Goal: Transaction & Acquisition: Purchase product/service

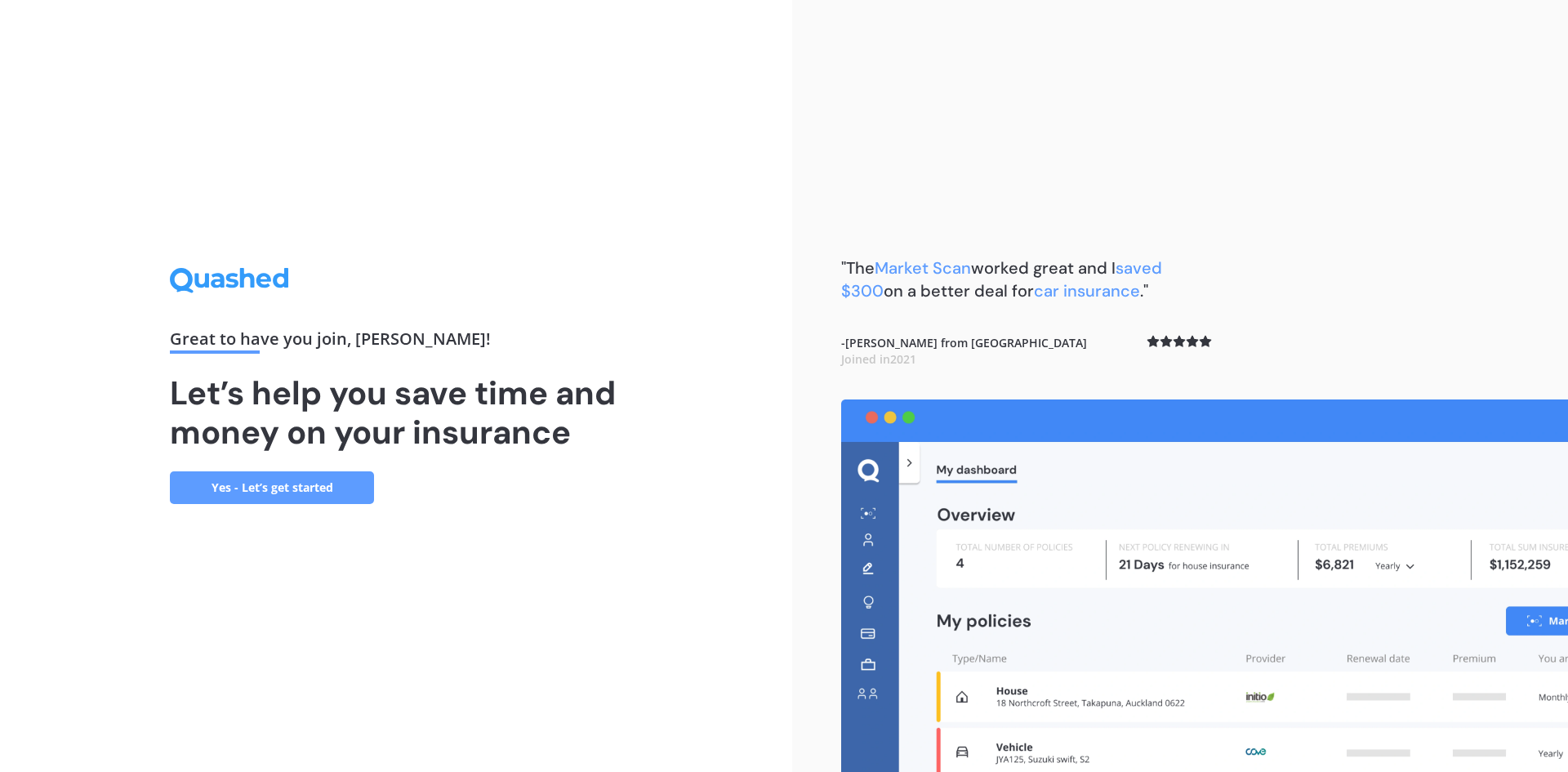
click at [350, 489] on link "Yes - Let’s get started" at bounding box center [271, 487] width 205 height 33
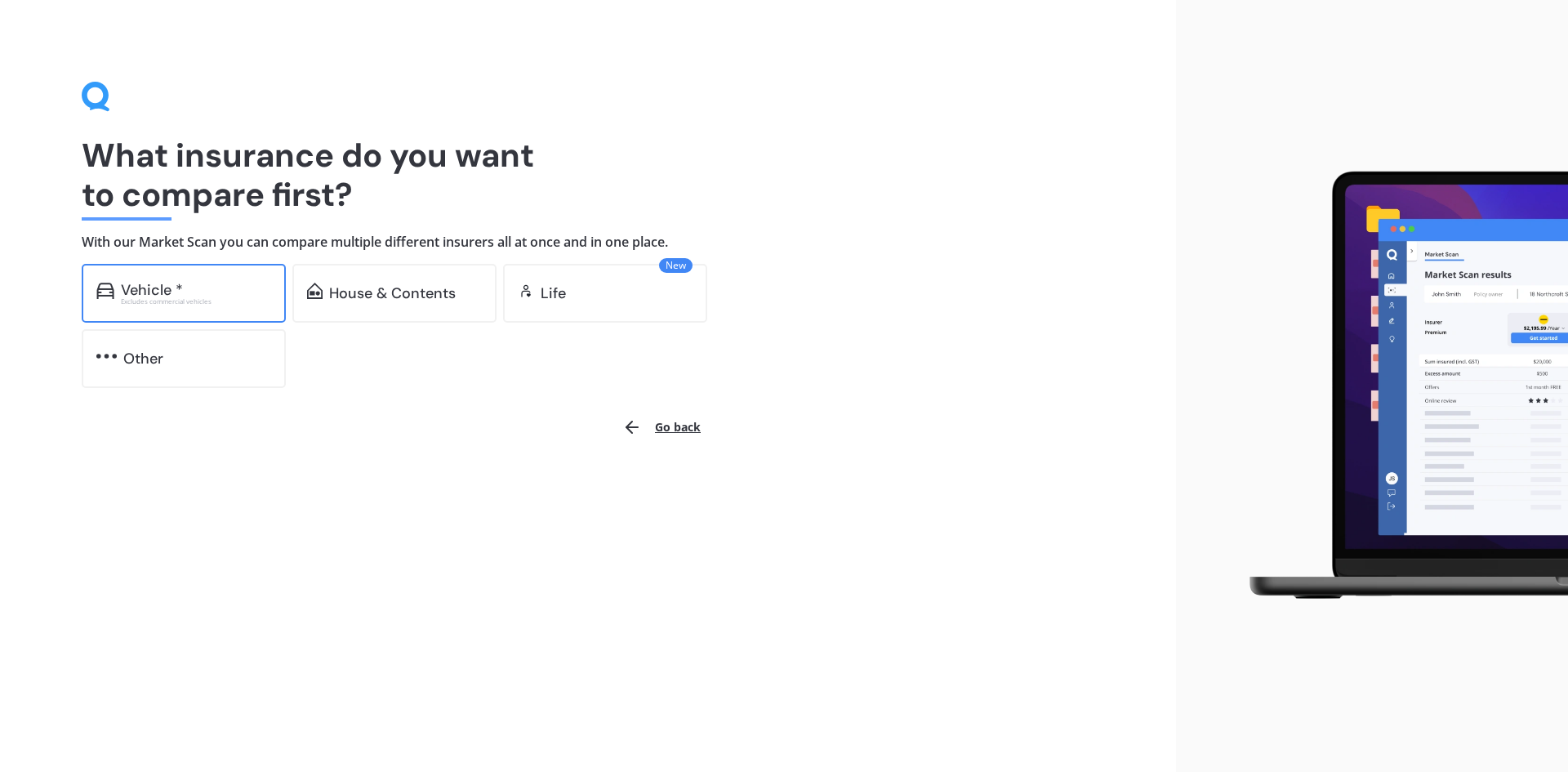
click at [251, 290] on div "Vehicle *" at bounding box center [196, 290] width 151 height 16
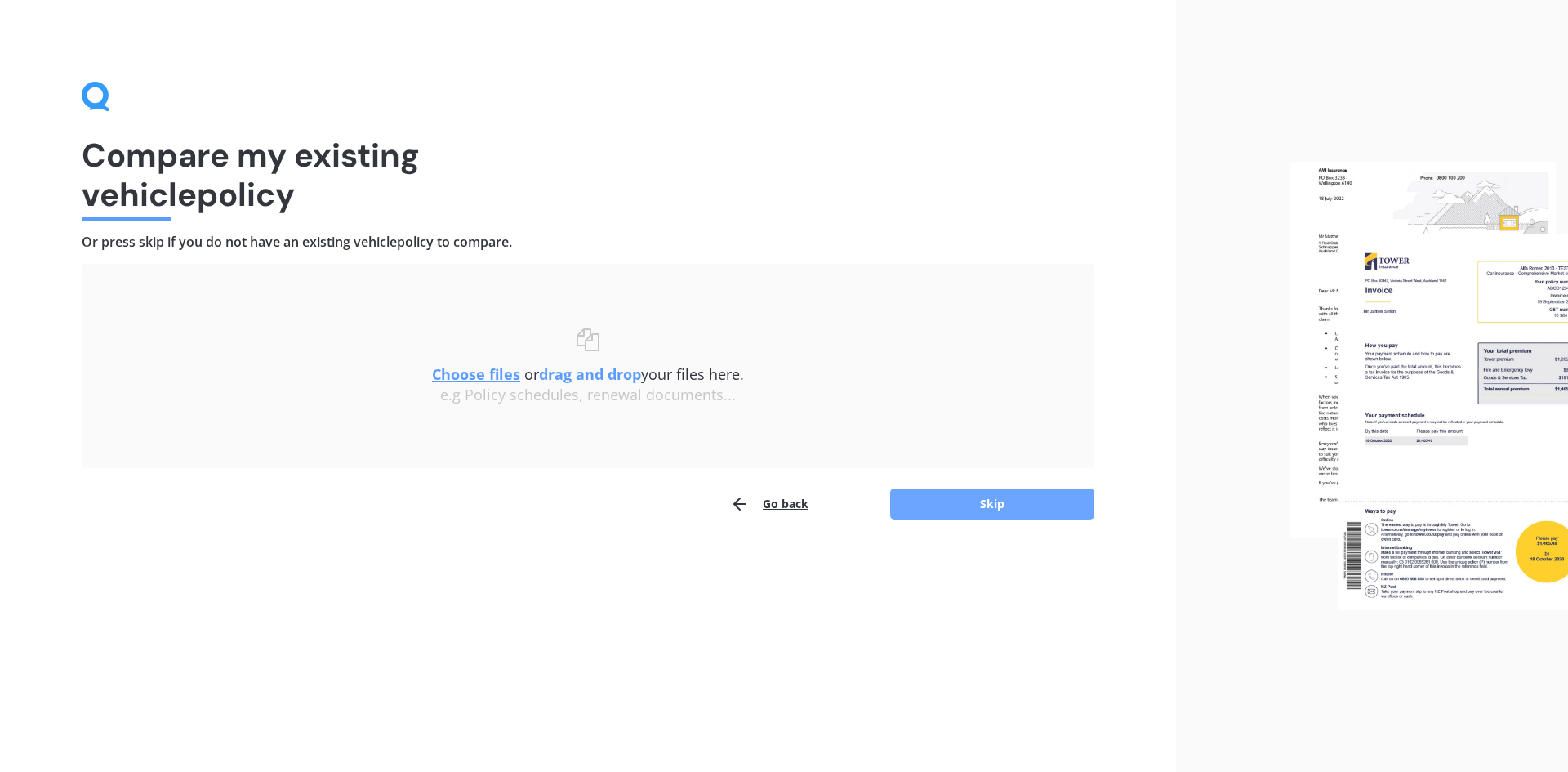
click at [970, 518] on button "Skip" at bounding box center [992, 503] width 205 height 31
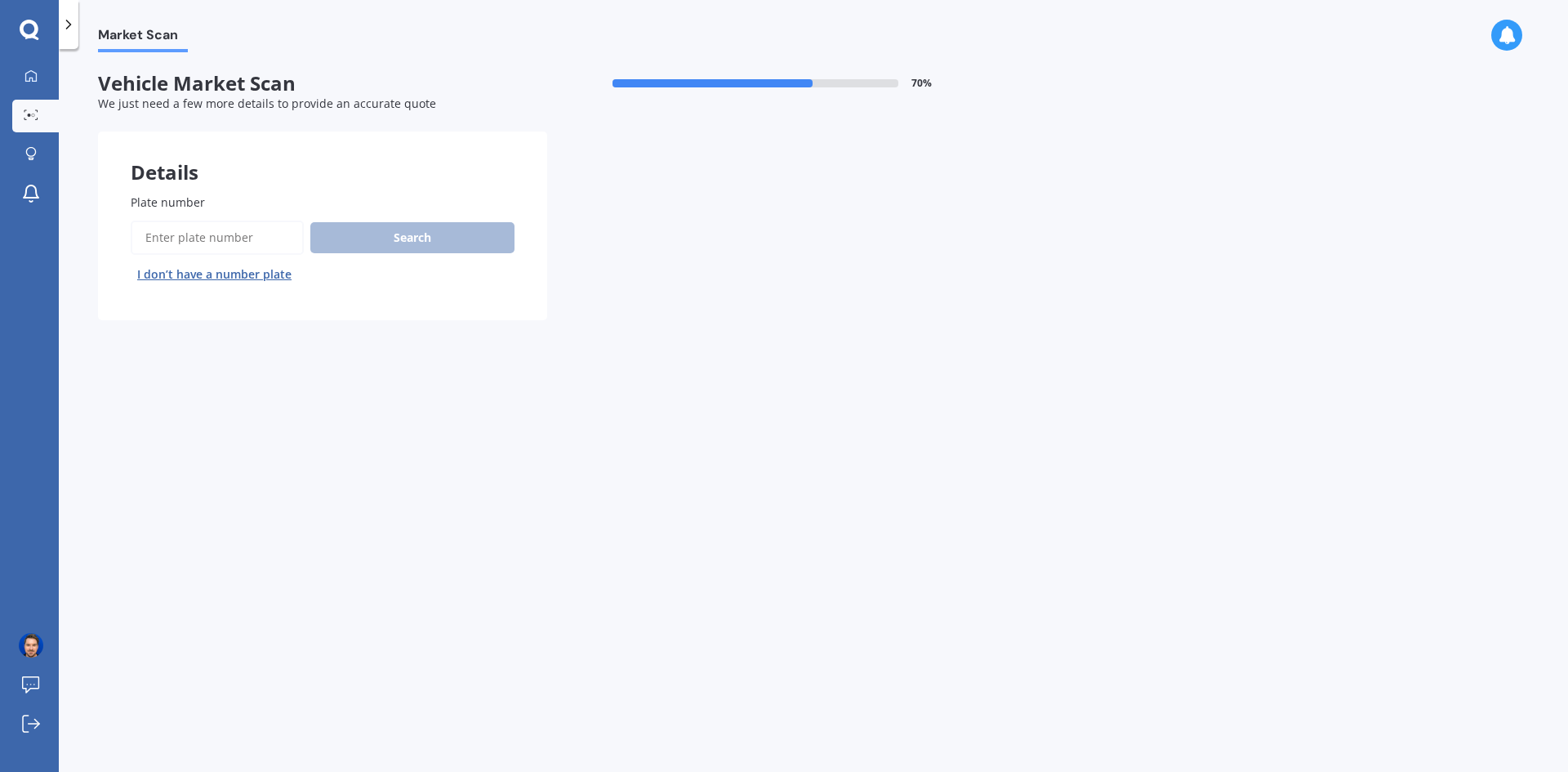
click at [247, 232] on input "Plate number" at bounding box center [217, 238] width 173 height 34
type input "lqz973"
click at [361, 240] on button "Search" at bounding box center [412, 238] width 205 height 31
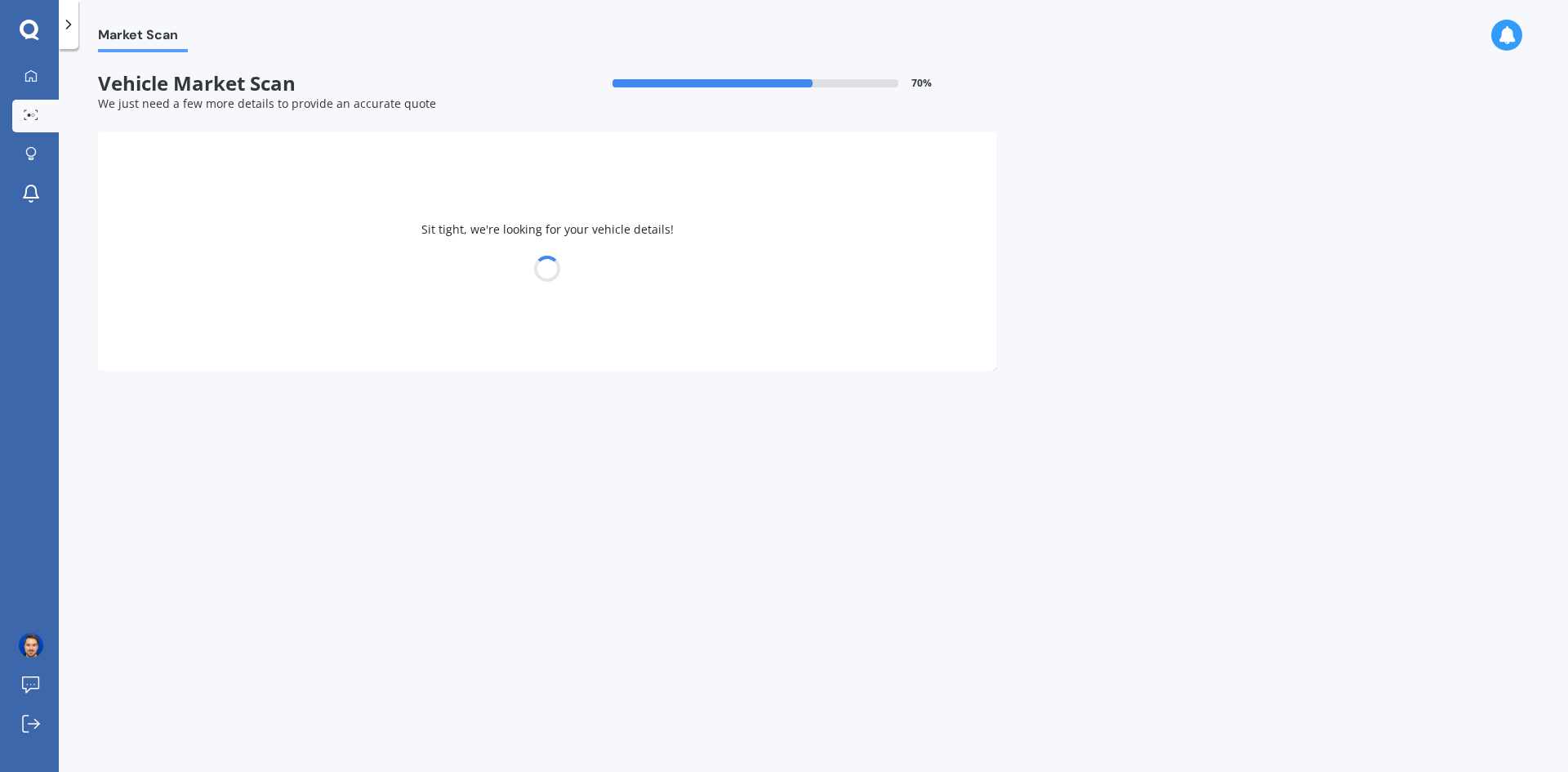
select select "SUBARU"
select select "IMPREZA"
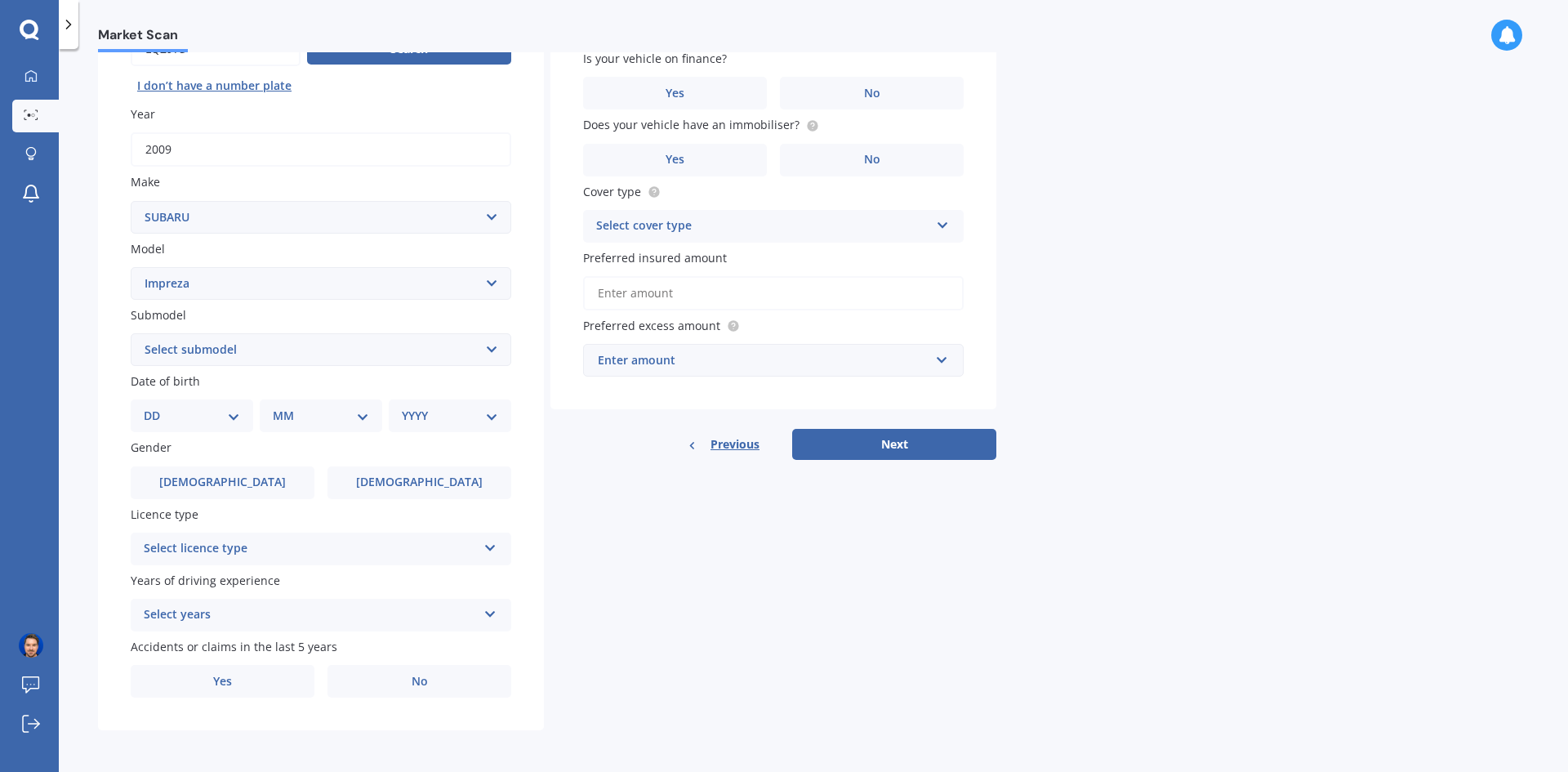
scroll to position [190, 0]
click at [284, 341] on select "Select submodel (All other turbo) 2.0i 2.0i Luxury 2.0i S Edition 2.0R 2.0R Spo…" at bounding box center [320, 349] width 380 height 33
click at [255, 353] on select "Select submodel (All other turbo) 2.0i 2.0i Luxury 2.0i S Edition 2.0R 2.0R Spo…" at bounding box center [320, 349] width 380 height 33
select select "NON-TURBO"
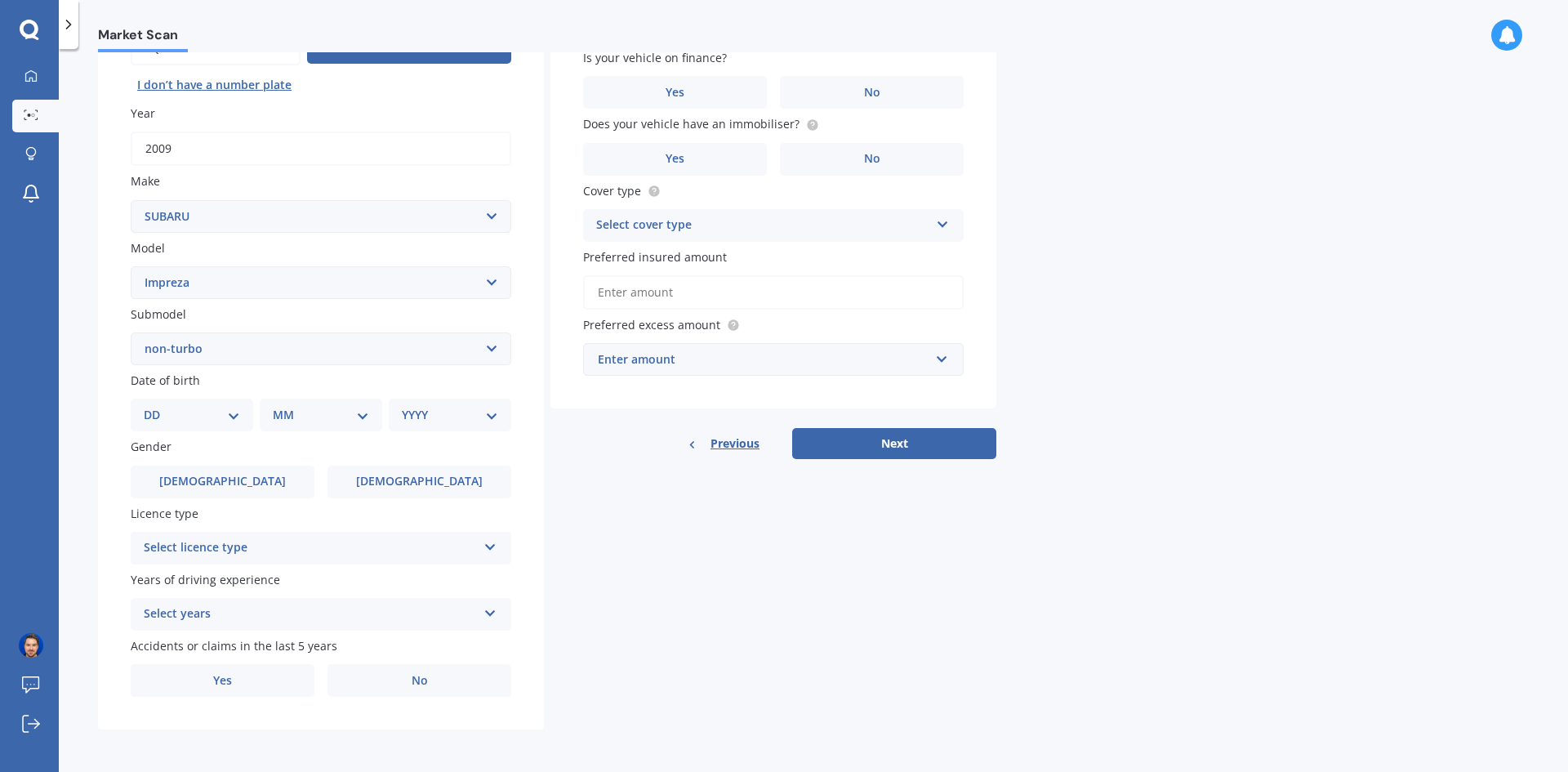
click at [131, 333] on select "Select submodel (All other turbo) 2.0i 2.0i Luxury 2.0i S Edition 2.0R 2.0R Spo…" at bounding box center [320, 349] width 380 height 33
click at [211, 414] on select "DD 01 02 03 04 05 06 07 08 09 10 11 12 13 14 15 16 17 18 19 20 21 22 23 24 25 2…" at bounding box center [192, 415] width 97 height 18
select select "25"
click at [157, 406] on select "DD 01 02 03 04 05 06 07 08 09 10 11 12 13 14 15 16 17 18 19 20 21 22 23 24 25 2…" at bounding box center [192, 415] width 97 height 18
click at [329, 414] on select "MM 01 02 03 04 05 06 07 08 09 10 11 12" at bounding box center [324, 415] width 90 height 18
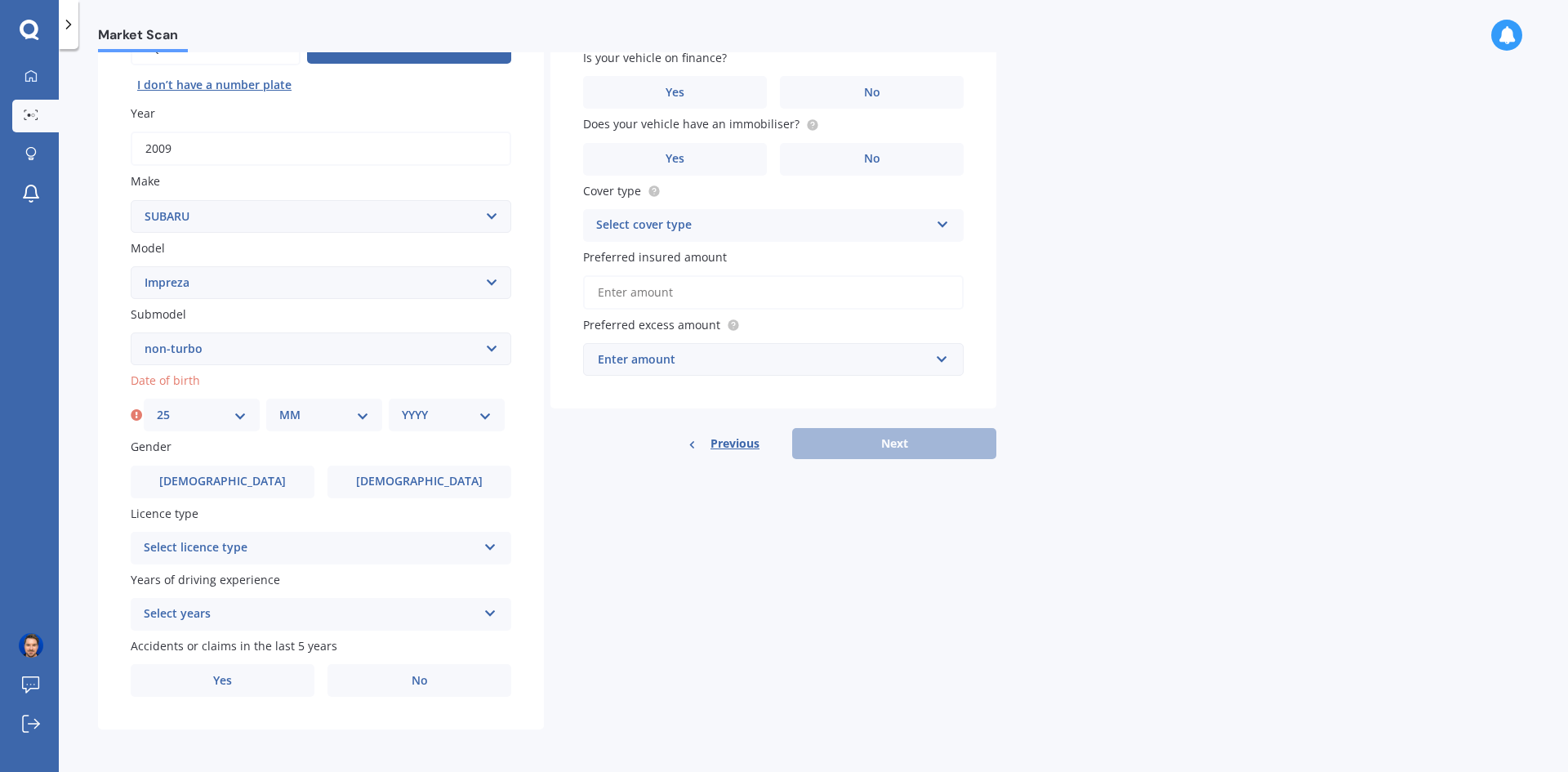
select select "09"
click at [279, 406] on select "MM 01 02 03 04 05 06 07 08 09 10 11 12" at bounding box center [324, 415] width 90 height 18
click at [438, 411] on select "YYYY 2025 2024 2023 2022 2021 2020 2019 2018 2017 2016 2015 2014 2013 2012 2011…" at bounding box center [447, 415] width 90 height 18
select select "1987"
click at [402, 406] on select "YYYY 2025 2024 2023 2022 2021 2020 2019 2018 2017 2016 2015 2014 2013 2012 2011…" at bounding box center [447, 415] width 90 height 18
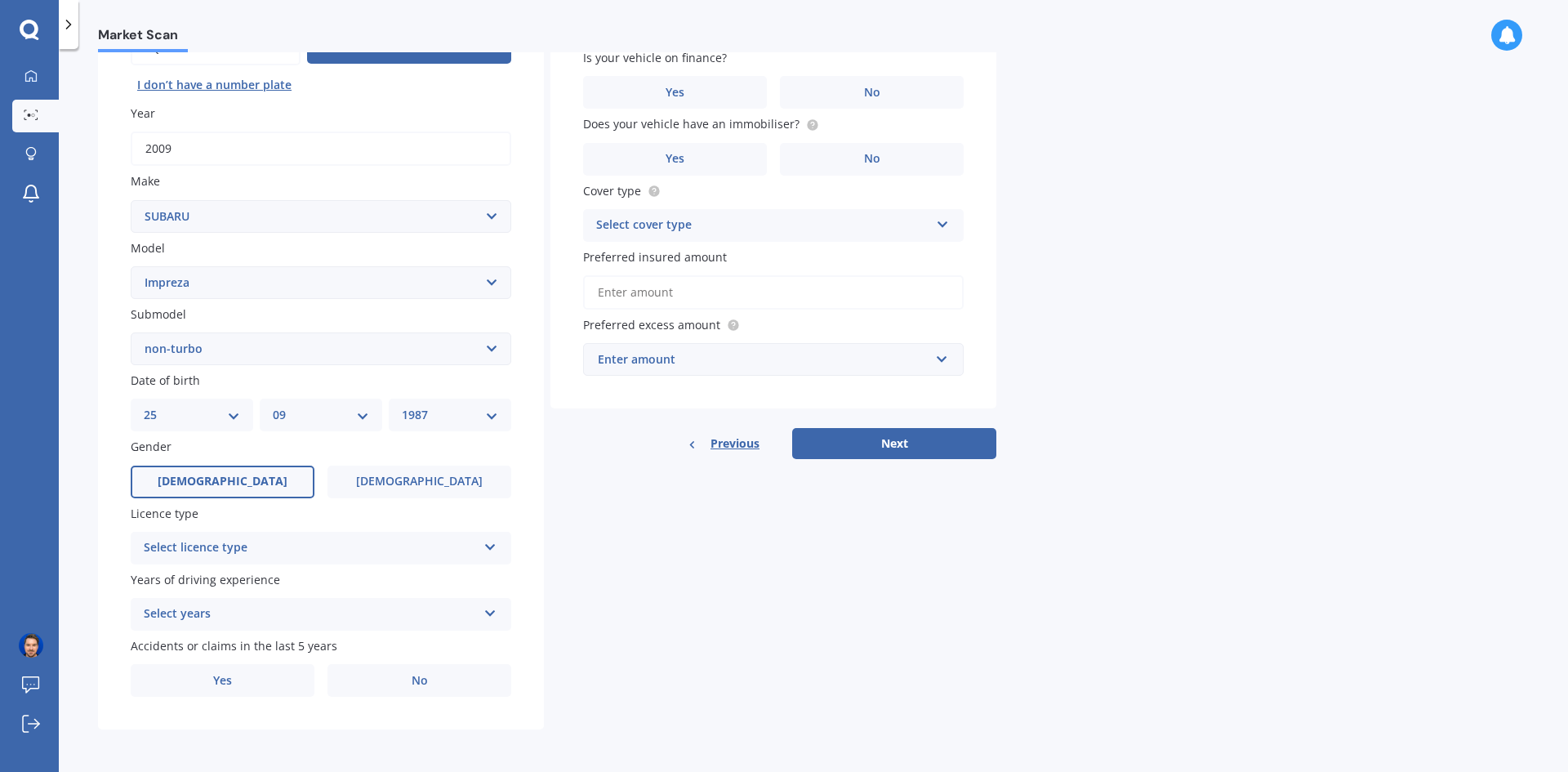
click at [260, 481] on label "[DEMOGRAPHIC_DATA]" at bounding box center [223, 481] width 184 height 33
click at [0, 0] on input "[DEMOGRAPHIC_DATA]" at bounding box center [0, 0] width 0 height 0
click at [280, 544] on div "Select licence type" at bounding box center [310, 548] width 333 height 20
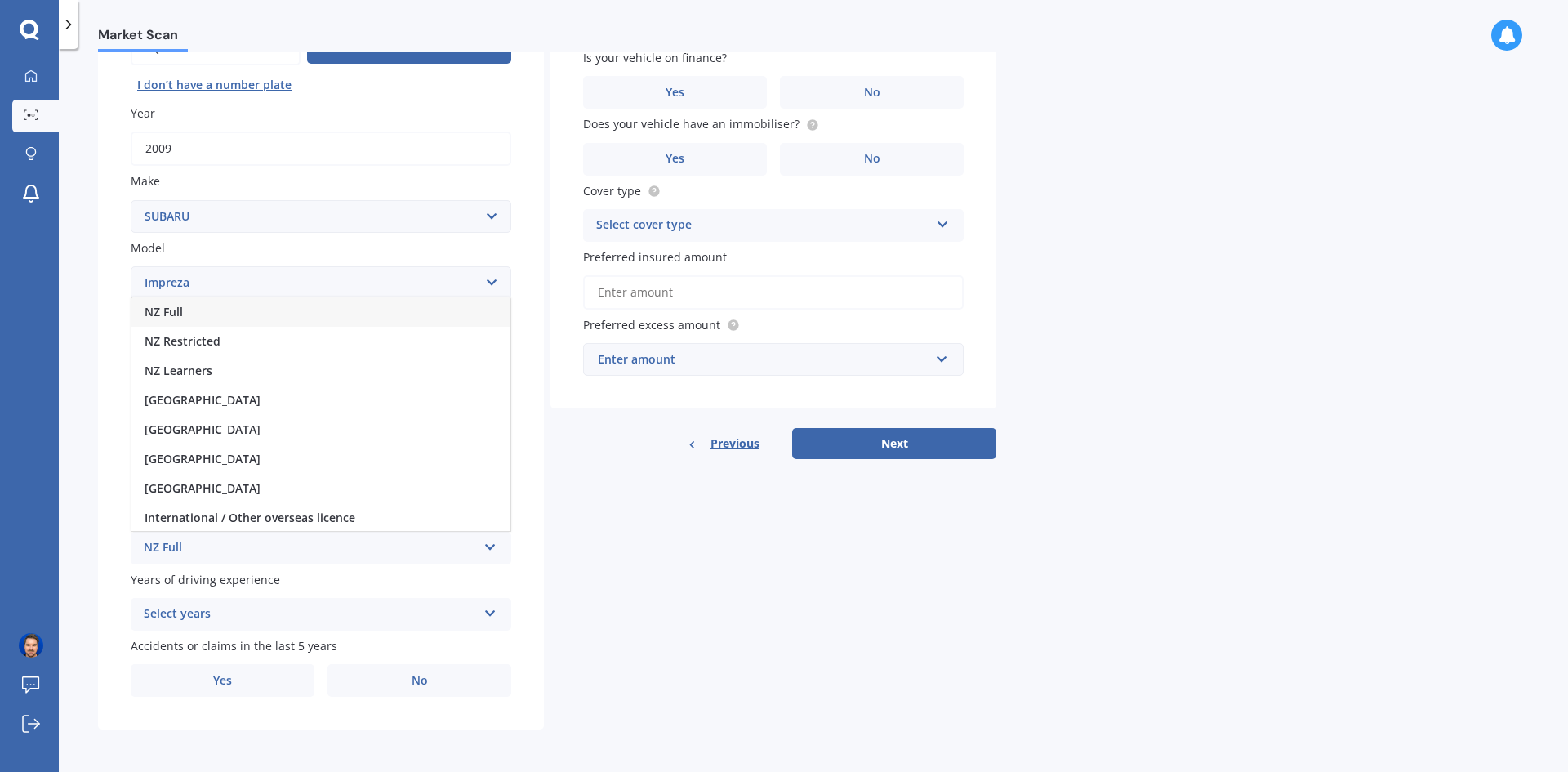
click at [257, 304] on div "NZ Full" at bounding box center [321, 312] width 379 height 29
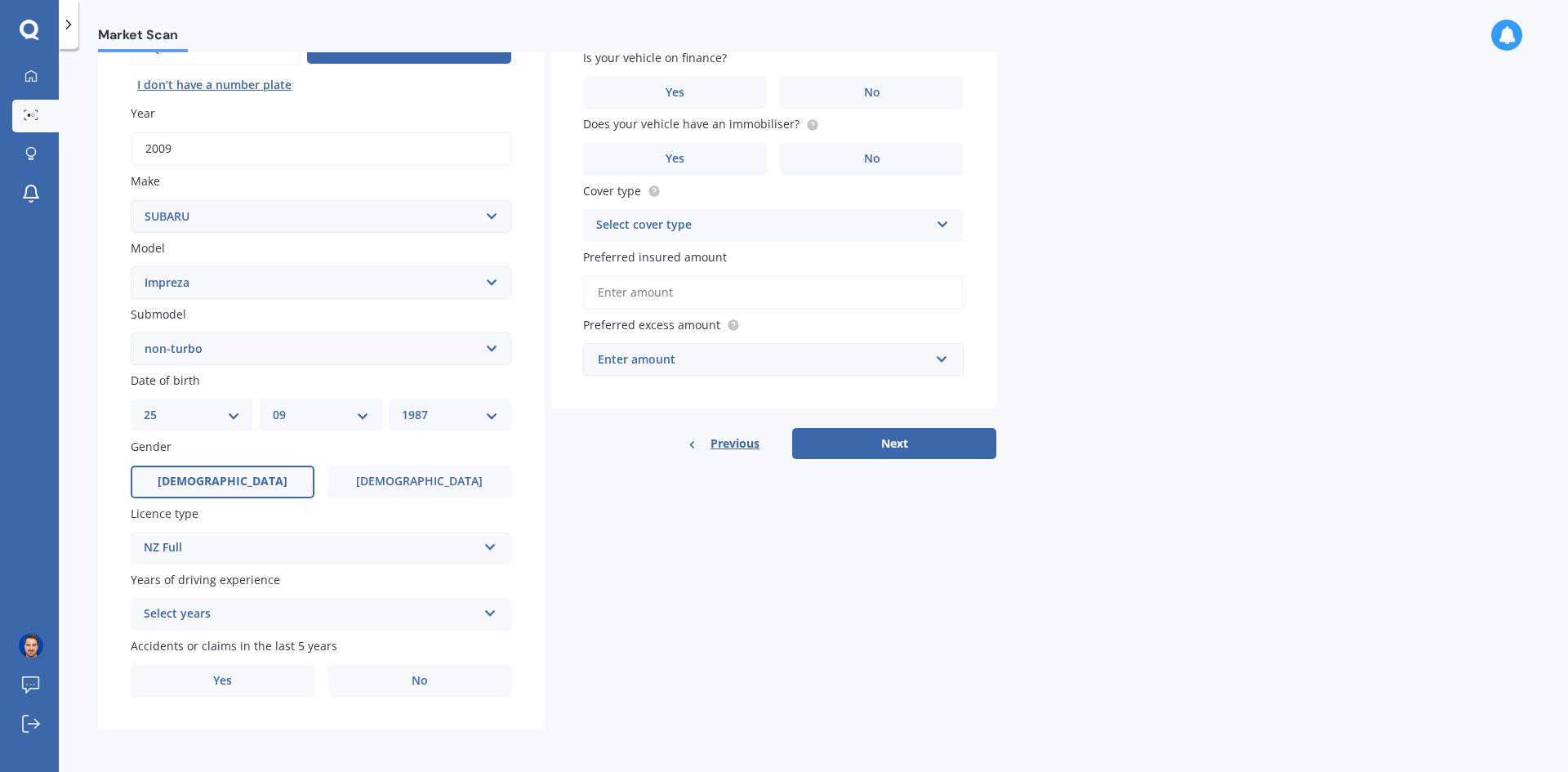
click at [241, 608] on div "Select years" at bounding box center [310, 614] width 333 height 20
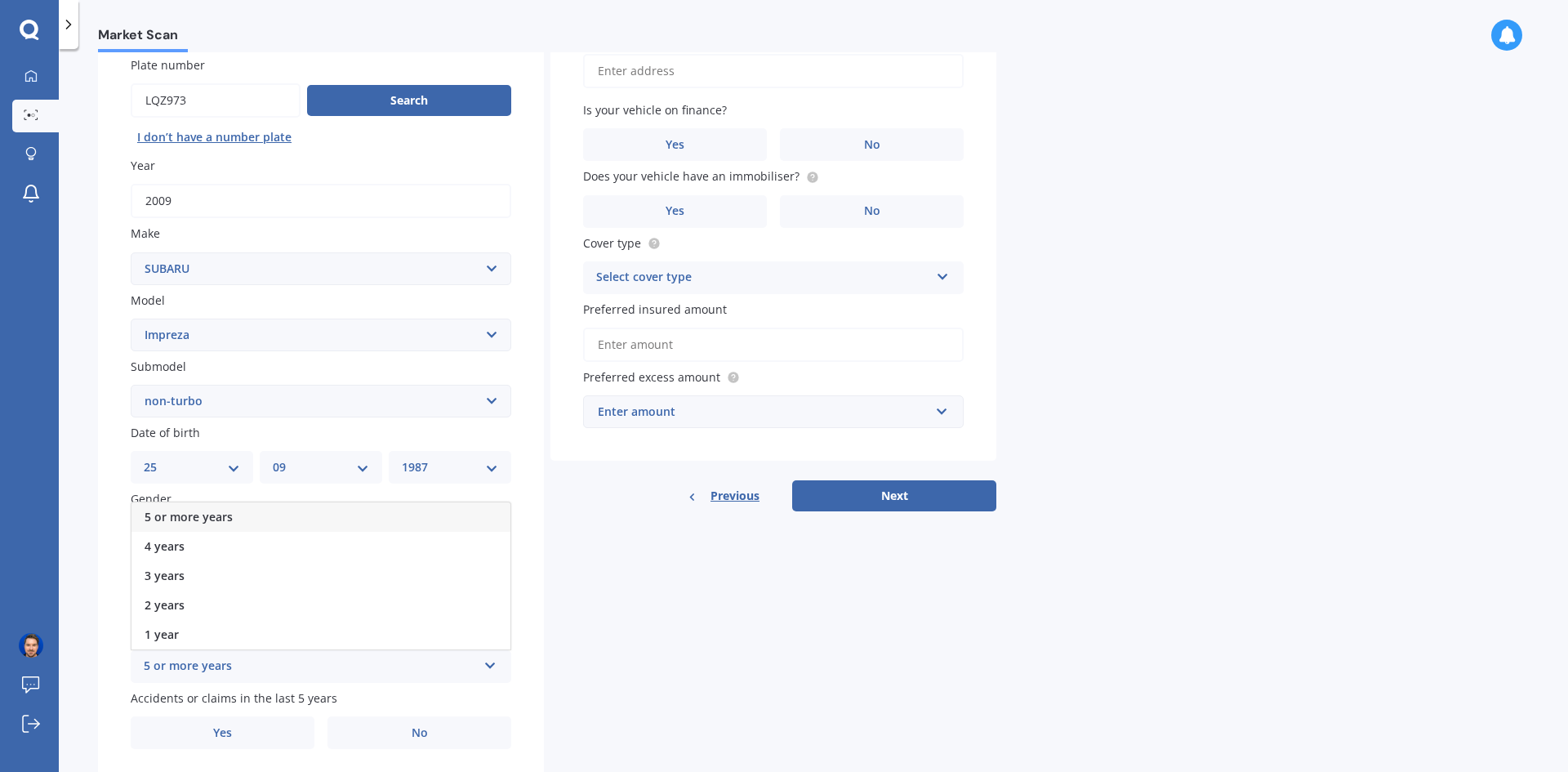
scroll to position [108, 0]
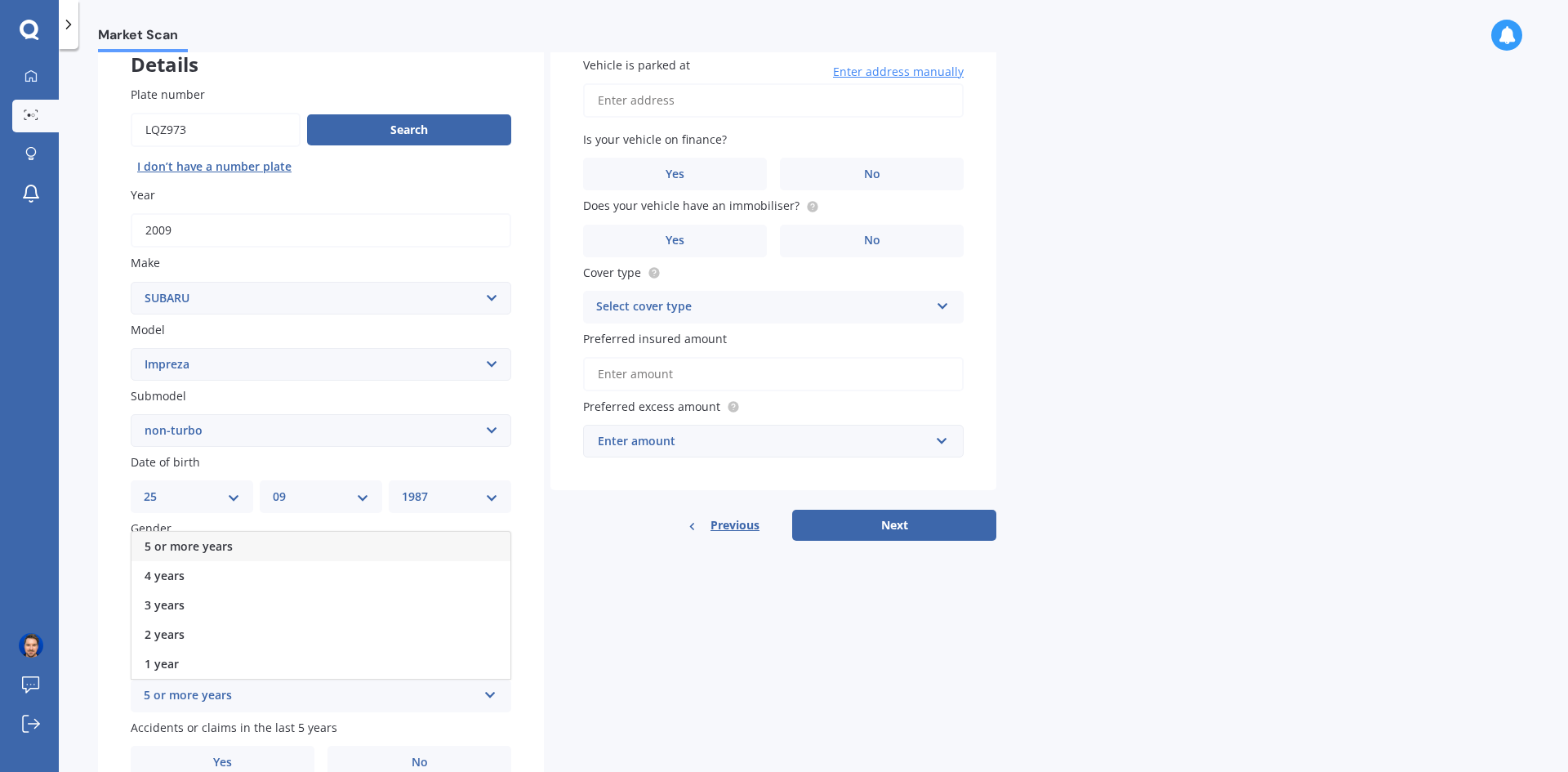
click at [259, 550] on div "5 or more years" at bounding box center [321, 546] width 379 height 29
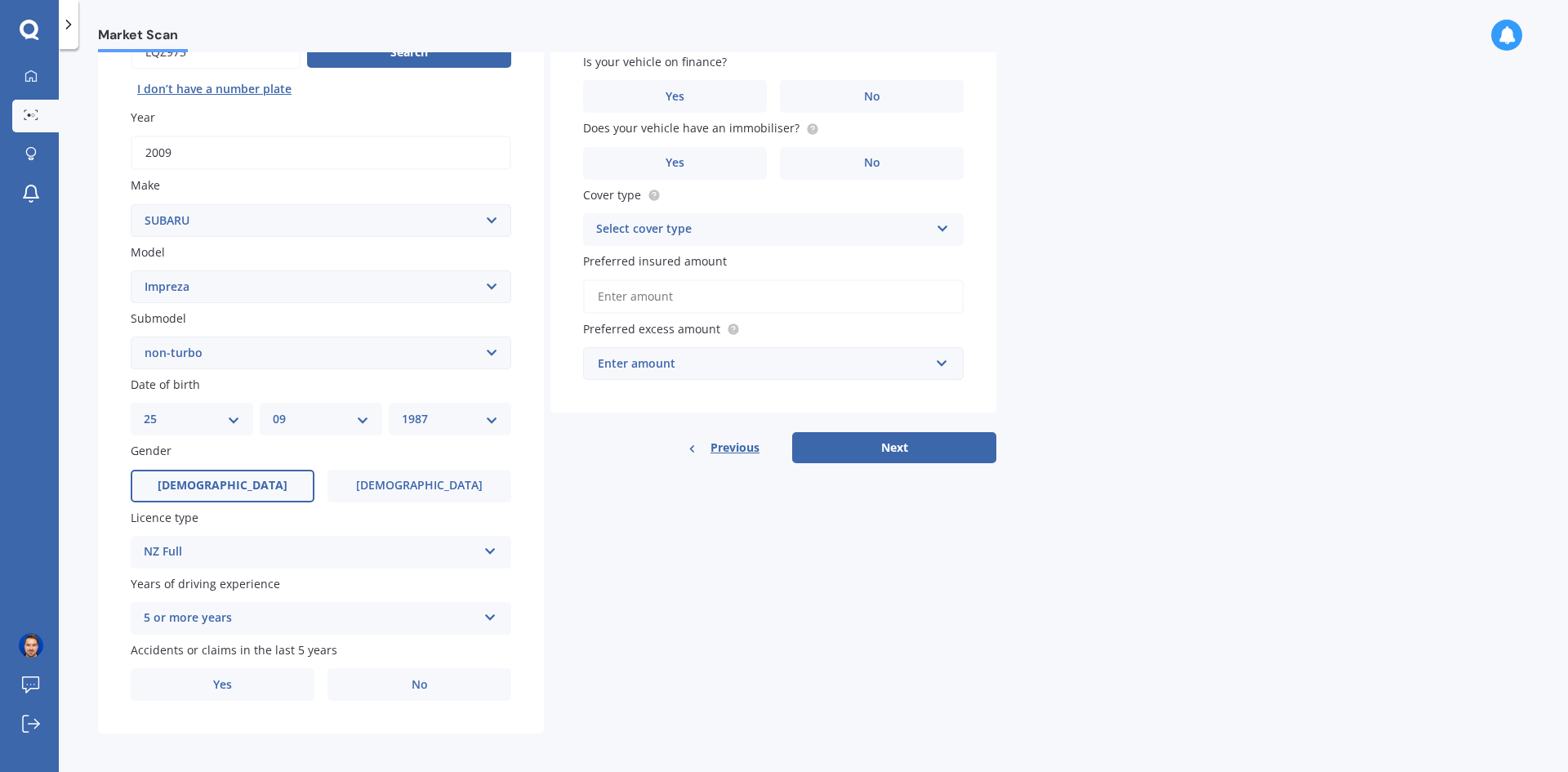
scroll to position [190, 0]
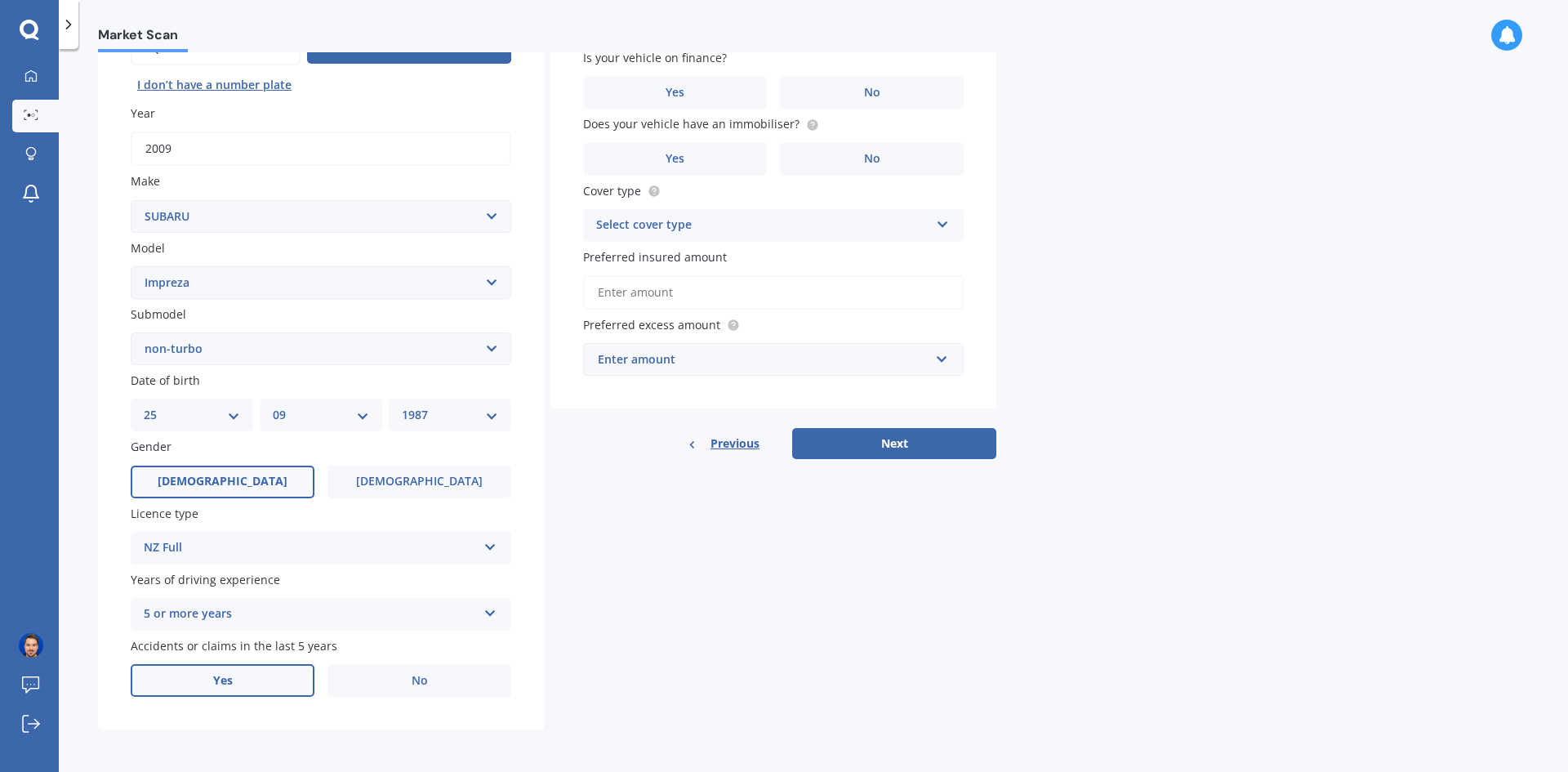
drag, startPoint x: 267, startPoint y: 687, endPoint x: 291, endPoint y: 682, distance: 24.5
click at [267, 688] on label "Yes" at bounding box center [223, 680] width 184 height 33
click at [0, 0] on input "Yes" at bounding box center [0, 0] width 0 height 0
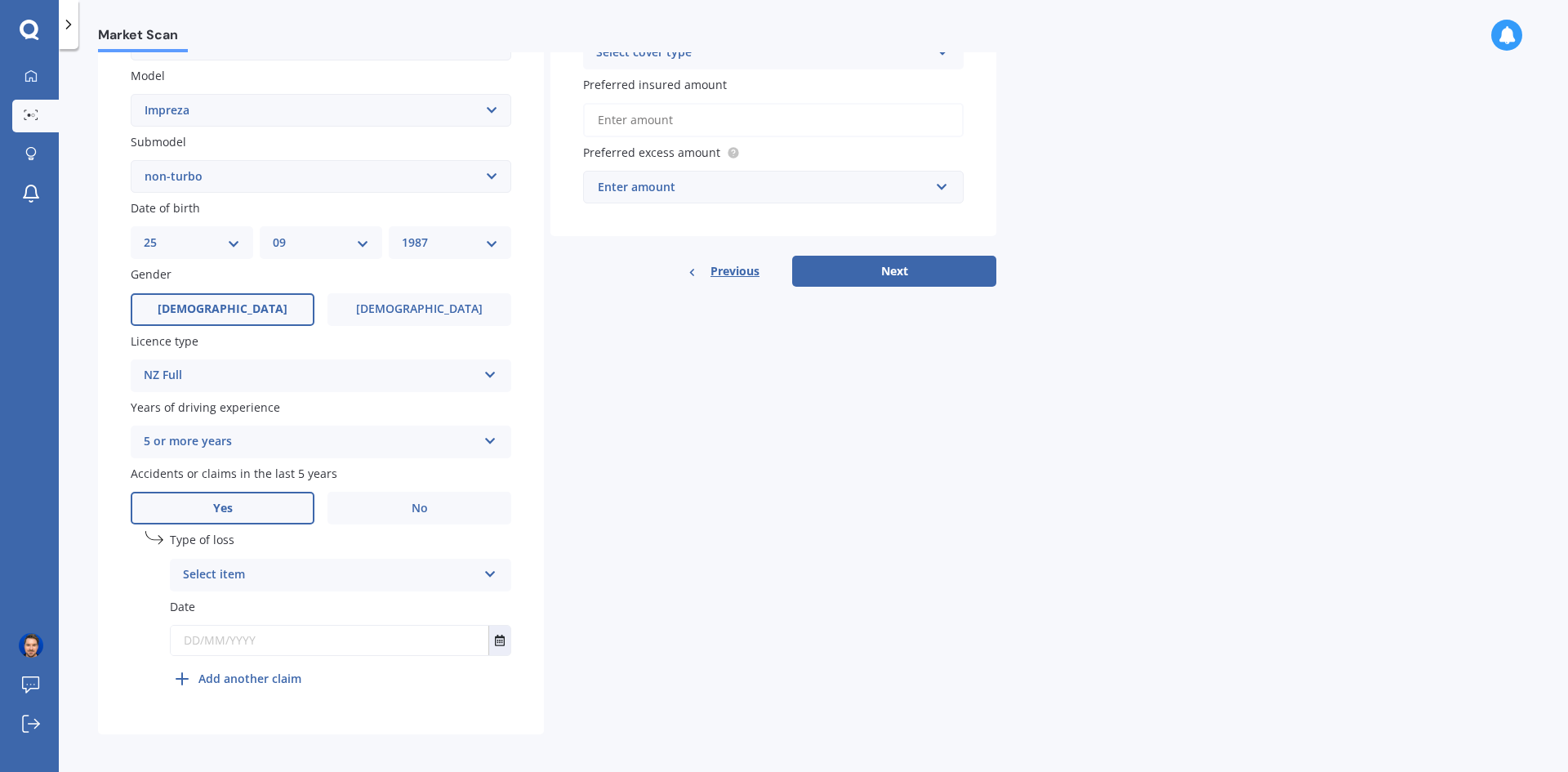
scroll to position [367, 0]
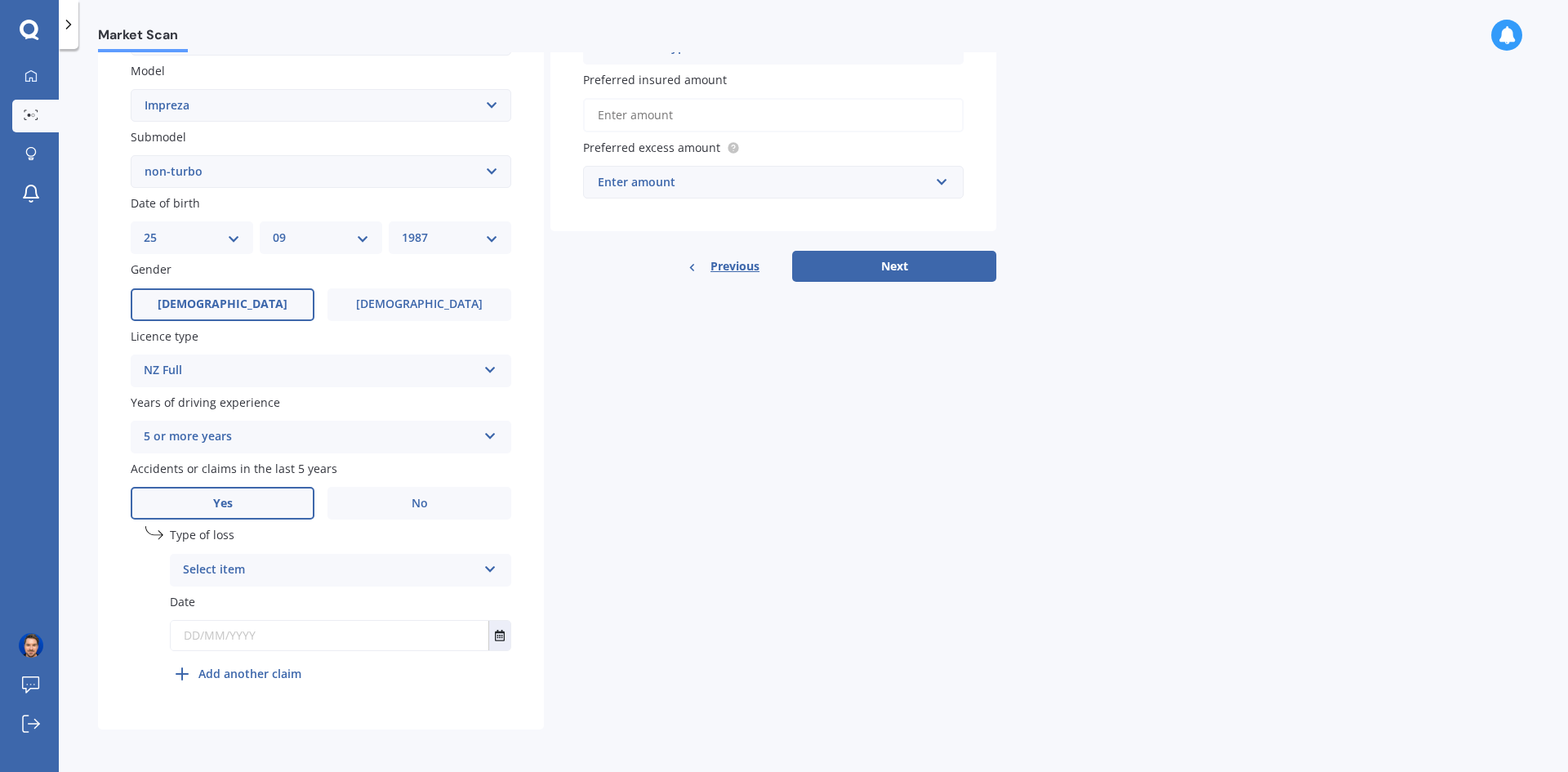
click at [325, 570] on div "Select item" at bounding box center [329, 570] width 294 height 20
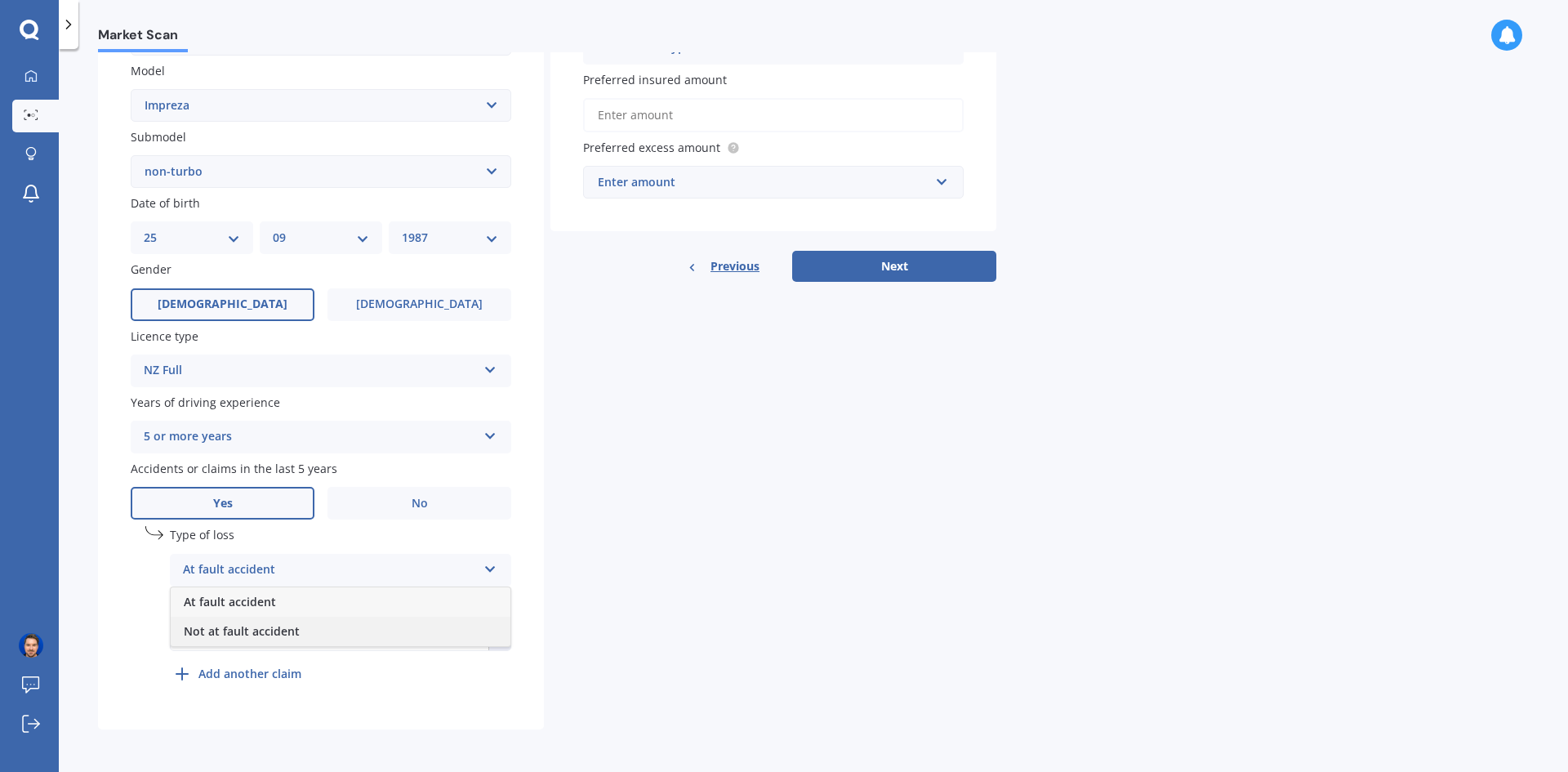
click at [292, 630] on span "Not at fault accident" at bounding box center [242, 631] width 116 height 16
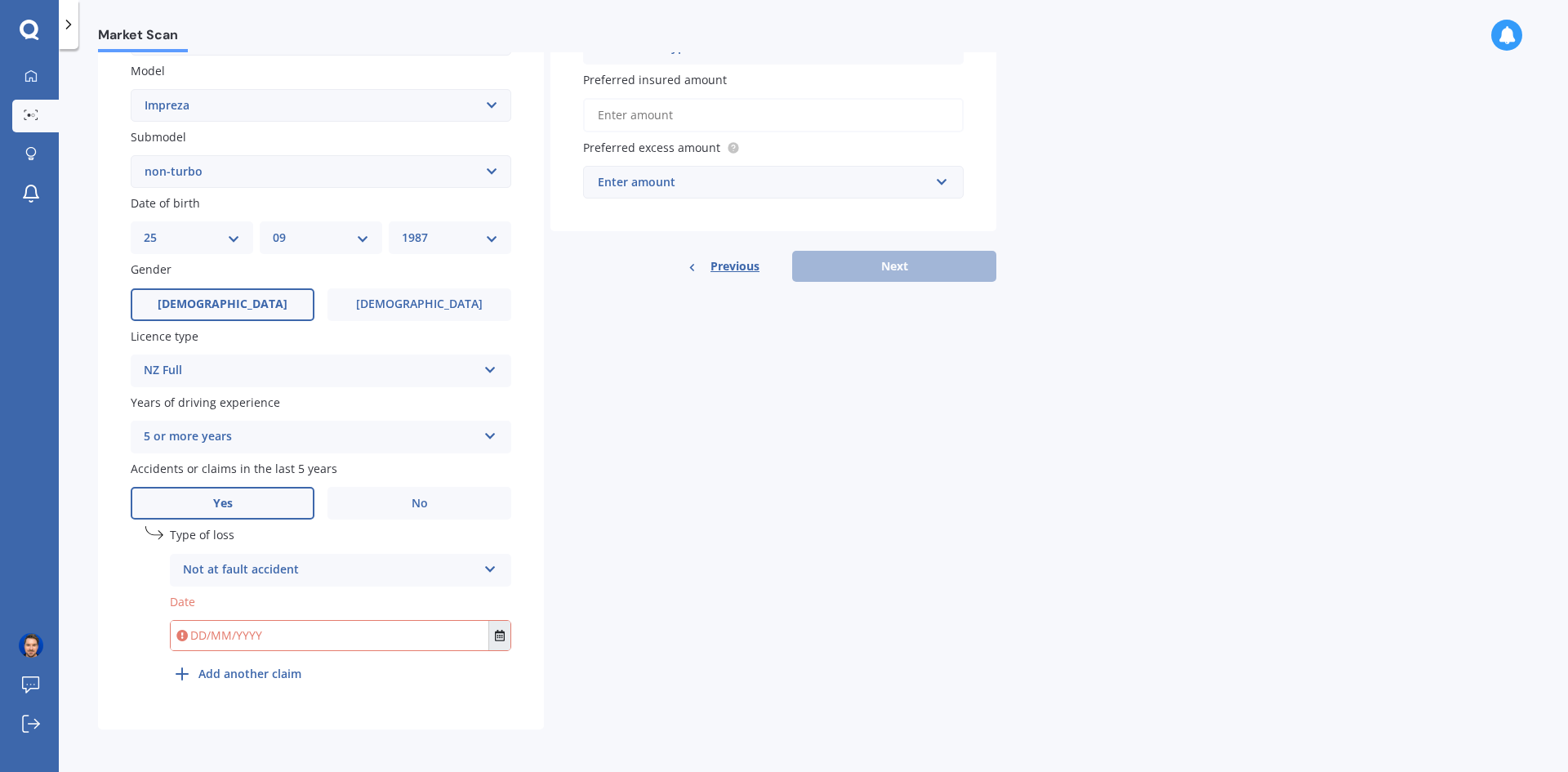
click at [501, 637] on icon "Select date" at bounding box center [500, 635] width 10 height 11
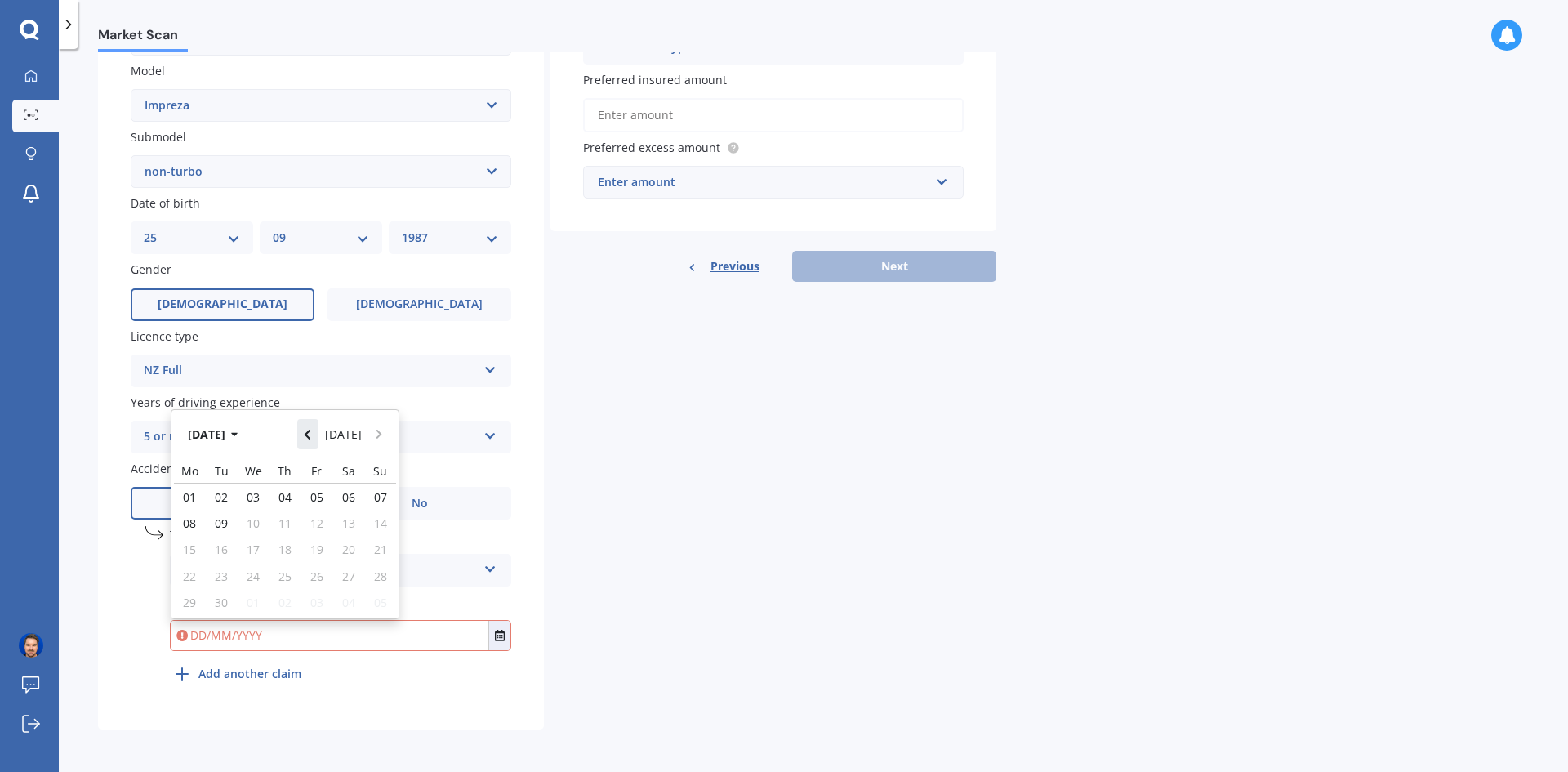
click at [311, 439] on icon "Navigate back" at bounding box center [306, 434] width 7 height 11
click at [314, 439] on button "Navigate back" at bounding box center [307, 428] width 21 height 29
click at [311, 435] on icon "Navigate back" at bounding box center [306, 429] width 7 height 11
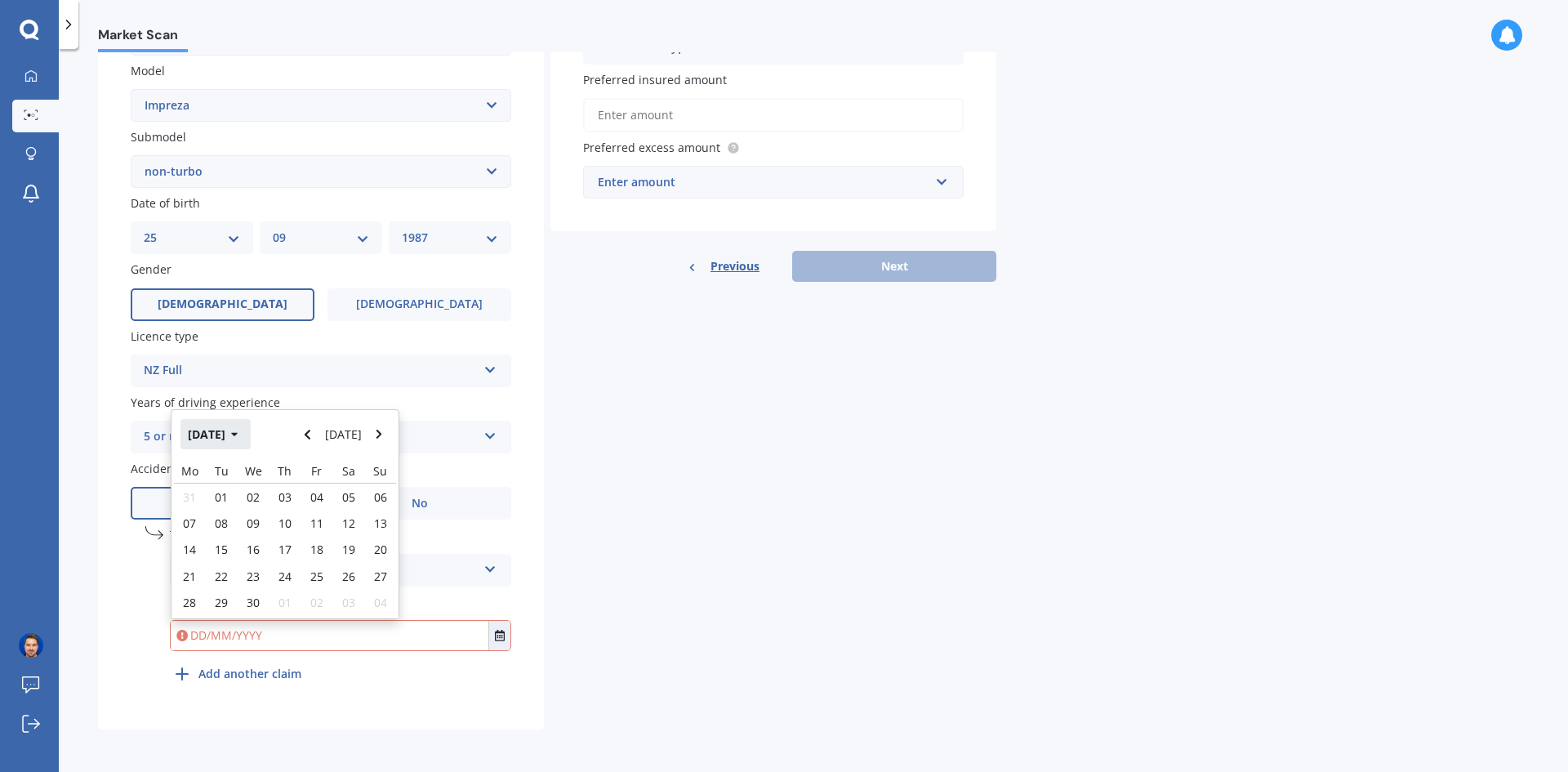
click at [239, 438] on icon "button" at bounding box center [235, 434] width 7 height 11
click at [227, 438] on button "2025" at bounding box center [210, 433] width 59 height 29
click at [254, 544] on span "2024" at bounding box center [258, 538] width 26 height 16
click at [309, 539] on span "Jul" at bounding box center [312, 538] width 37 height 16
click at [260, 544] on span "17" at bounding box center [253, 549] width 13 height 16
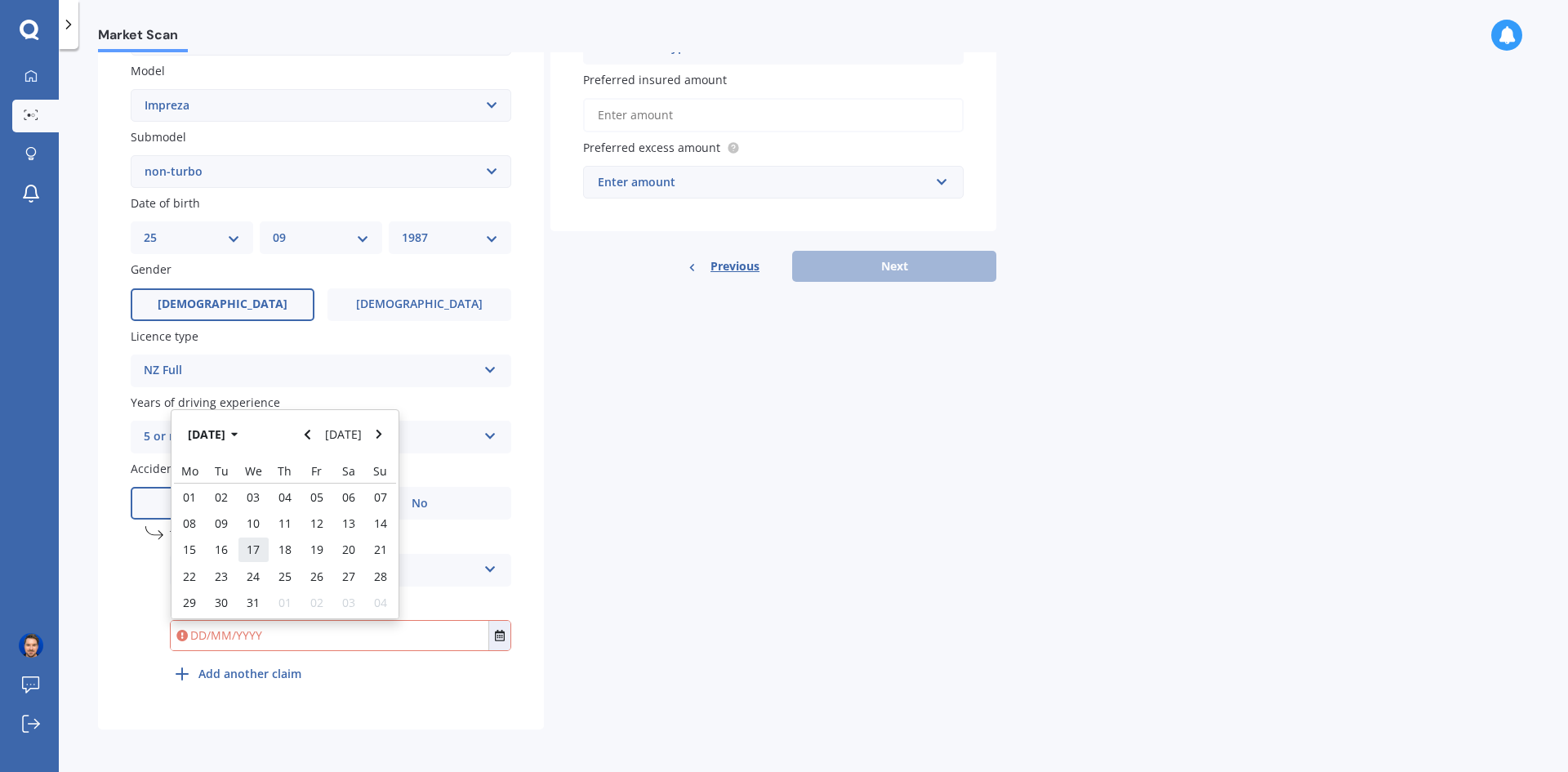
type input "17/07/2024"
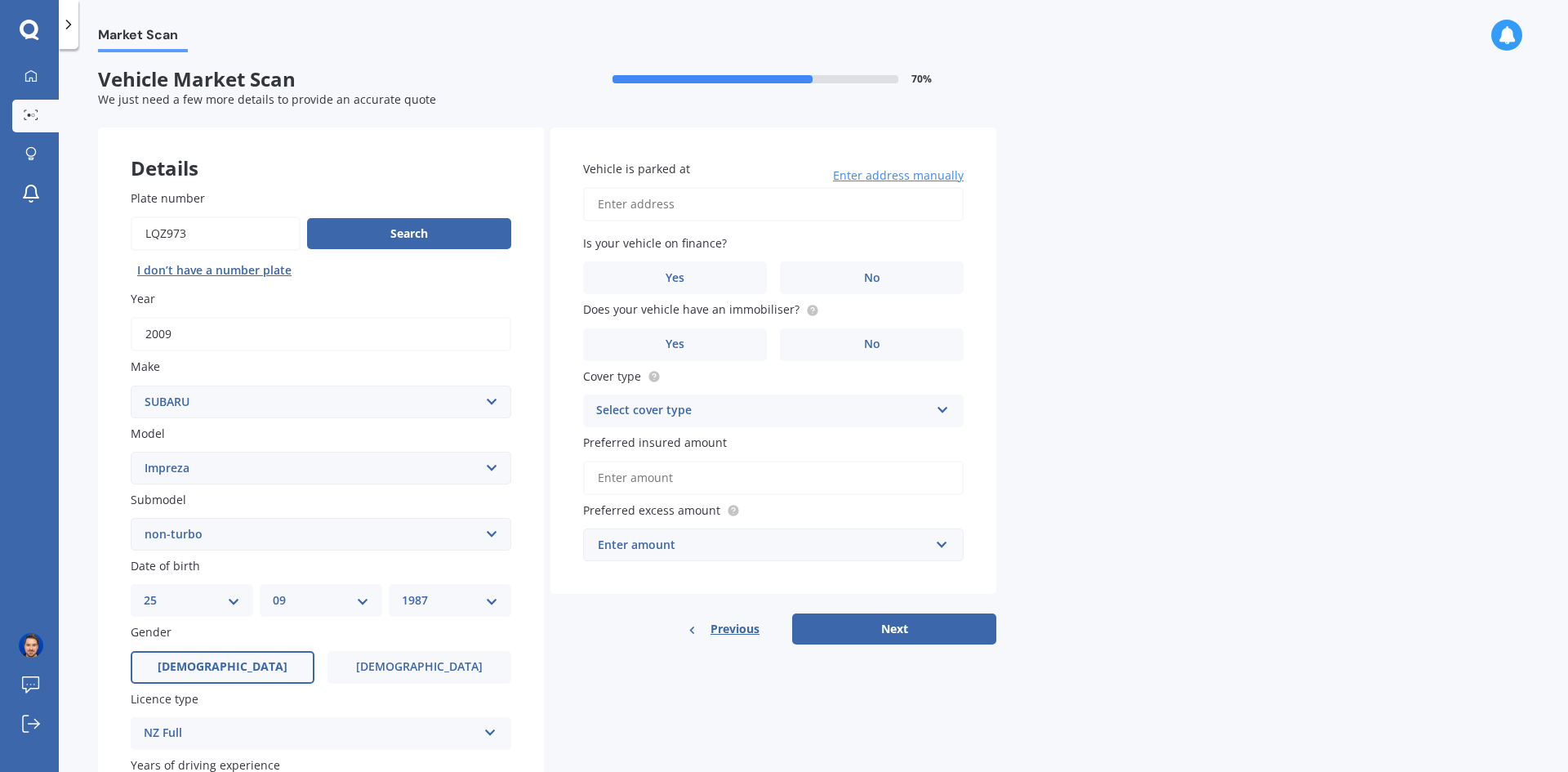
scroll to position [0, 0]
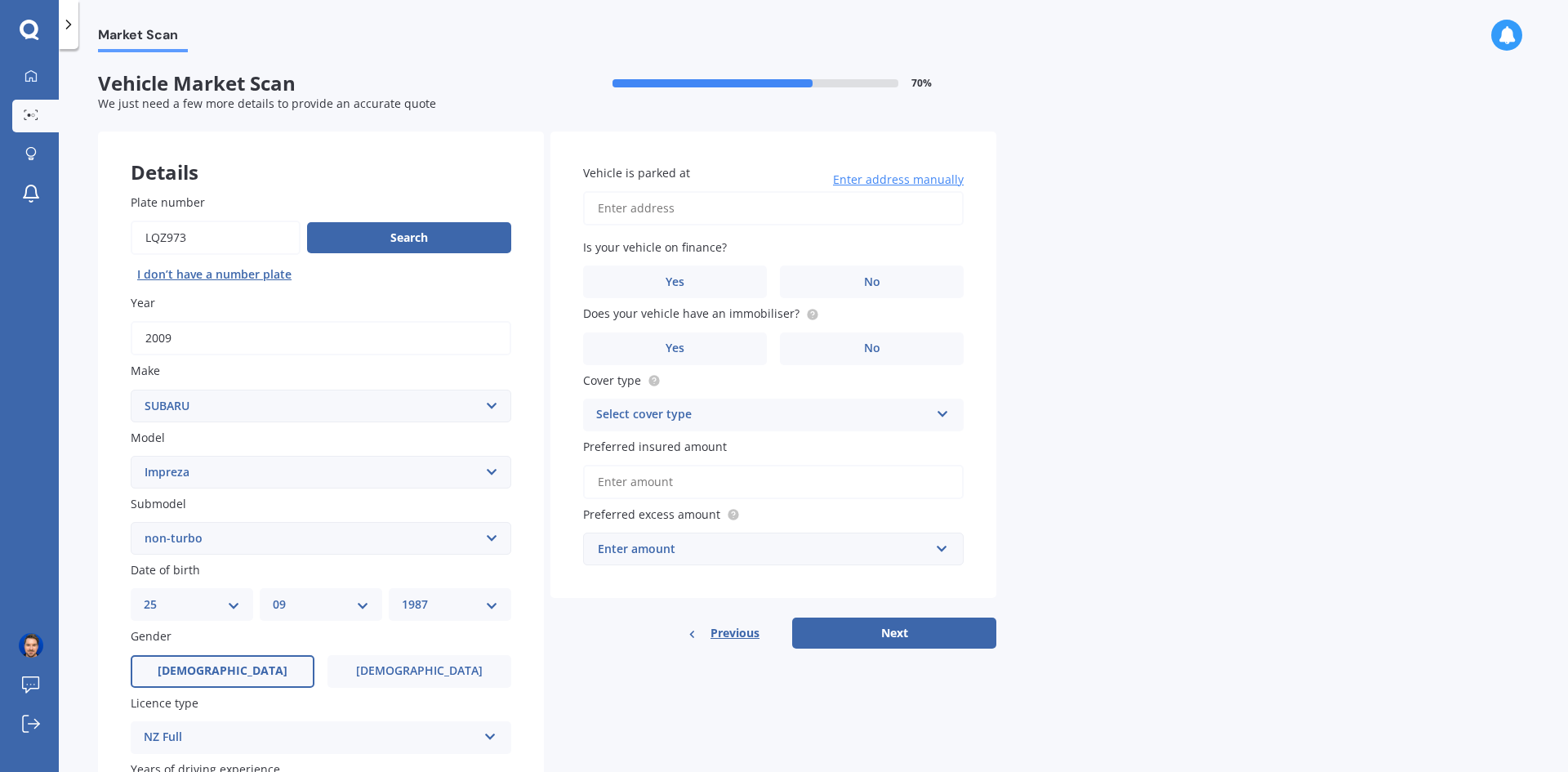
click at [707, 204] on input "Vehicle is parked at" at bounding box center [773, 208] width 380 height 34
click at [827, 276] on label "No" at bounding box center [871, 282] width 184 height 33
click at [0, 0] on input "No" at bounding box center [0, 0] width 0 height 0
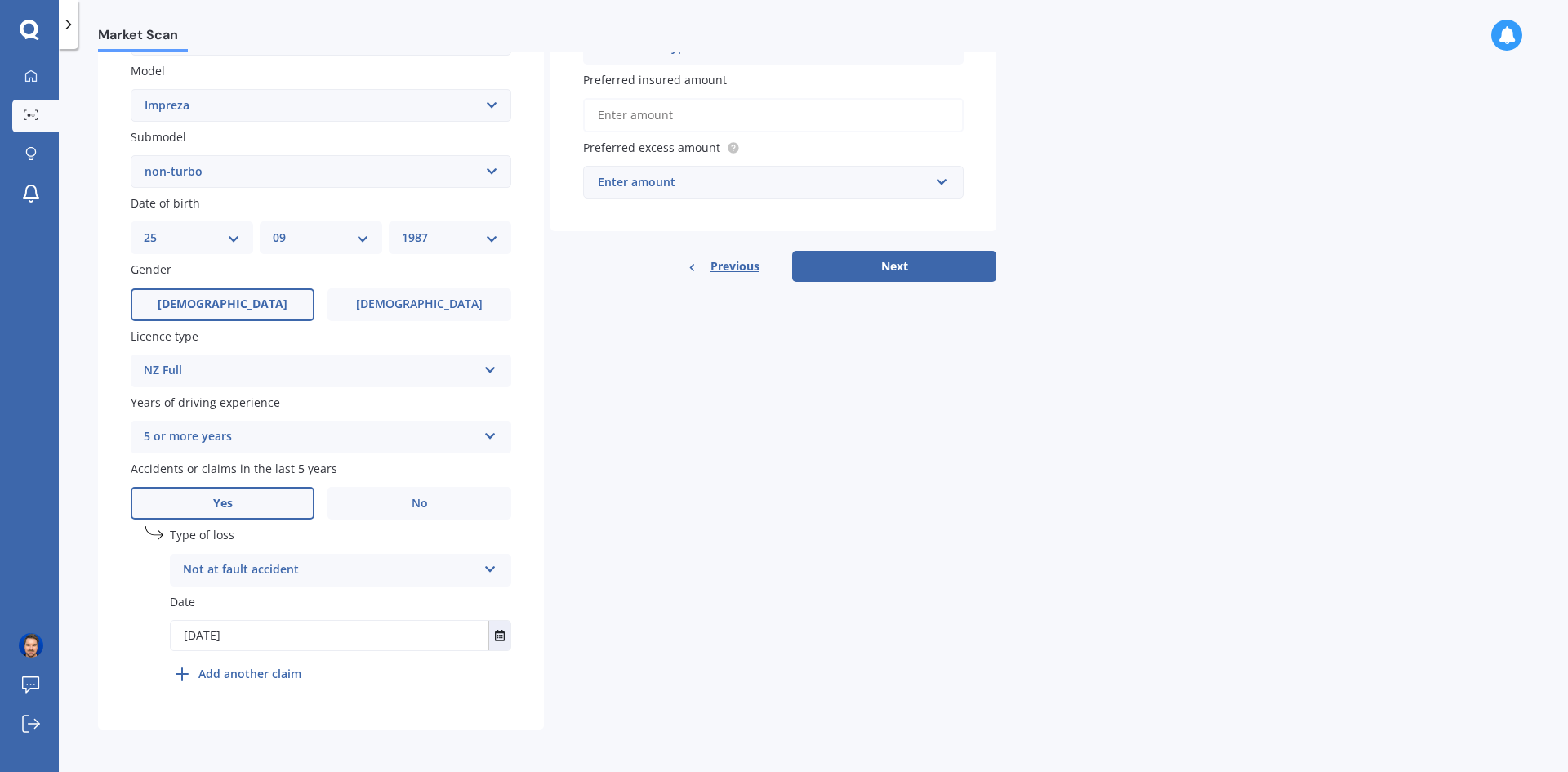
click at [724, 113] on input "Preferred insured amount" at bounding box center [773, 115] width 380 height 34
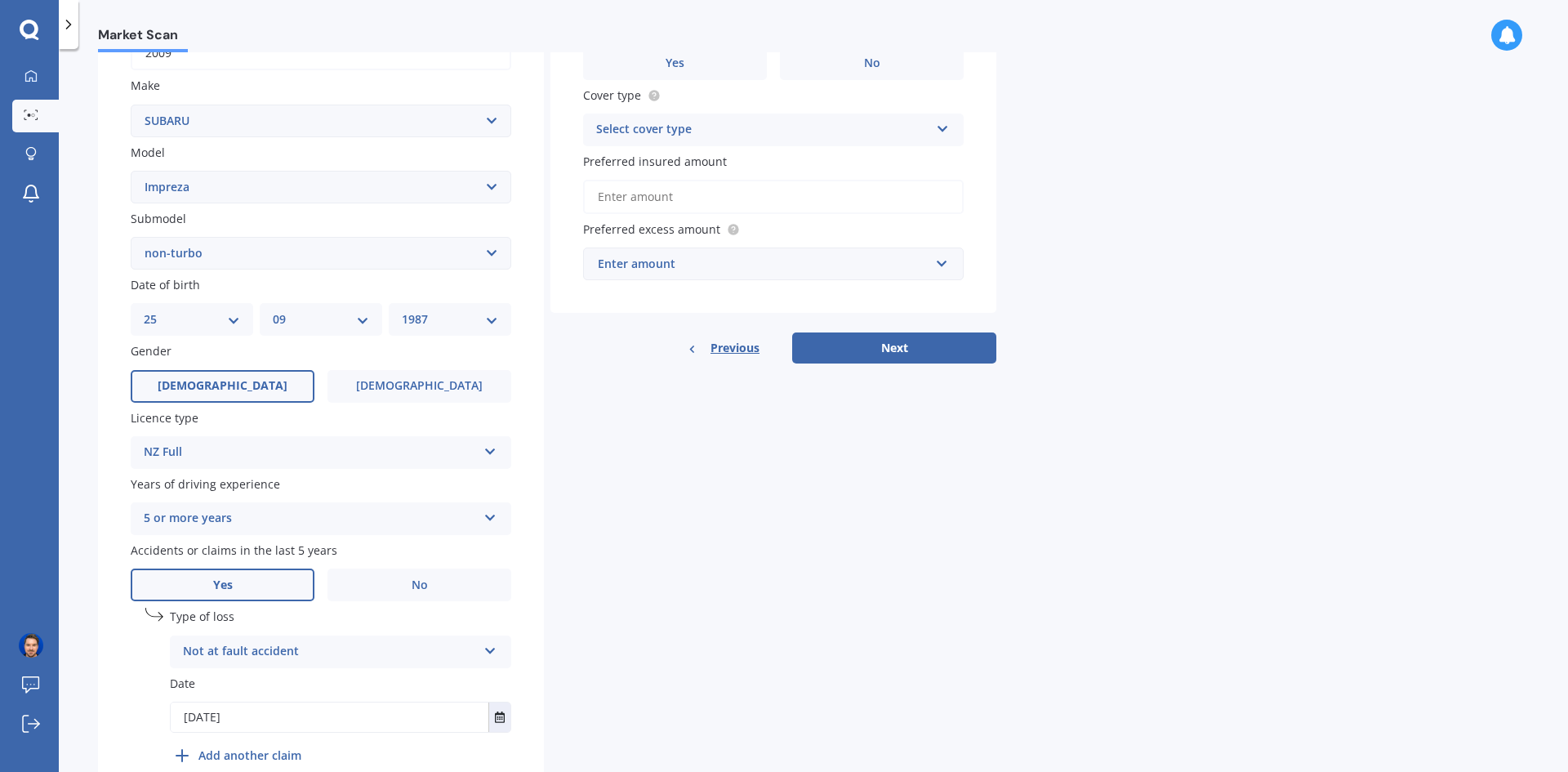
click at [736, 127] on div "Select cover type" at bounding box center [763, 130] width 333 height 20
click at [715, 153] on div "Comprehensive" at bounding box center [774, 161] width 379 height 29
click at [718, 203] on input "Preferred insured amount" at bounding box center [773, 197] width 380 height 34
click at [788, 265] on div "Enter amount" at bounding box center [764, 264] width 331 height 18
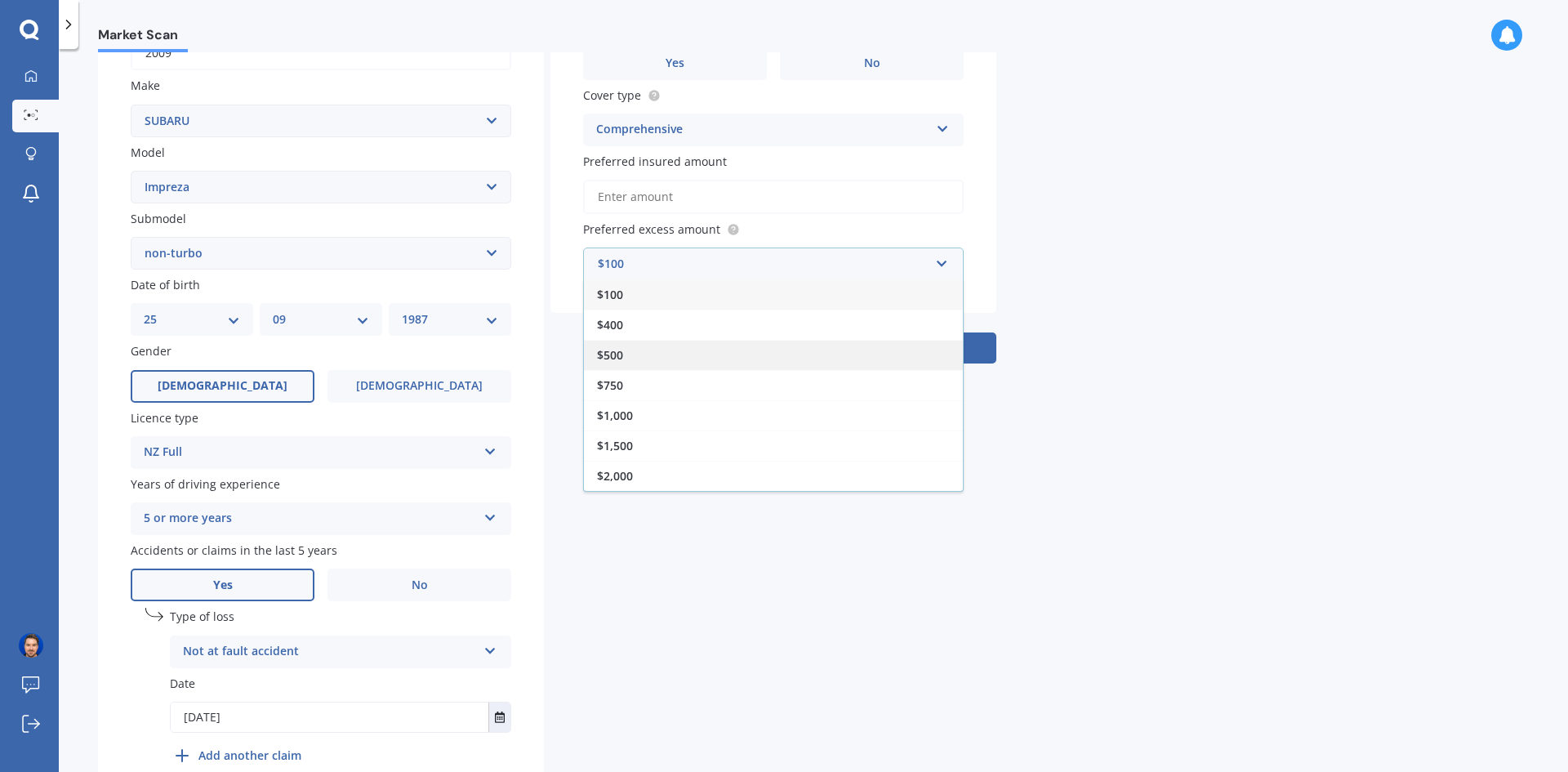
click at [648, 344] on div "$500" at bounding box center [774, 355] width 379 height 30
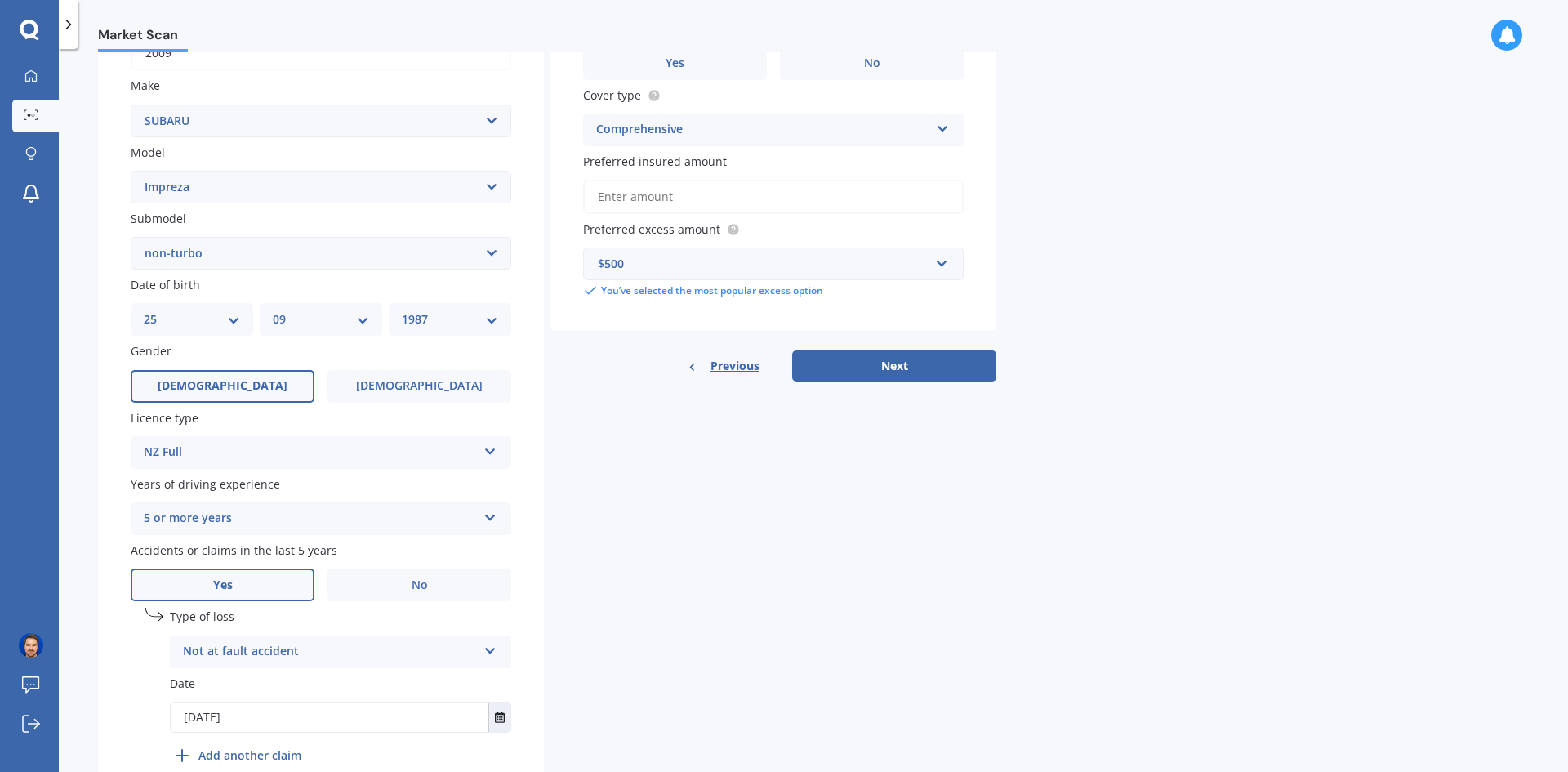
click at [922, 373] on button "Next" at bounding box center [894, 366] width 205 height 31
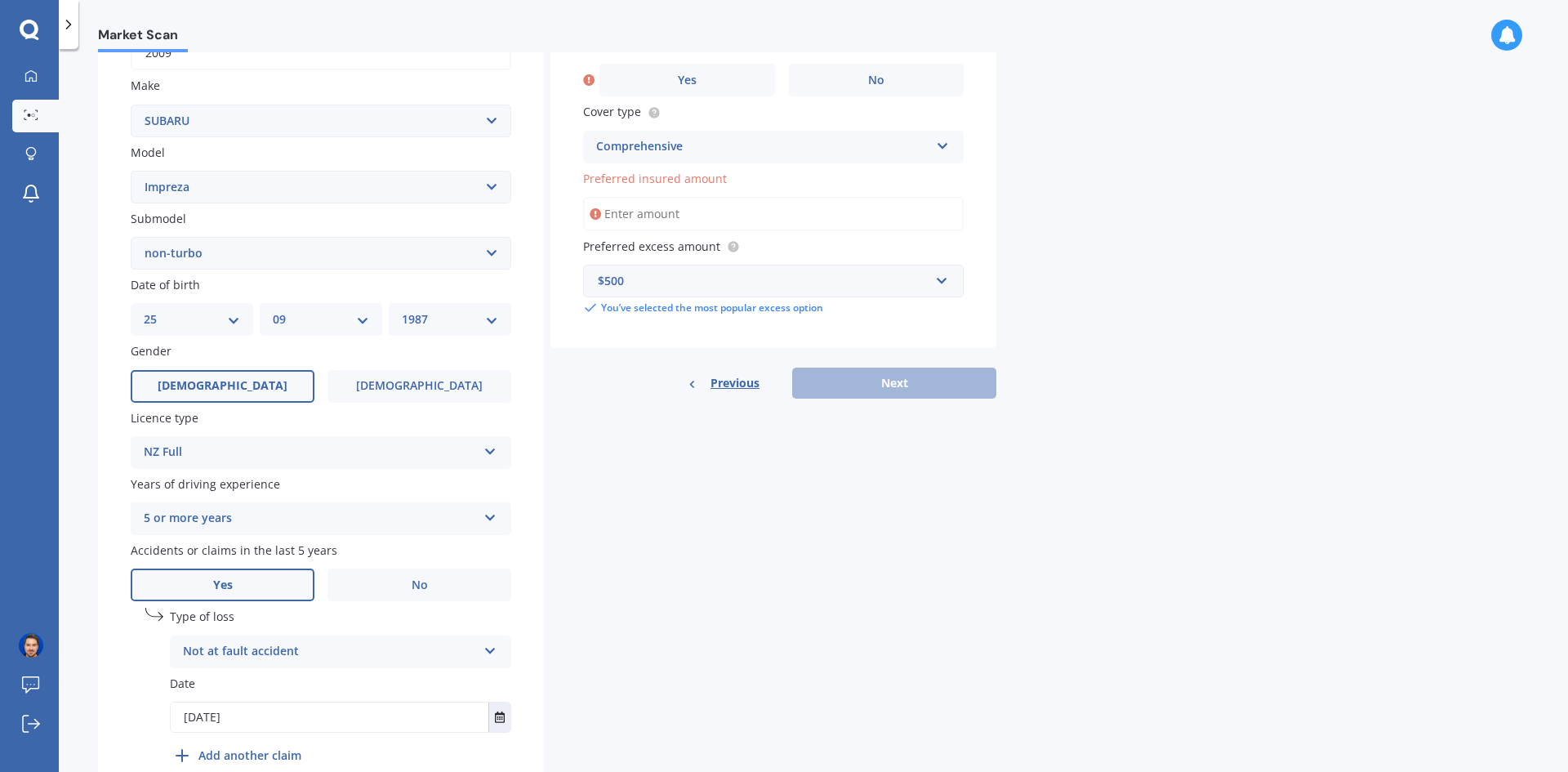
scroll to position [112, 0]
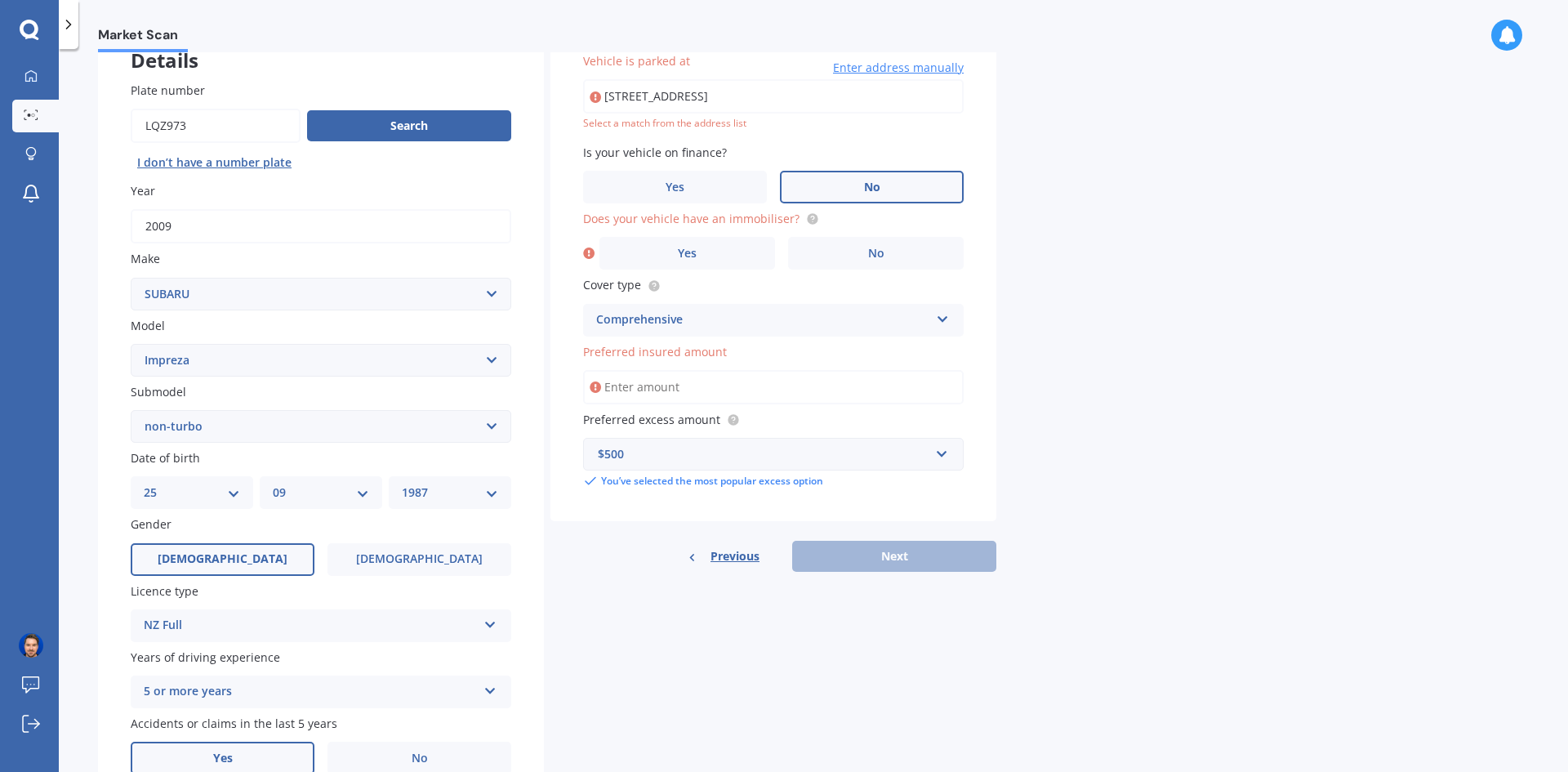
drag, startPoint x: 845, startPoint y: 94, endPoint x: 643, endPoint y: 105, distance: 202.3
click at [643, 105] on input "41 Tipu Crescent MilldaleAuckland 9032" at bounding box center [773, 96] width 380 height 34
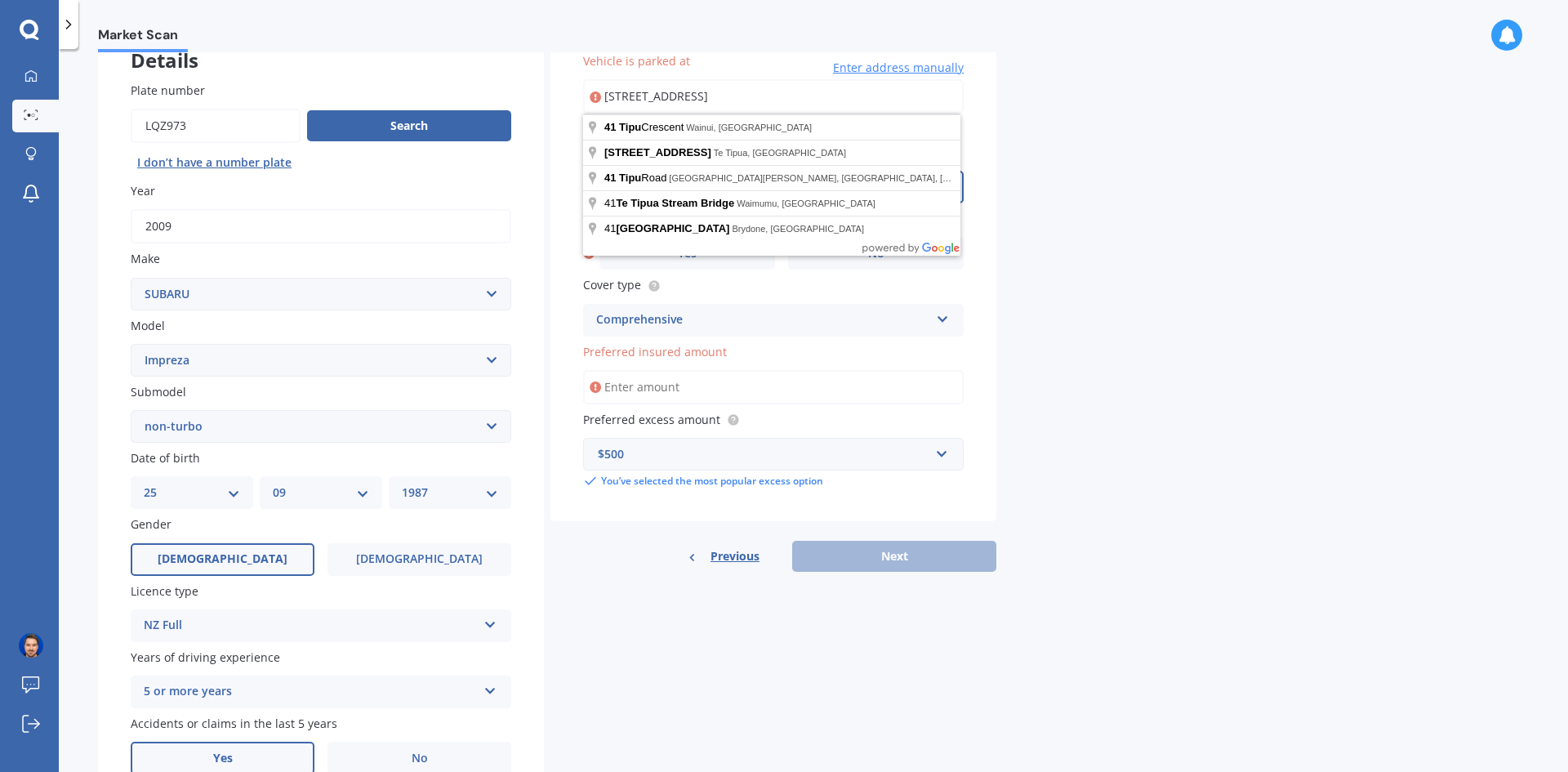
drag, startPoint x: 653, startPoint y: 134, endPoint x: 642, endPoint y: 126, distance: 13.6
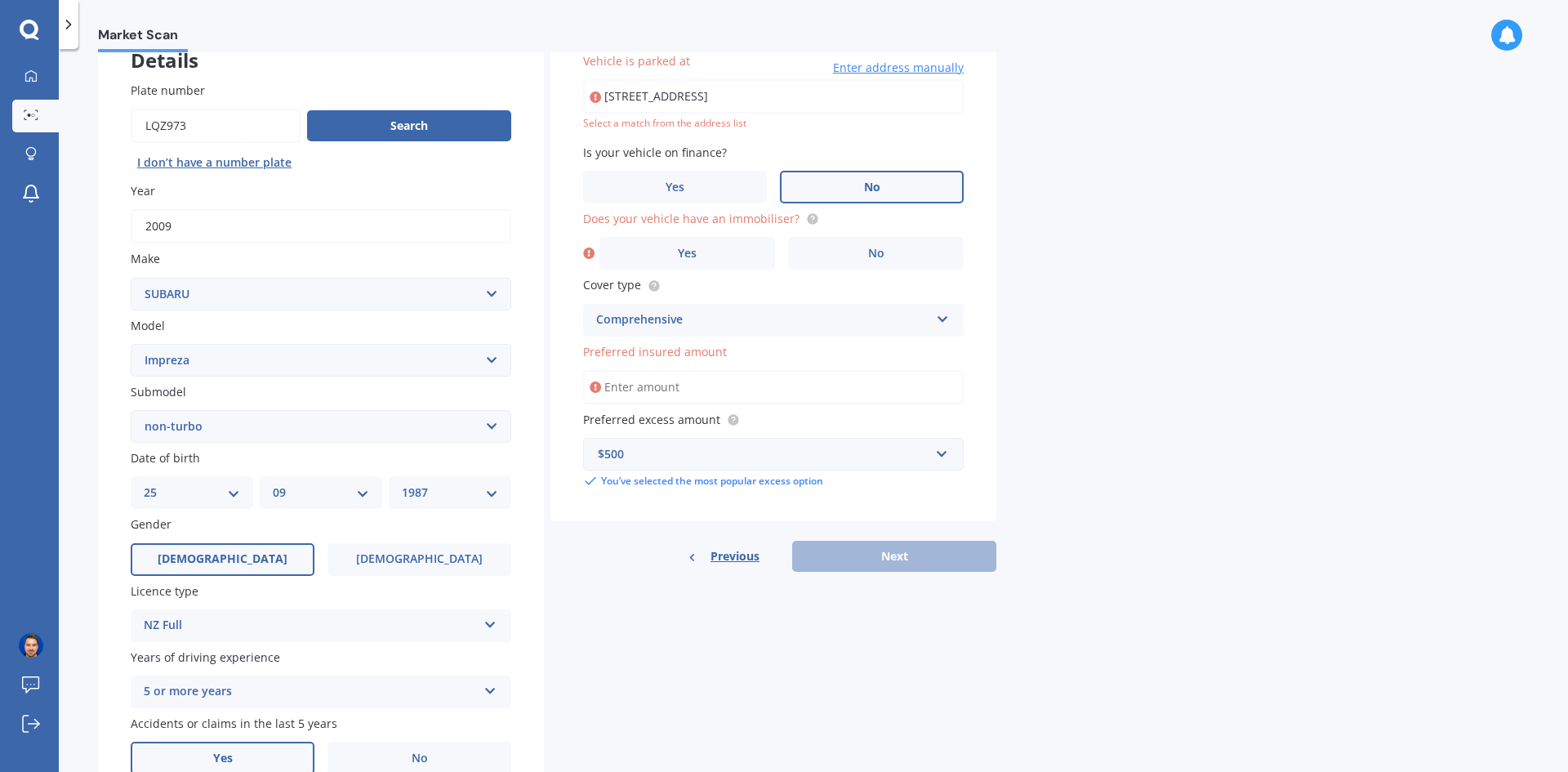
type input "[STREET_ADDRESS]"
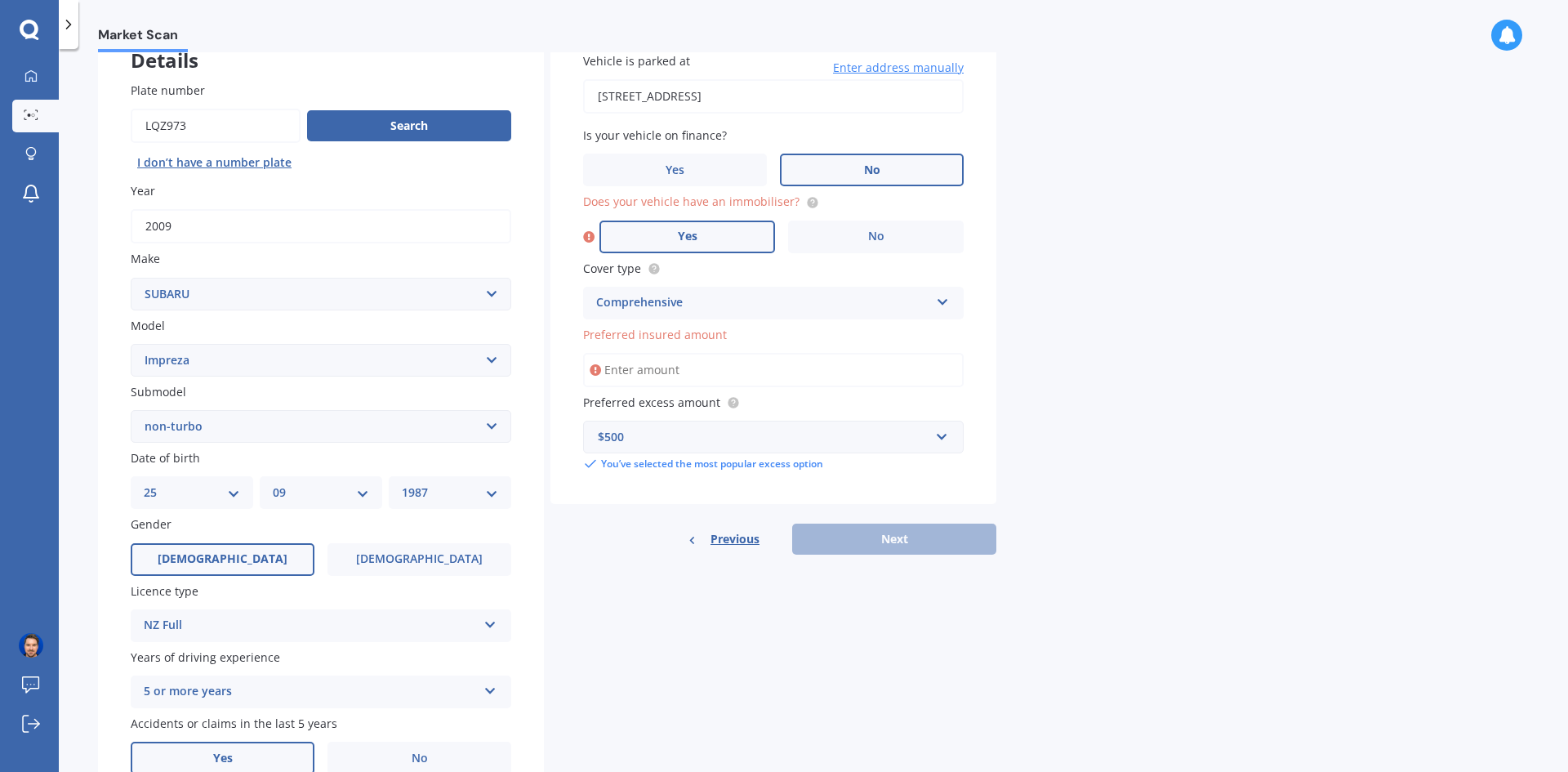
click at [732, 250] on label "Yes" at bounding box center [688, 237] width 176 height 33
click at [0, 0] on input "Yes" at bounding box center [0, 0] width 0 height 0
click at [909, 539] on div "Previous Next" at bounding box center [773, 538] width 446 height 31
click at [727, 372] on input "Preferred insured amount" at bounding box center [773, 370] width 380 height 34
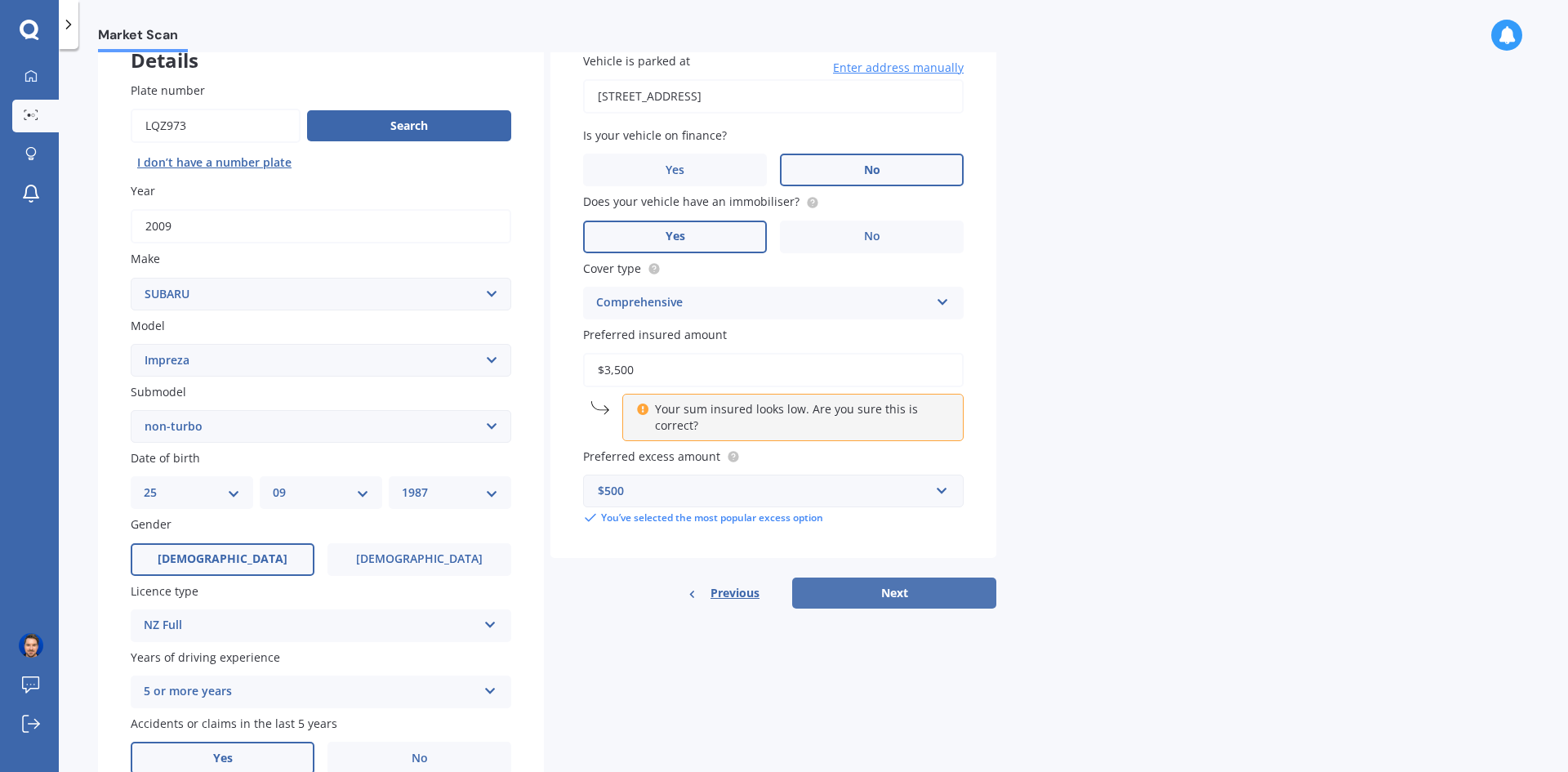
type input "$3,500"
click at [936, 582] on button "Next" at bounding box center [894, 592] width 205 height 31
select select "25"
select select "09"
select select "1987"
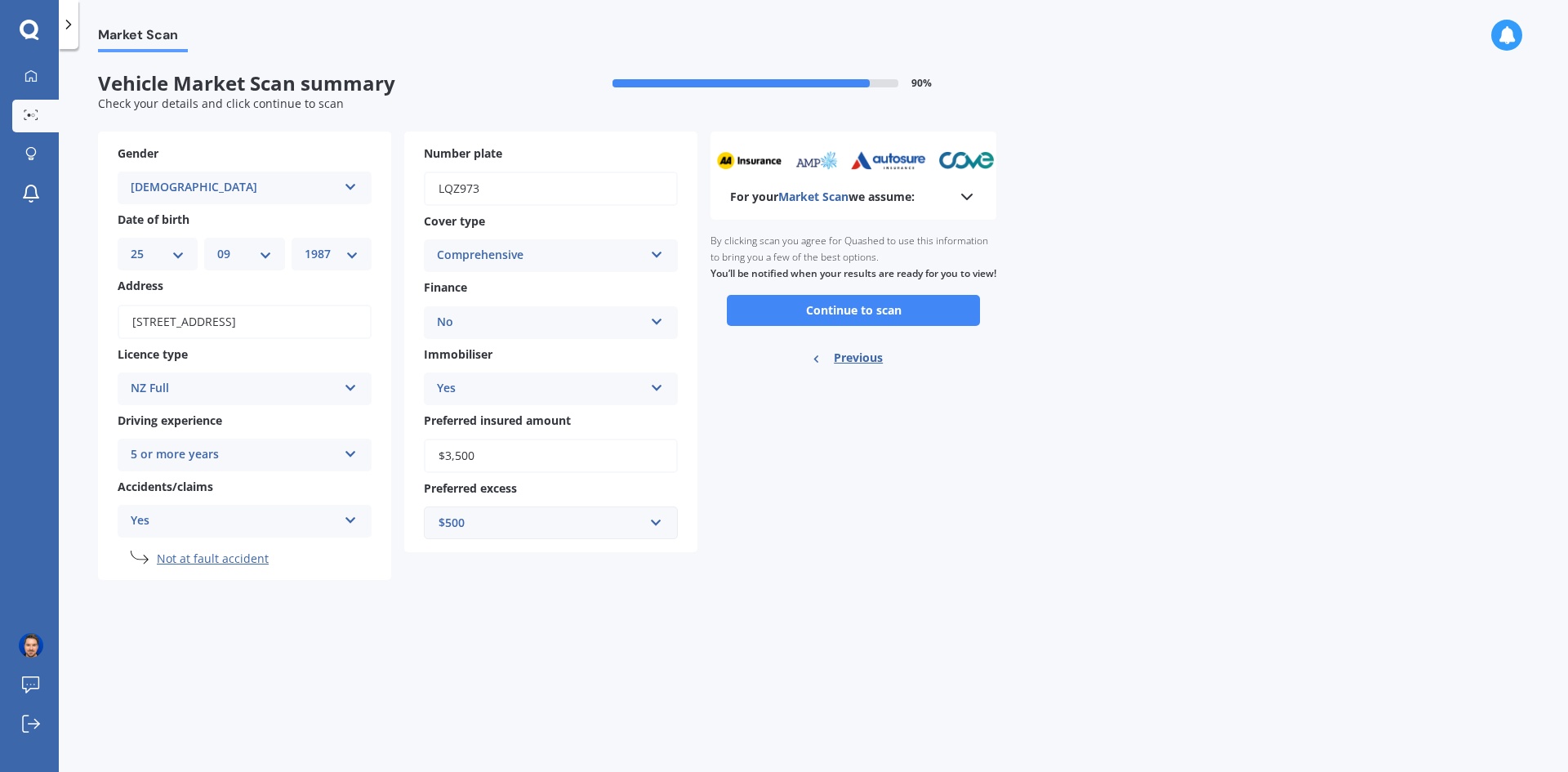
scroll to position [0, 0]
click at [861, 326] on button "Continue to scan" at bounding box center [853, 310] width 254 height 31
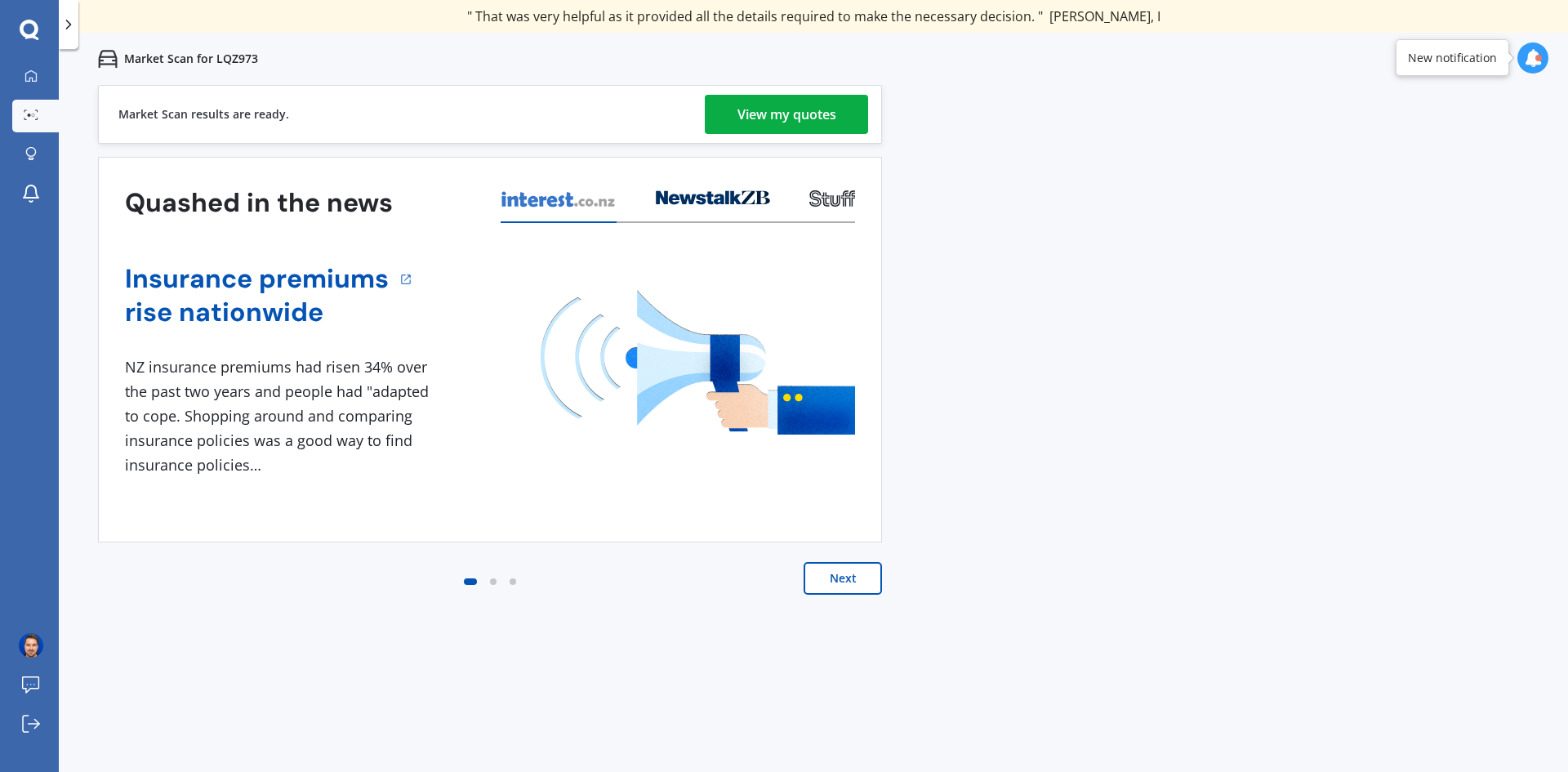
click at [829, 104] on div "View my quotes" at bounding box center [786, 114] width 99 height 39
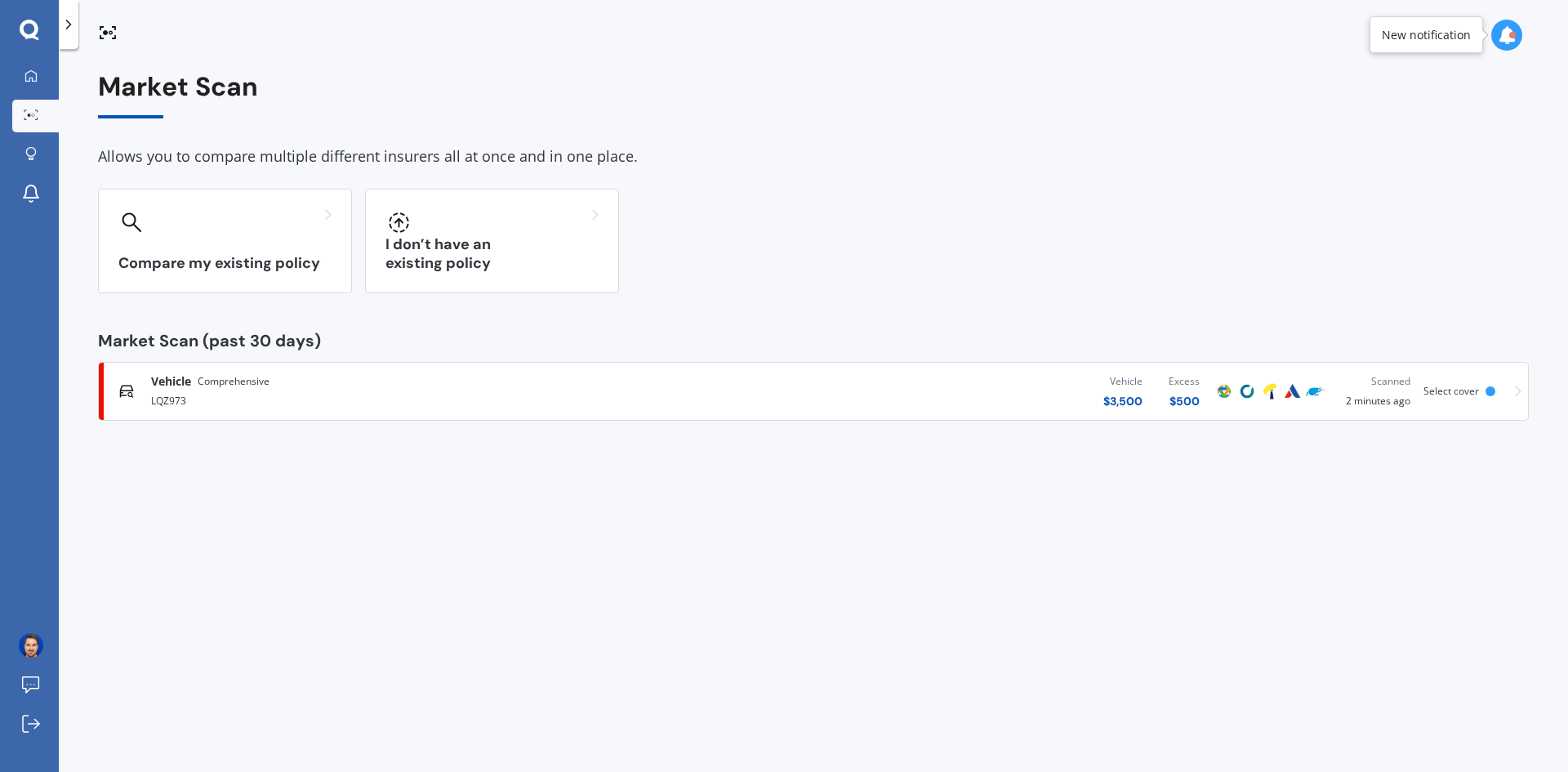
click at [971, 379] on div "Vehicle $ 3,500 Excess $ 500" at bounding box center [939, 390] width 547 height 49
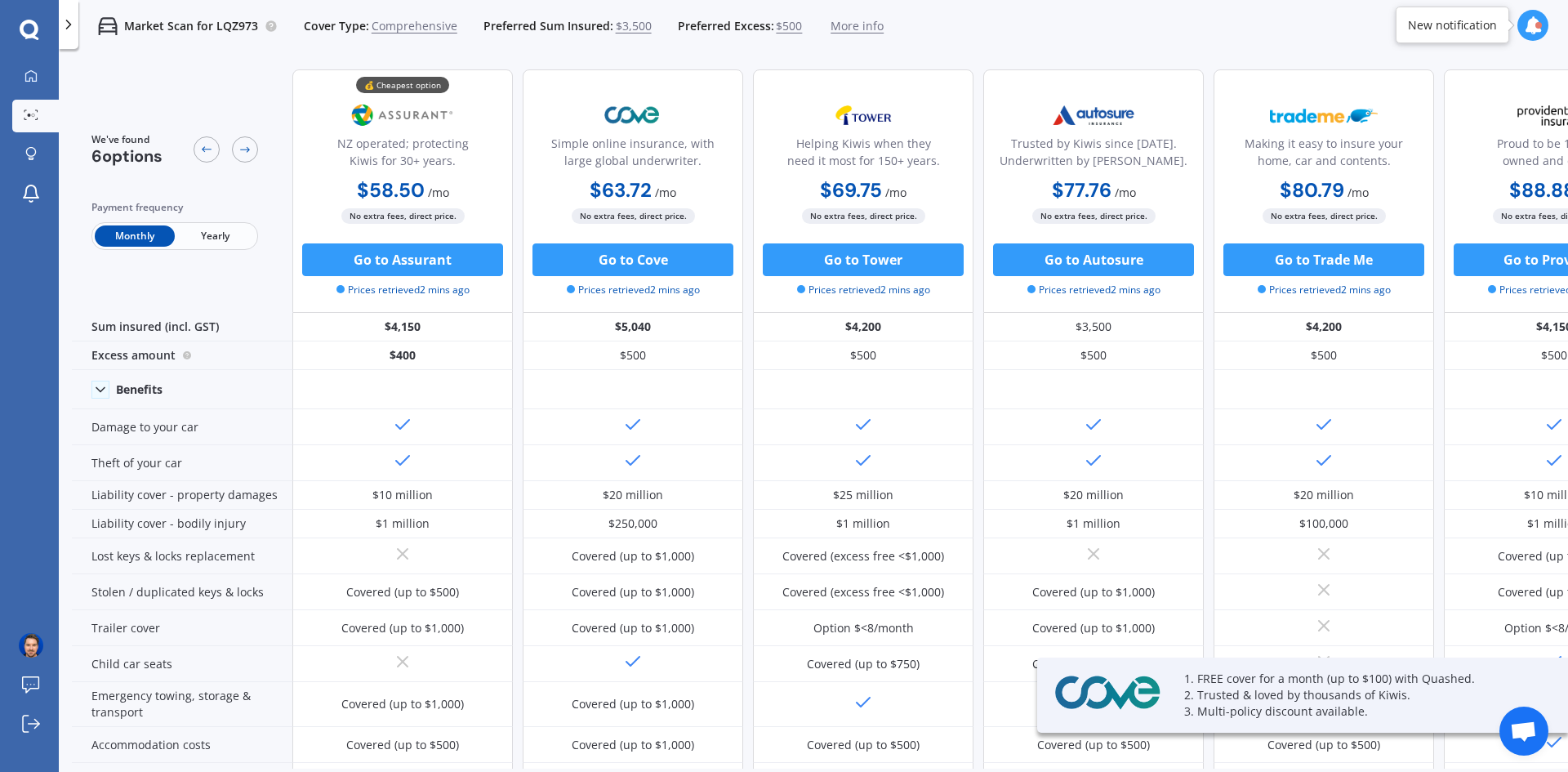
click at [420, 25] on span "Comprehensive" at bounding box center [414, 26] width 86 height 16
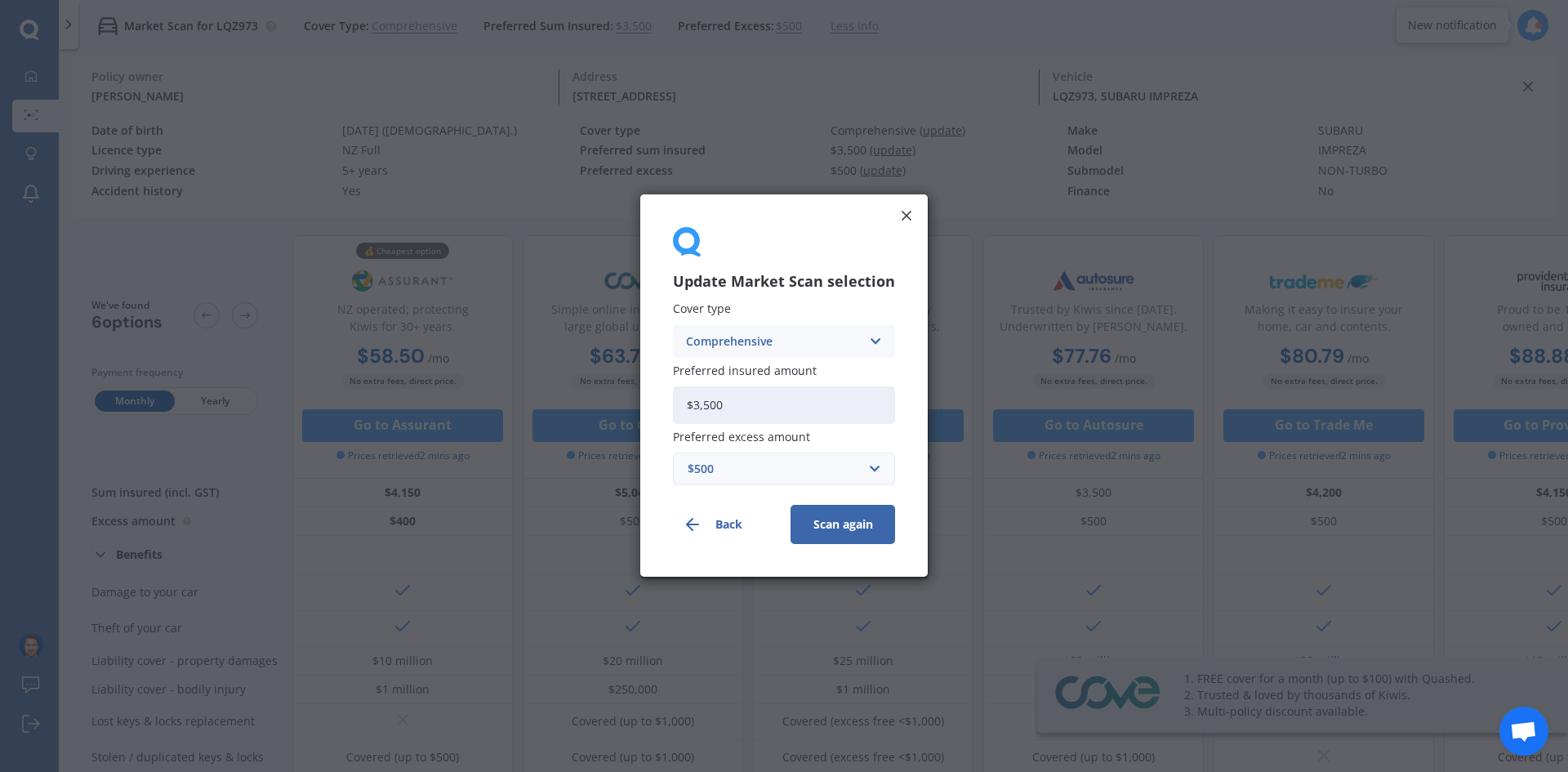
click at [780, 331] on div "Comprehensive Comprehensive Third Party, Fire & Theft Third Party" at bounding box center [784, 342] width 223 height 33
click at [855, 402] on div "Third Party, Fire & Theft" at bounding box center [784, 402] width 221 height 29
click at [849, 530] on button "Scan again" at bounding box center [842, 524] width 105 height 39
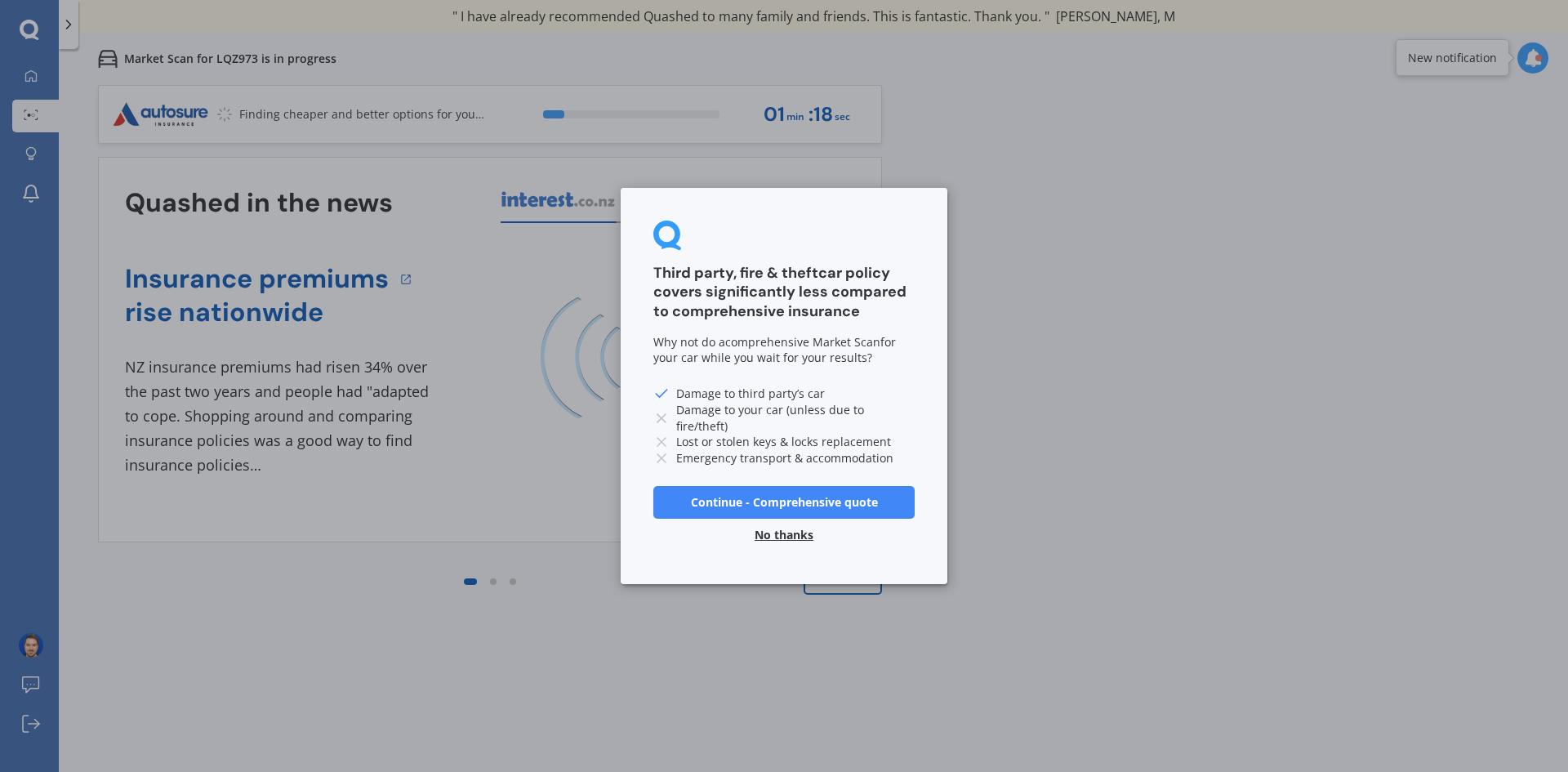
click at [795, 534] on button "No thanks" at bounding box center [784, 535] width 79 height 33
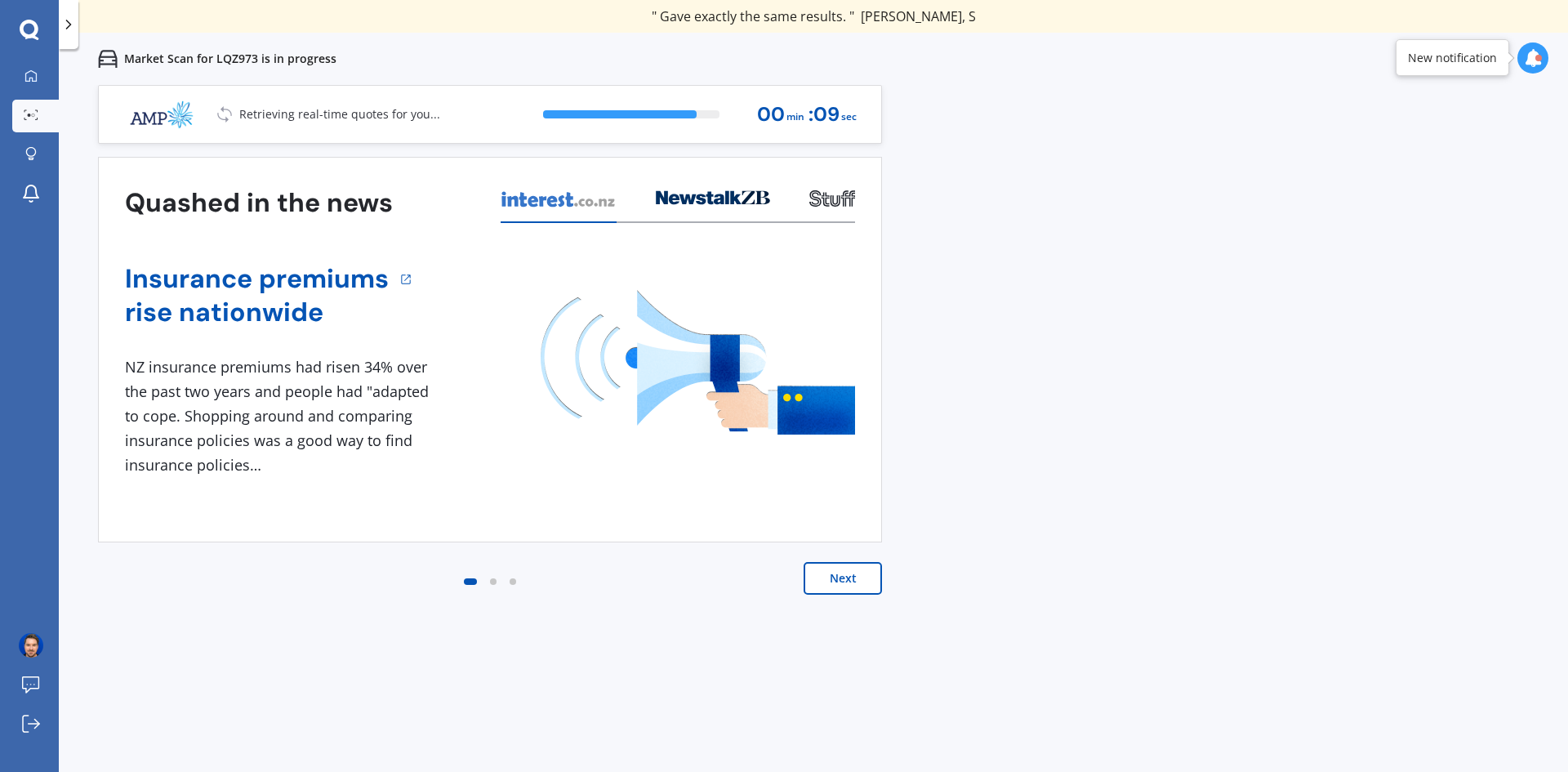
click at [1232, 213] on div "Previous 60,000+ Kiwis have signed up to shop and save on insurance with us " H…" at bounding box center [813, 470] width 1509 height 772
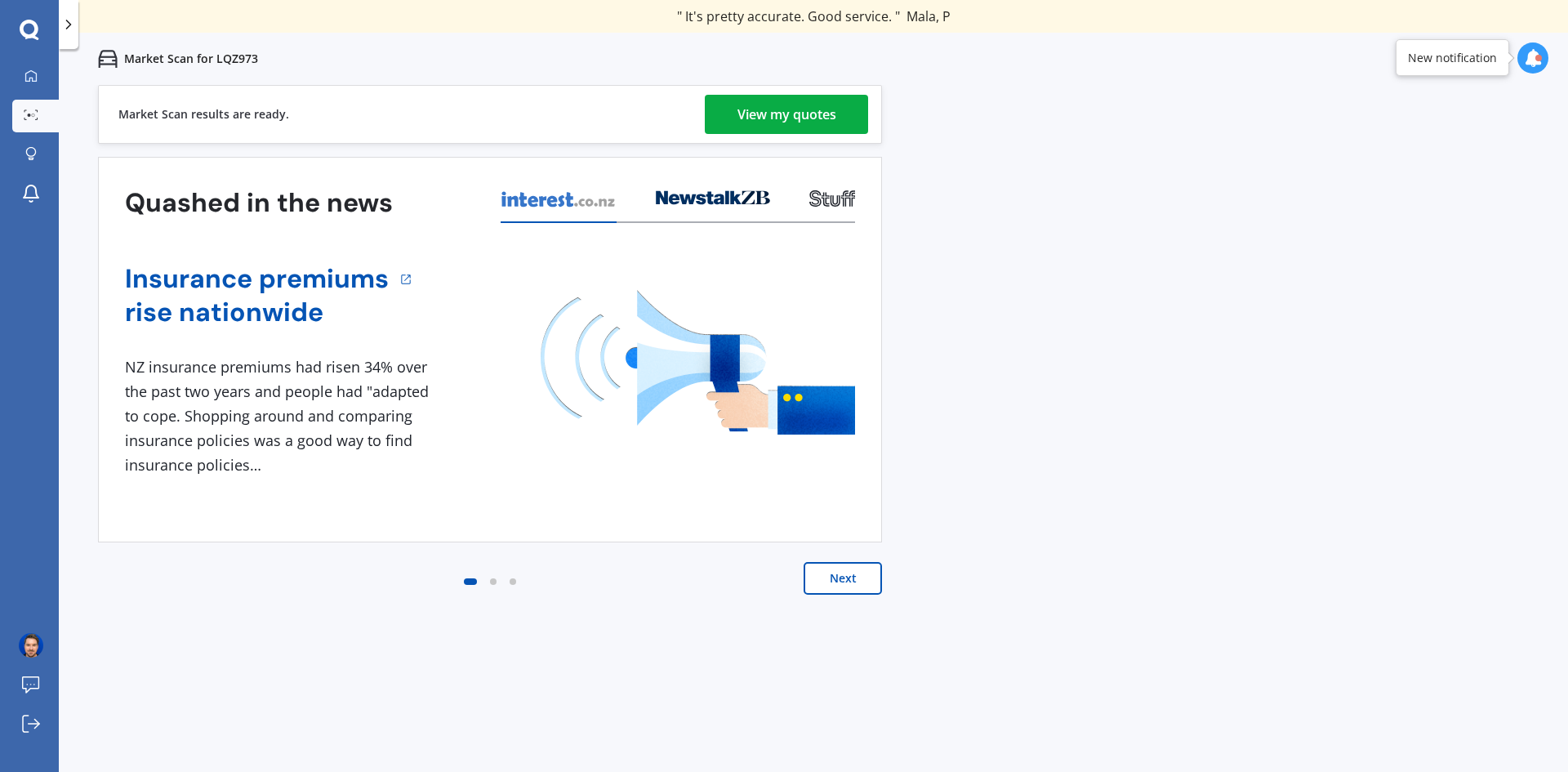
click at [1043, 255] on div "Previous 60,000+ Kiwis have signed up to shop and save on insurance with us " H…" at bounding box center [813, 470] width 1509 height 772
click at [821, 110] on div "View my quotes" at bounding box center [786, 114] width 99 height 39
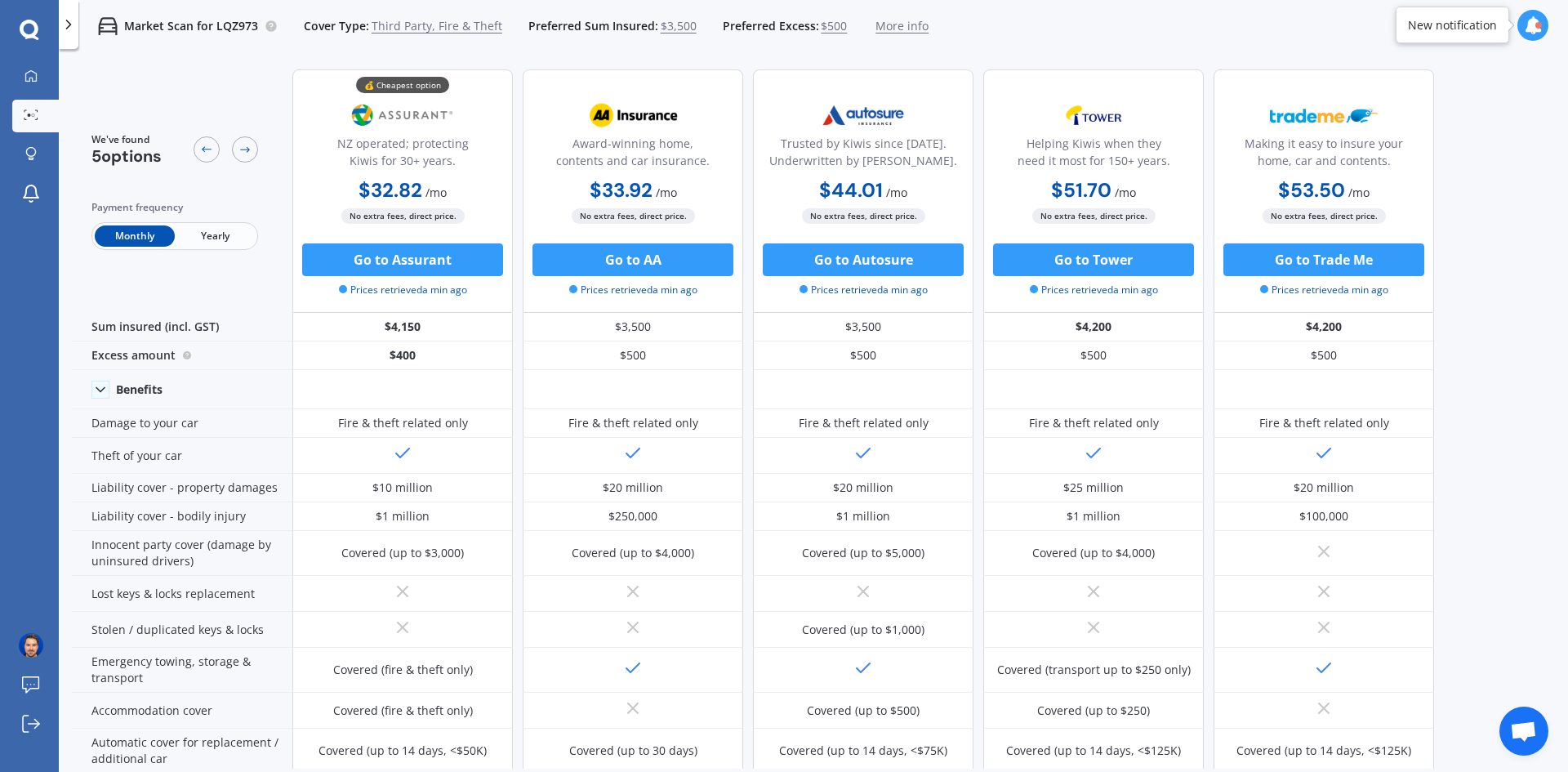
click at [882, 23] on span "More info" at bounding box center [901, 26] width 53 height 16
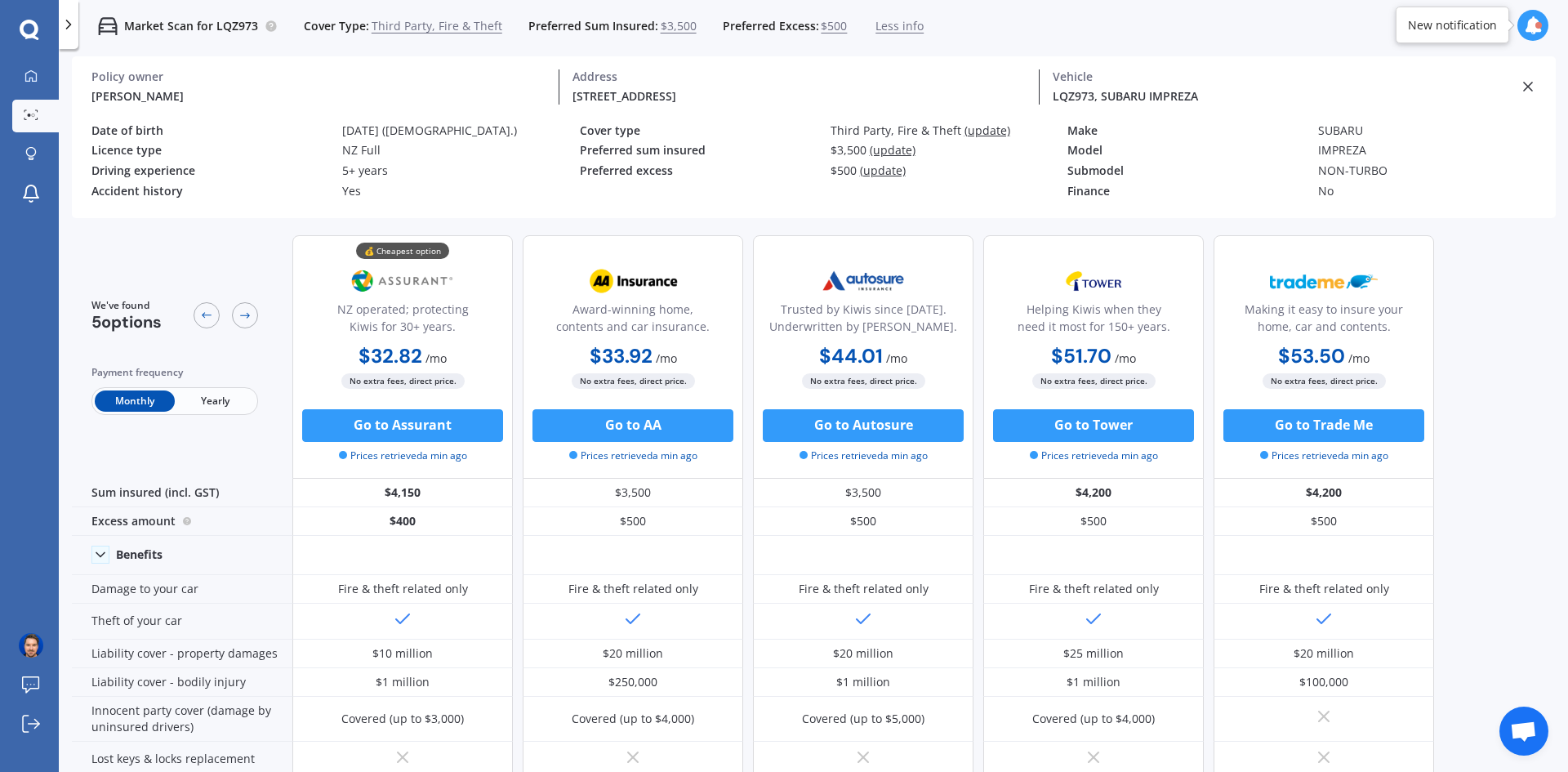
click at [461, 26] on span "Third Party, Fire & Theft" at bounding box center [436, 26] width 131 height 16
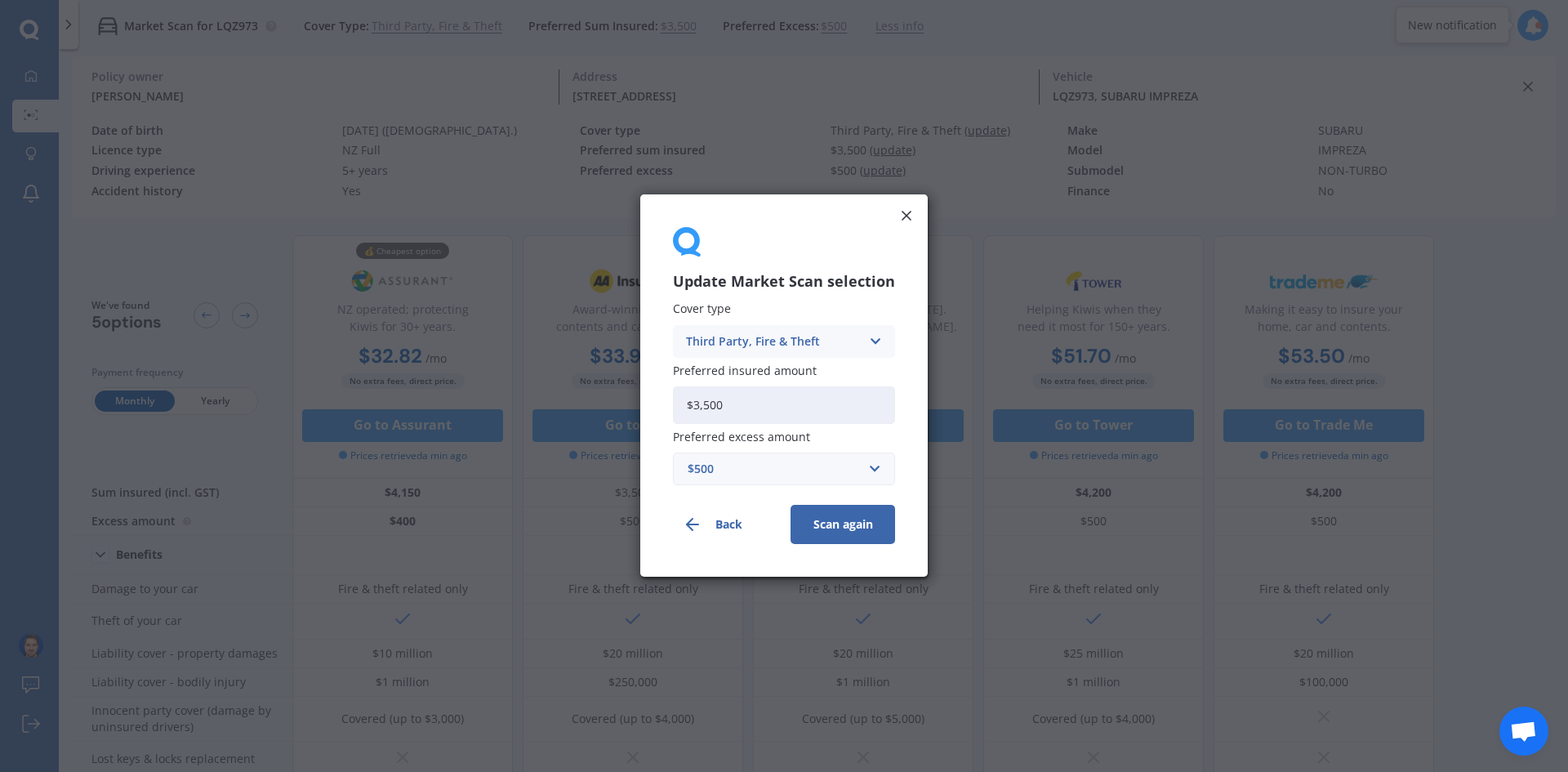
click at [860, 338] on div "Third Party, Fire & Theft Comprehensive Third Party, Fire & Theft Third Party" at bounding box center [784, 342] width 223 height 33
click at [791, 368] on div "Comprehensive" at bounding box center [784, 373] width 221 height 29
click at [870, 516] on button "Scan again" at bounding box center [842, 524] width 105 height 39
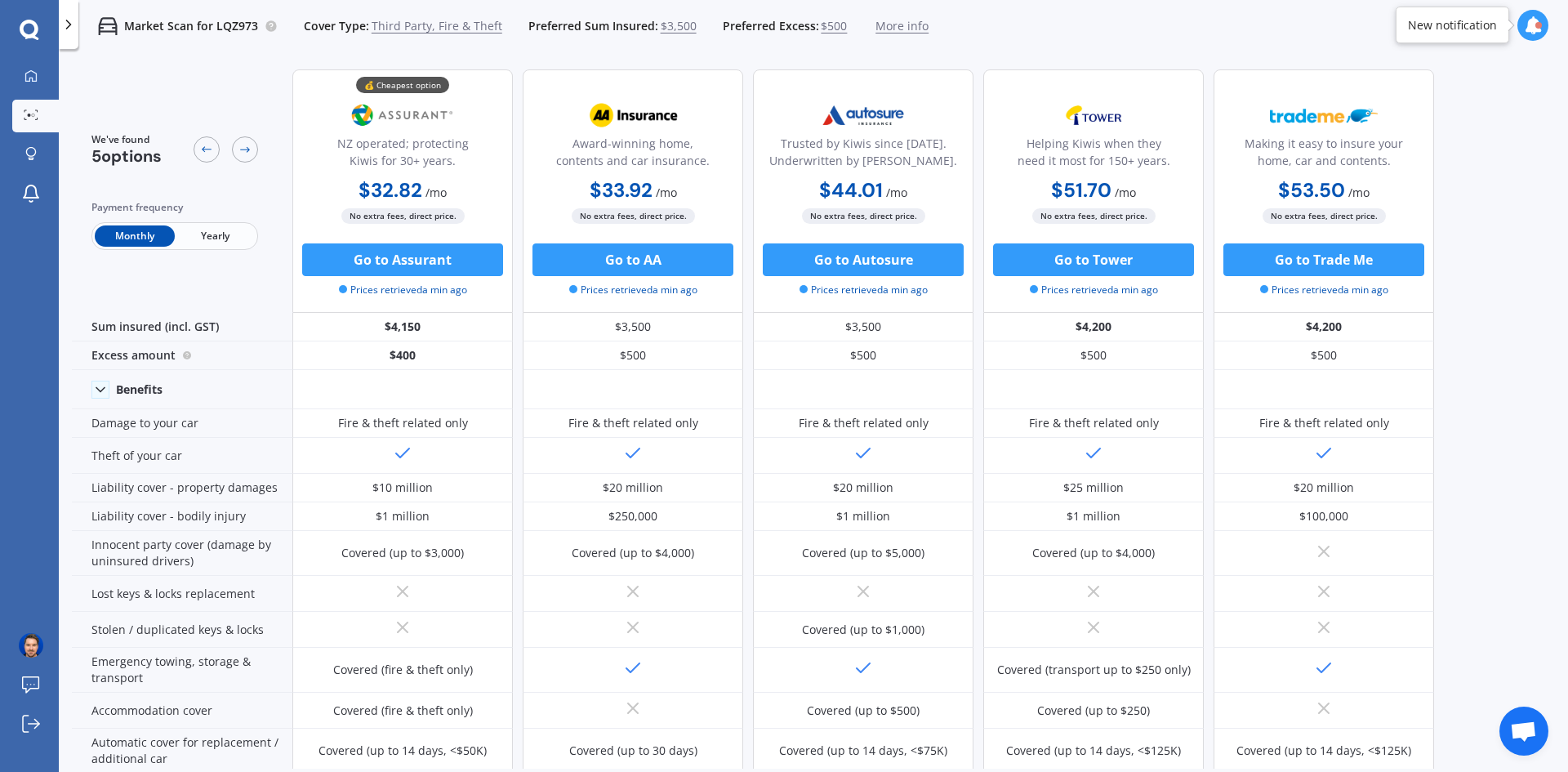
click at [449, 16] on div "Market Scan for LQZ973 Cover Type: Third Party, Fire & Theft Preferred Sum Insu…" at bounding box center [504, 26] width 850 height 52
click at [447, 24] on span "Third Party, Fire & Theft" at bounding box center [436, 26] width 131 height 16
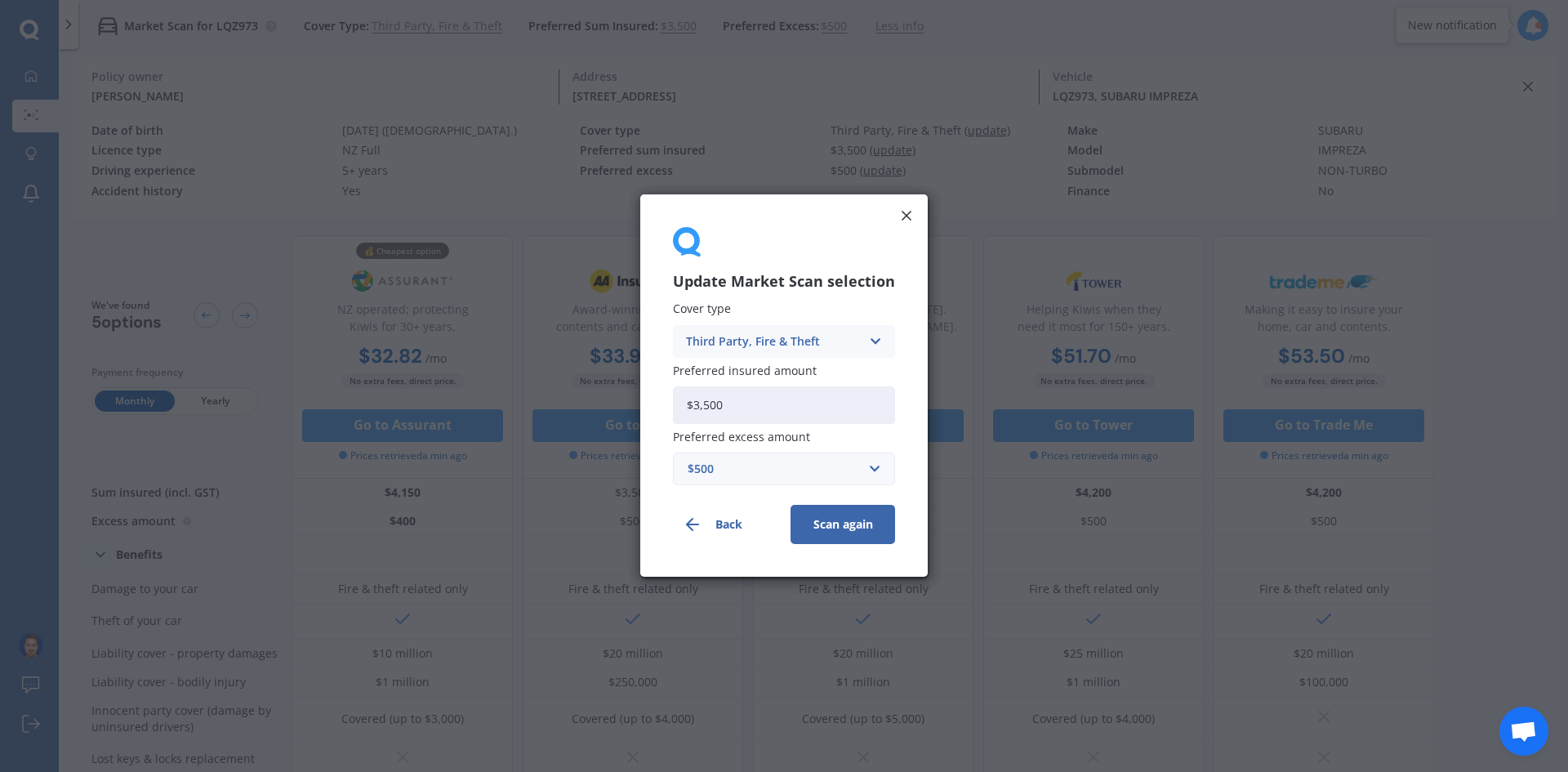
click at [775, 340] on div "Third Party, Fire & Theft" at bounding box center [773, 342] width 175 height 18
click at [744, 377] on span "Comprehensive" at bounding box center [730, 373] width 87 height 11
click at [831, 528] on button "Scan again" at bounding box center [842, 524] width 105 height 39
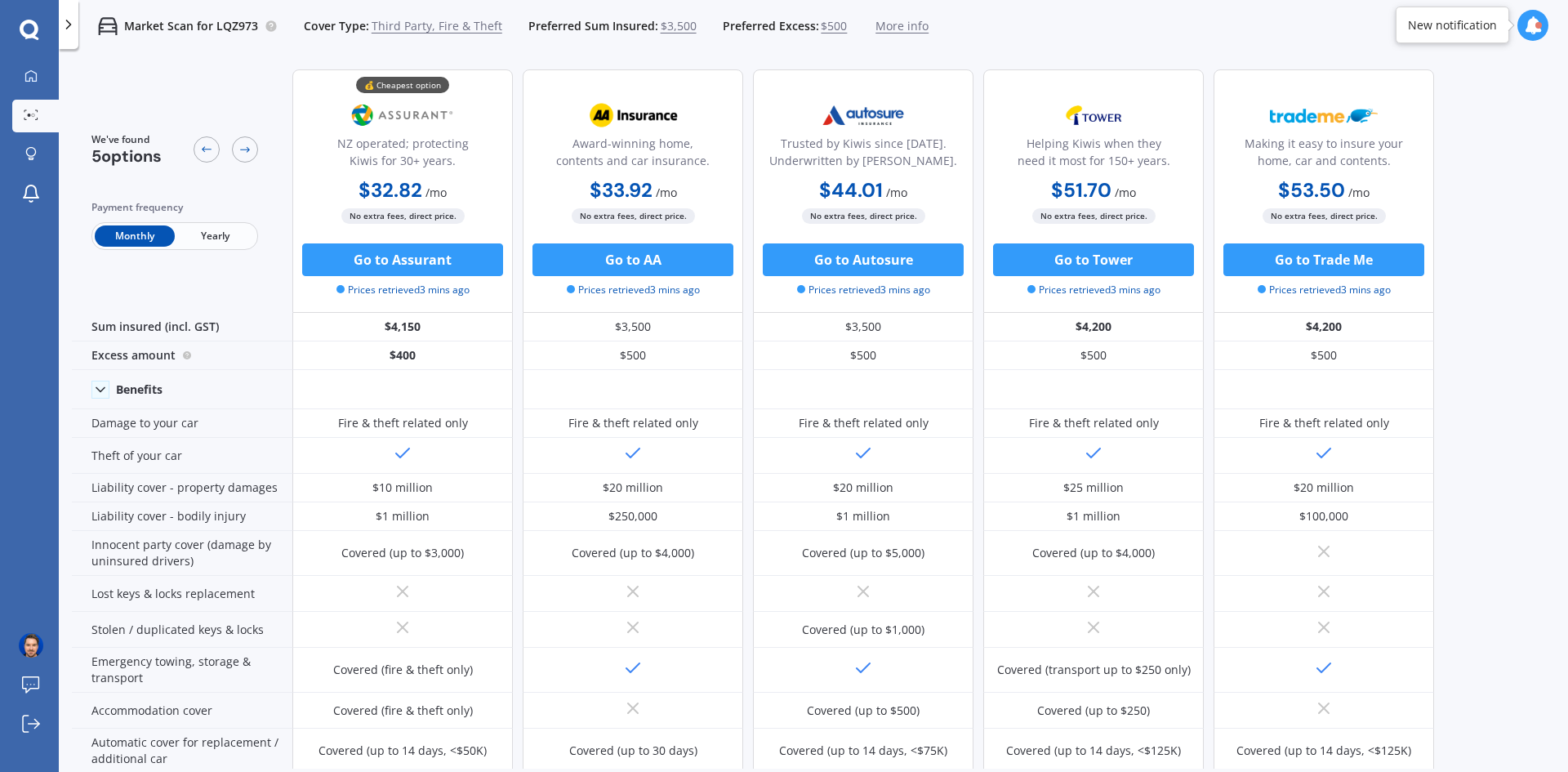
click at [411, 25] on span "Third Party, Fire & Theft" at bounding box center [436, 26] width 131 height 16
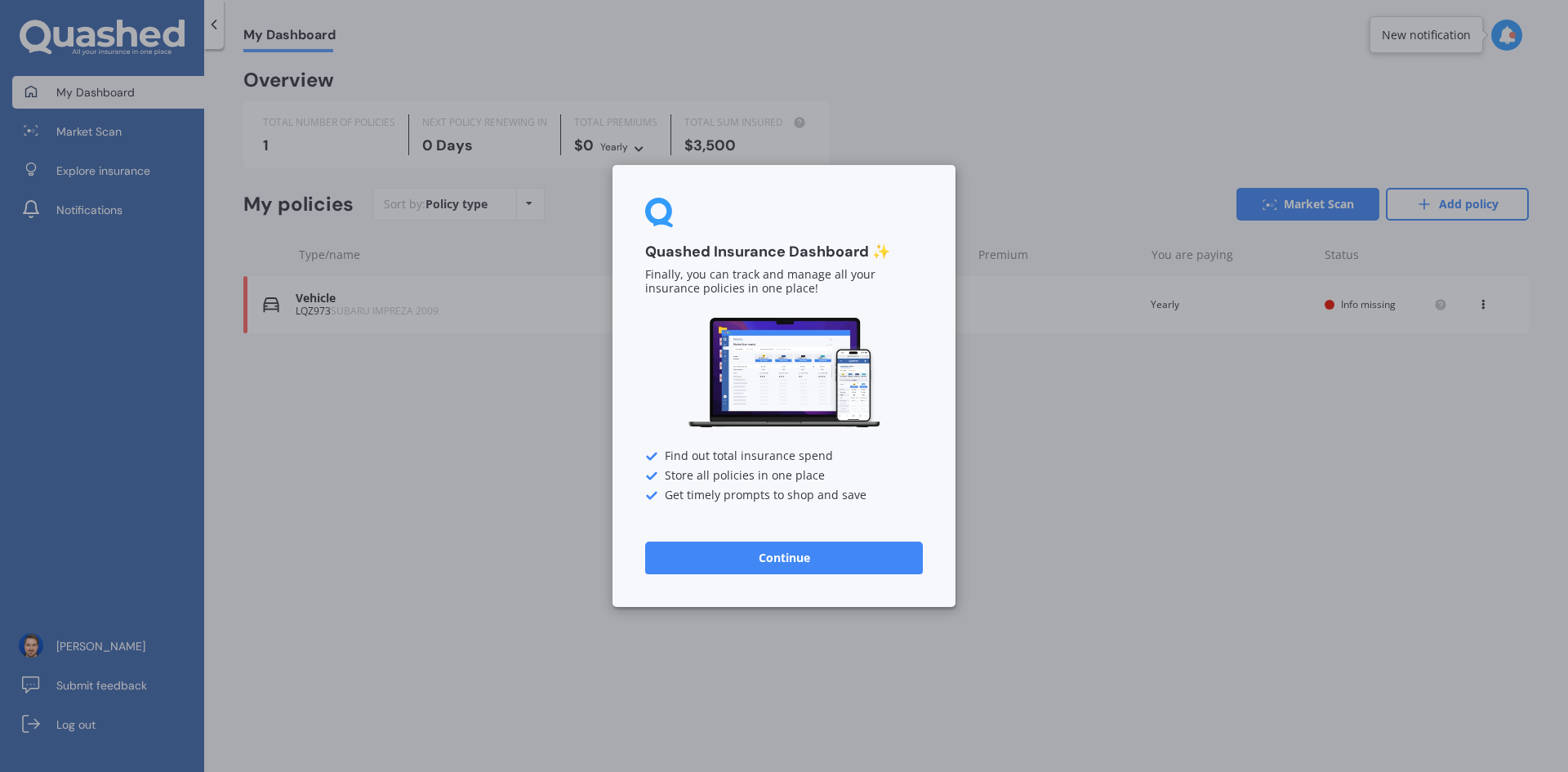
click at [830, 547] on button "Continue" at bounding box center [784, 557] width 277 height 33
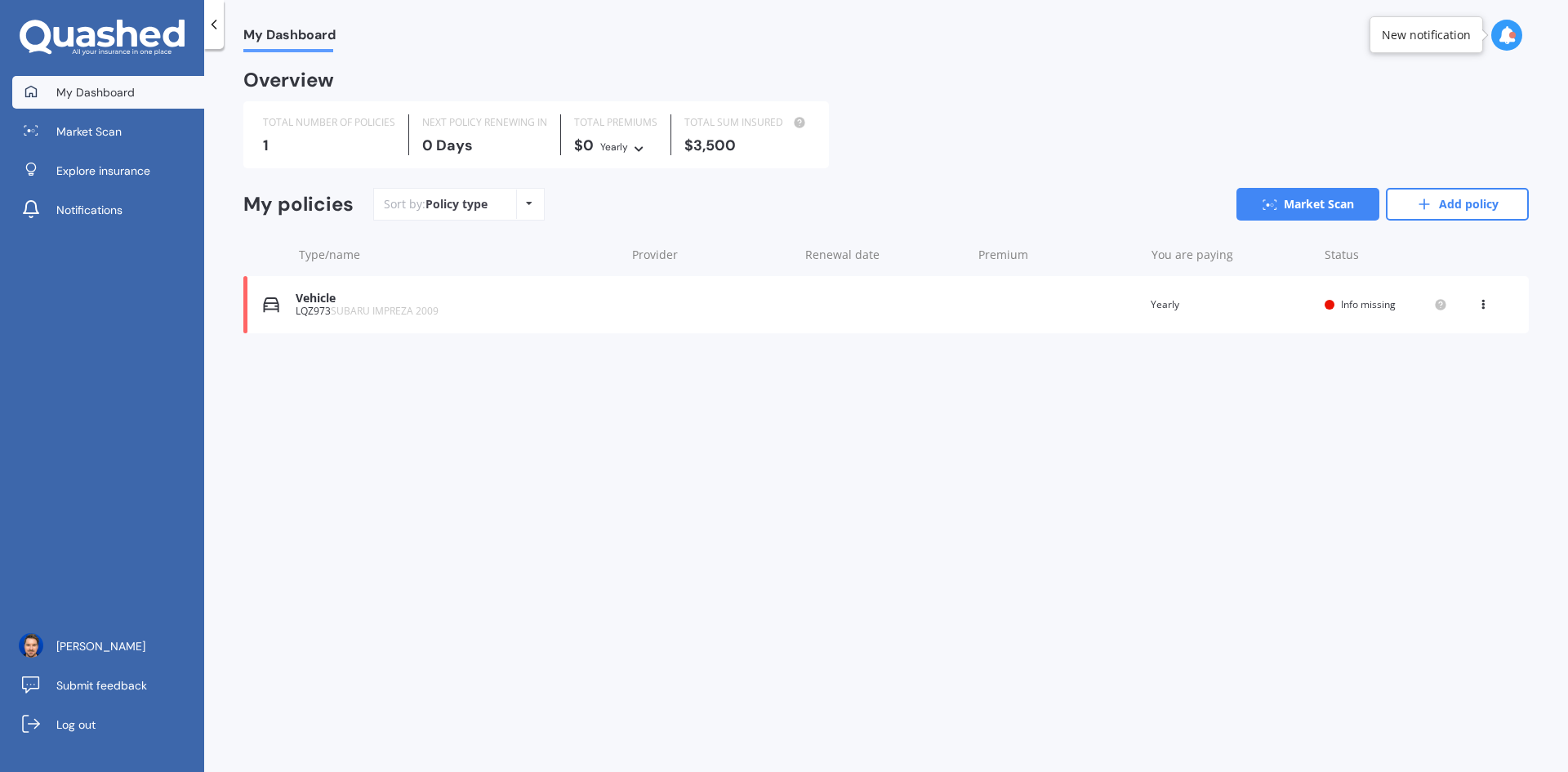
click at [1480, 305] on icon at bounding box center [1482, 302] width 11 height 10
click at [1467, 370] on div "Delete" at bounding box center [1447, 369] width 162 height 33
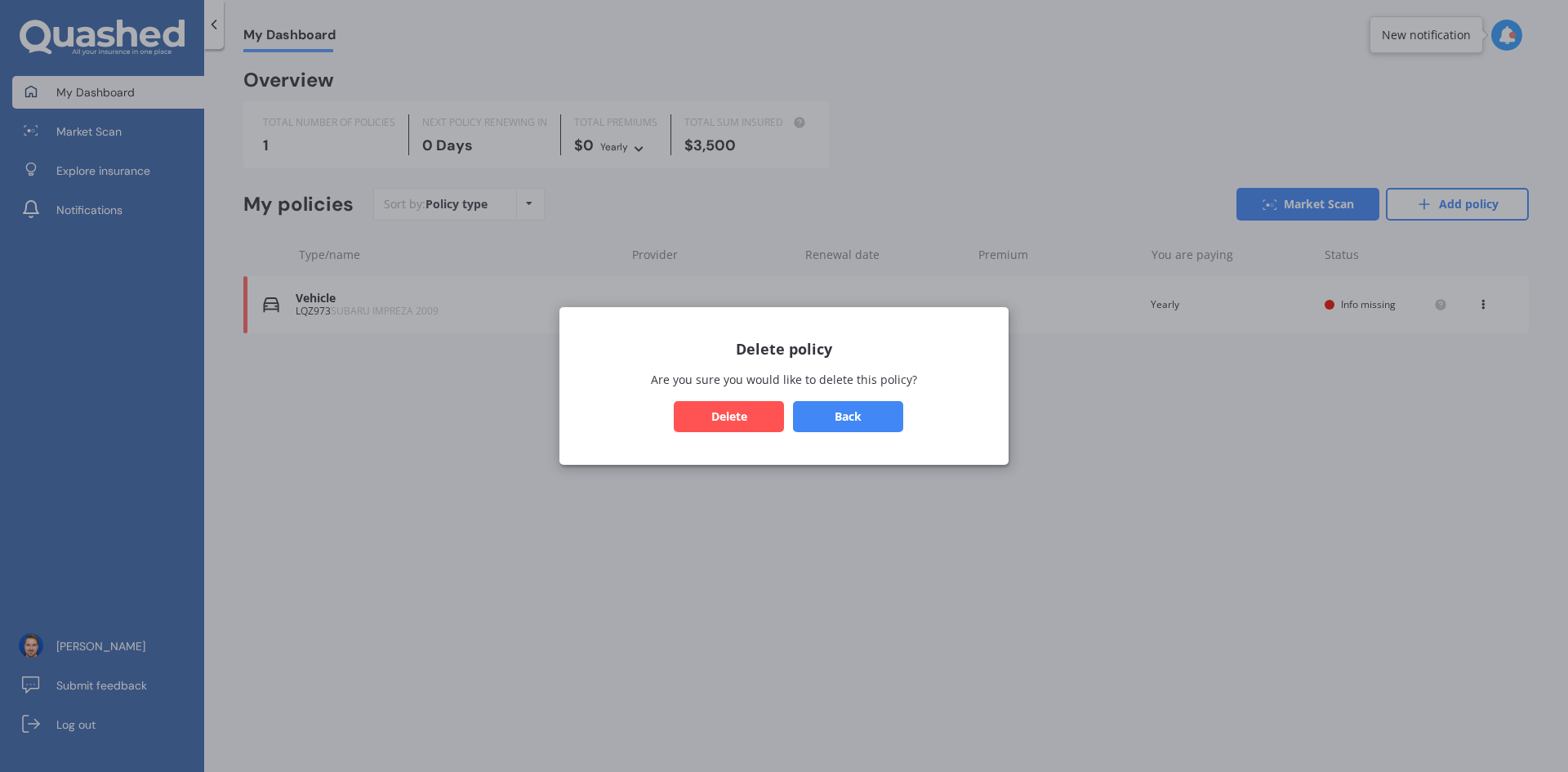
click at [743, 414] on button "Delete" at bounding box center [729, 416] width 110 height 31
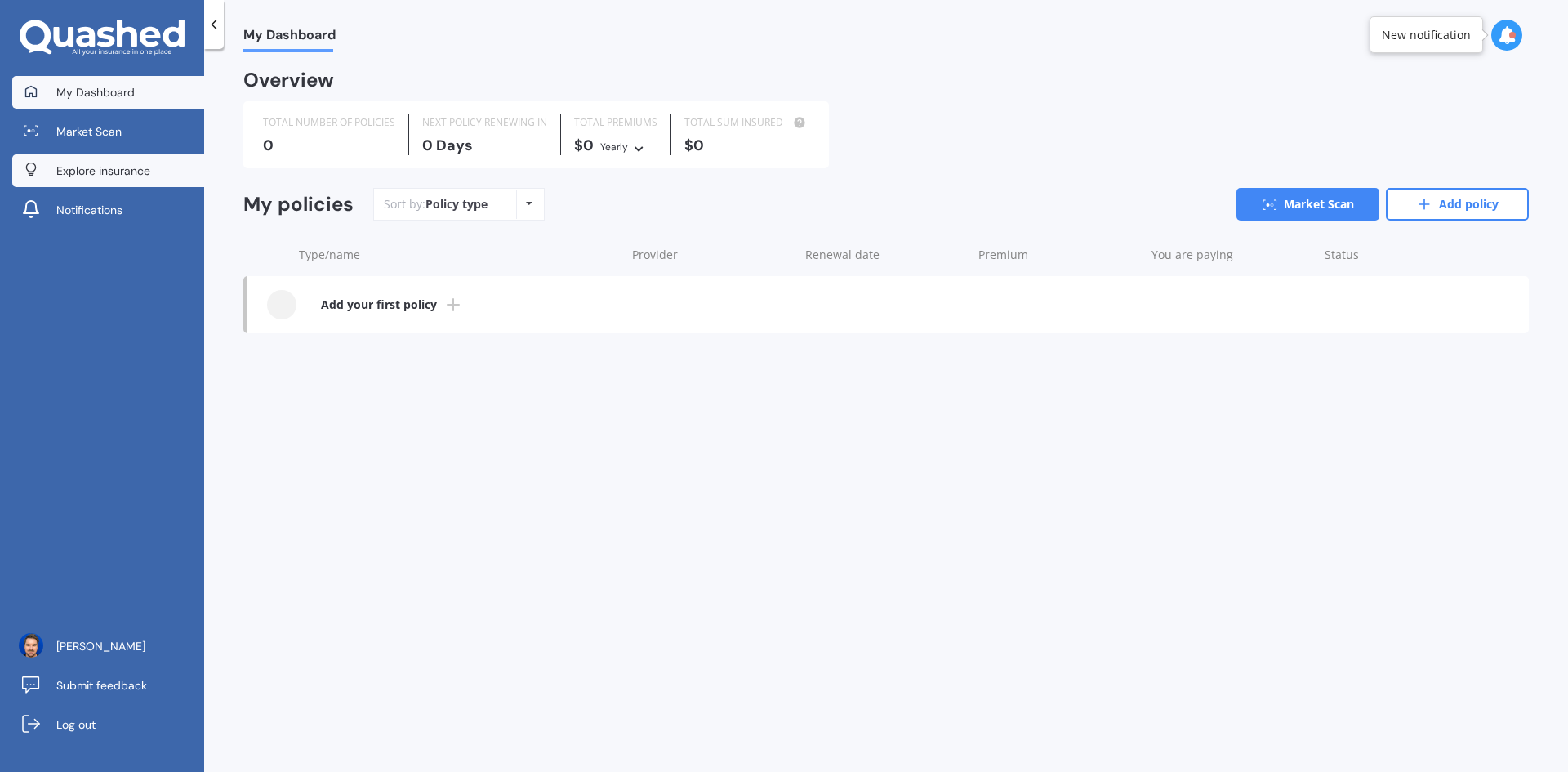
click at [144, 169] on span "Explore insurance" at bounding box center [103, 171] width 94 height 16
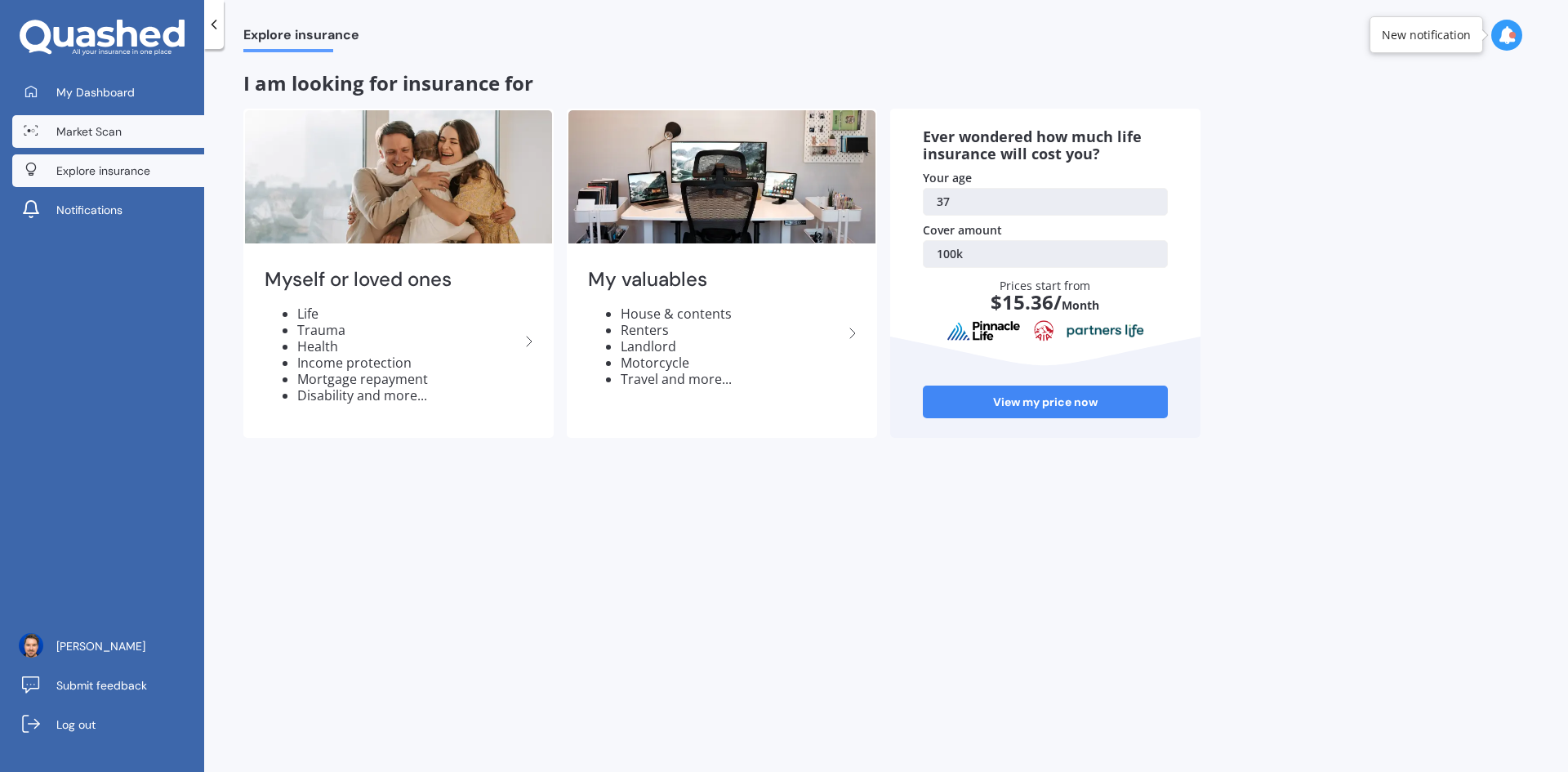
click at [124, 130] on link "Market Scan" at bounding box center [108, 131] width 192 height 33
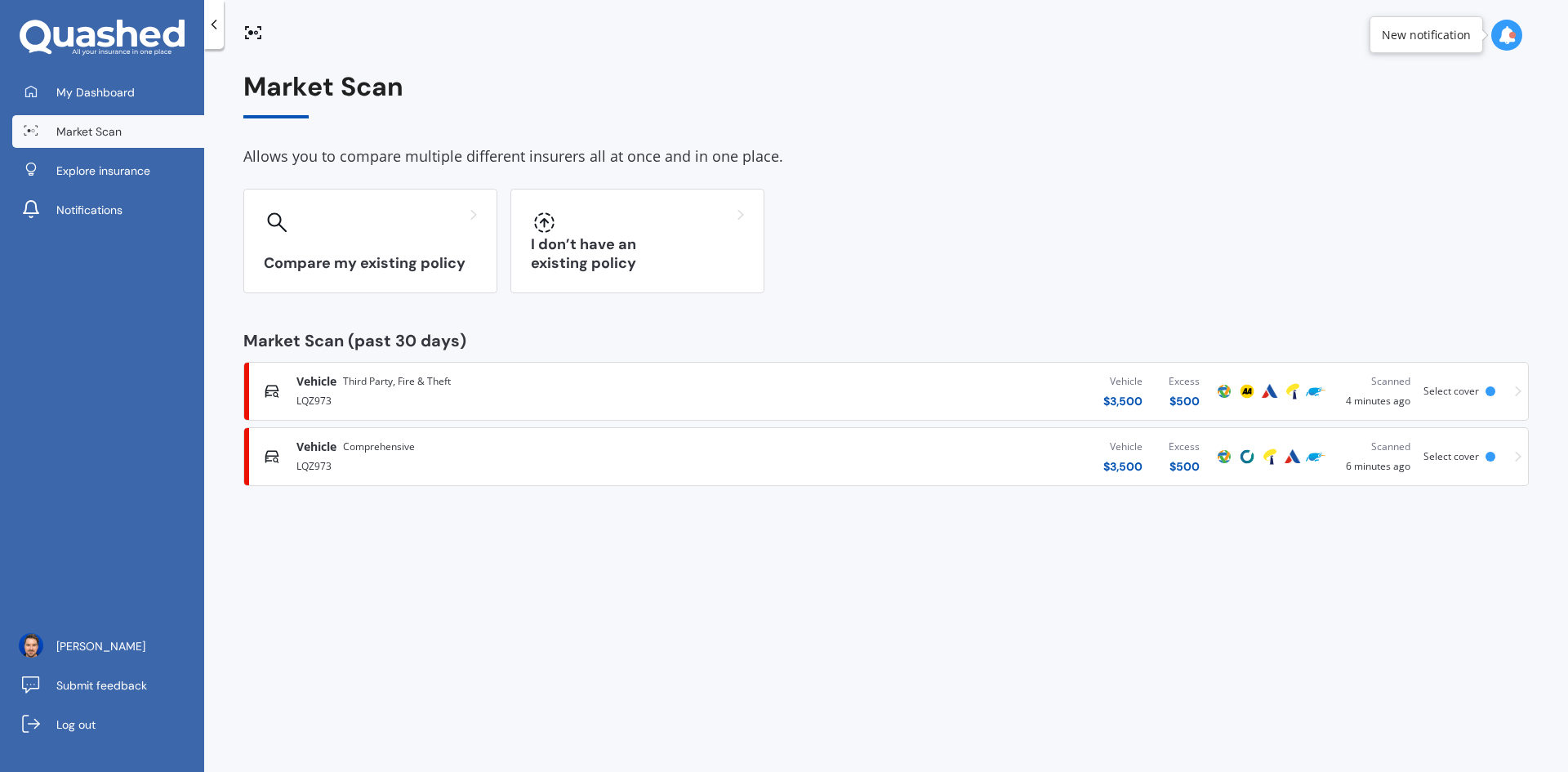
click at [1519, 393] on icon at bounding box center [1518, 391] width 7 height 11
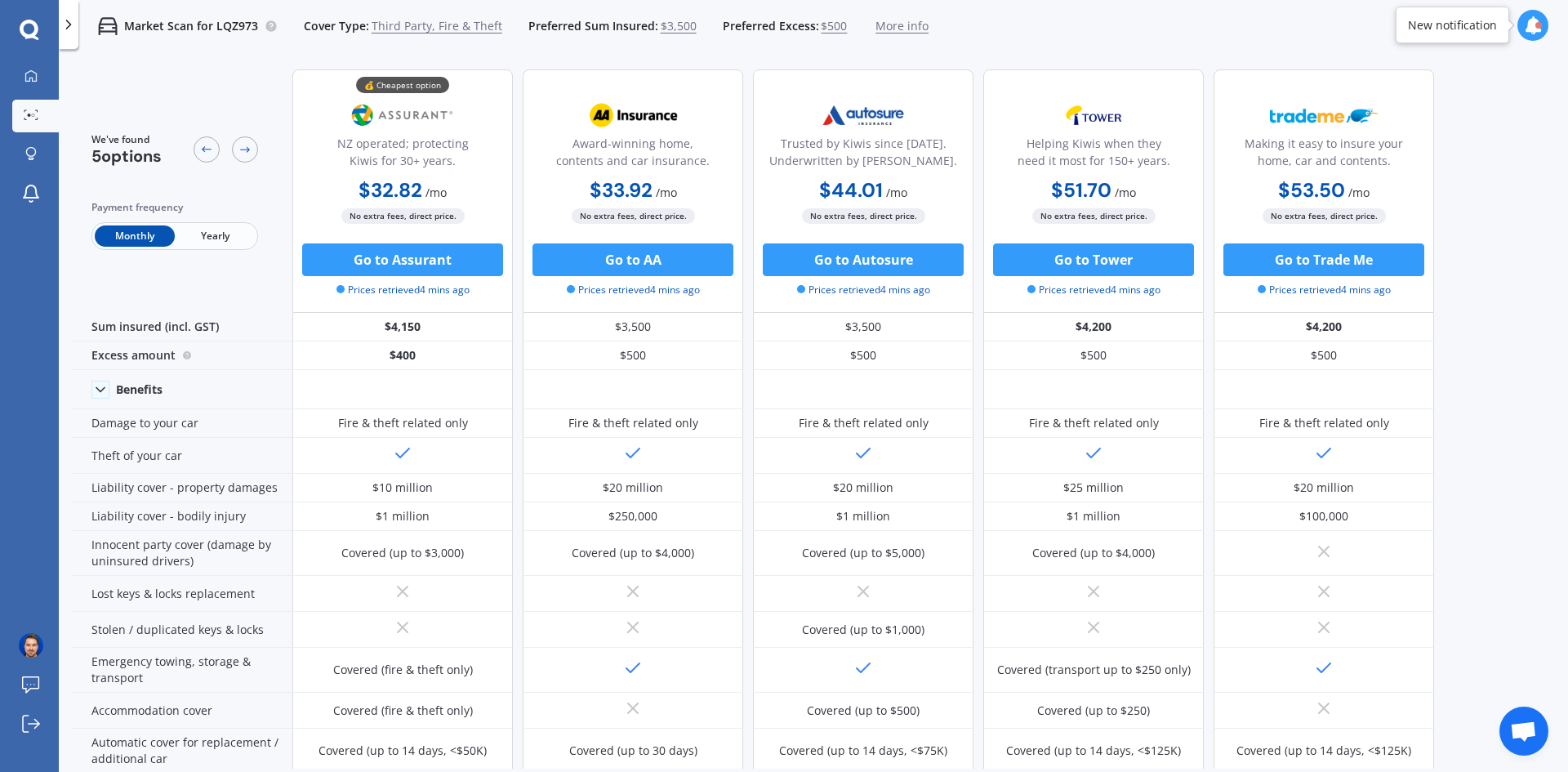
click at [78, 25] on div at bounding box center [69, 24] width 20 height 49
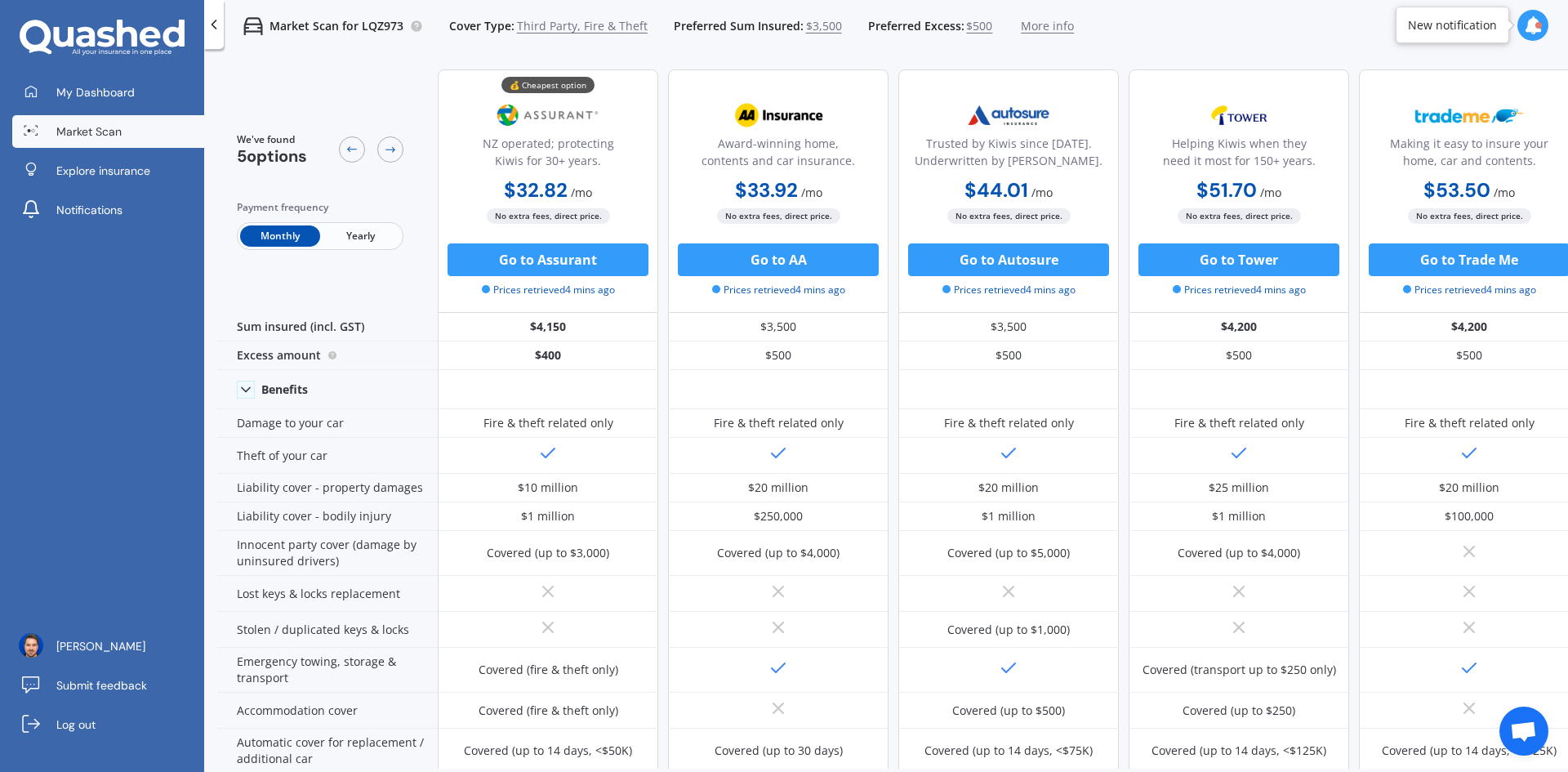
click at [95, 131] on span "Market Scan" at bounding box center [88, 132] width 65 height 16
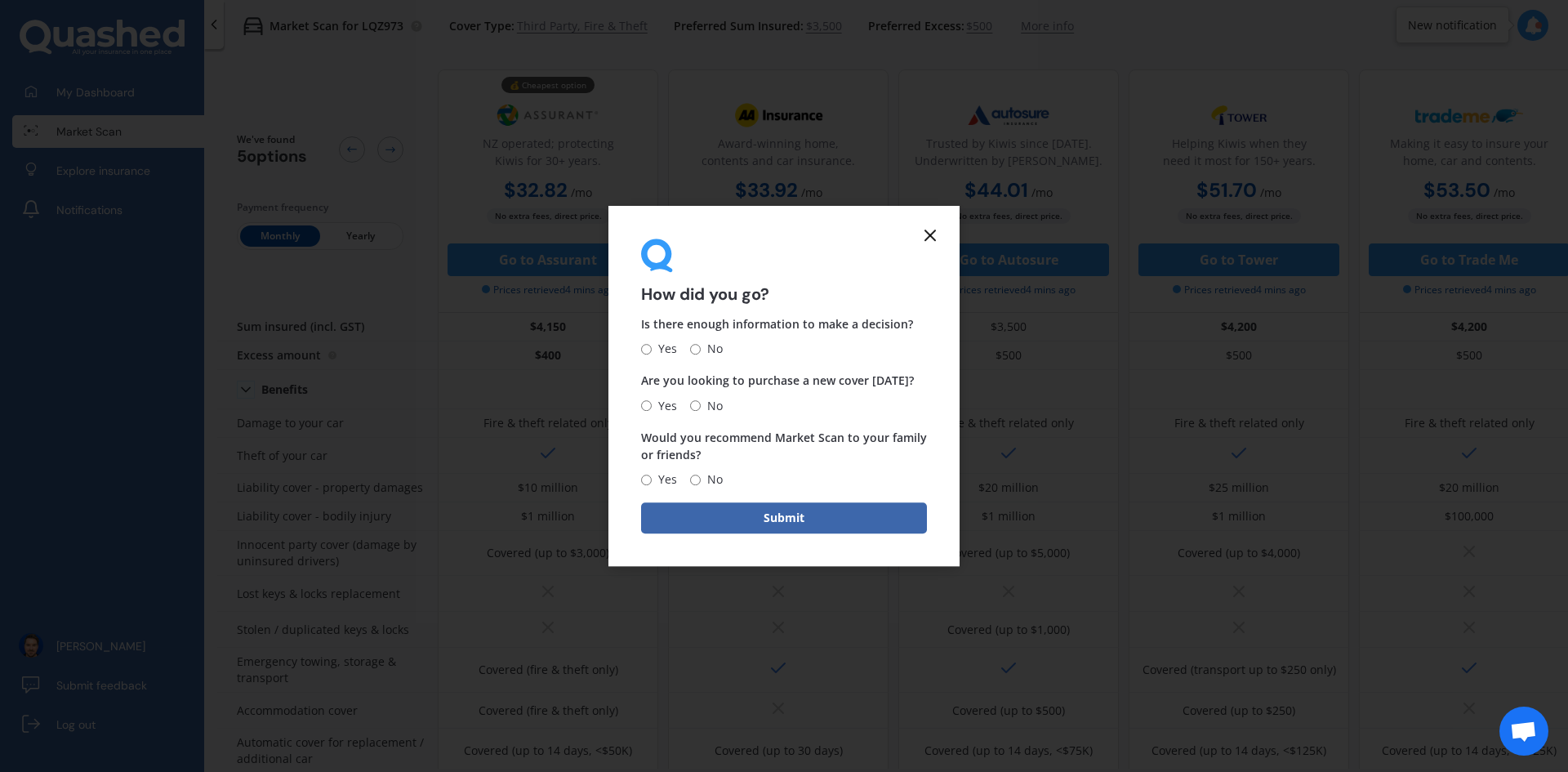
click at [928, 236] on icon at bounding box center [930, 236] width 20 height 20
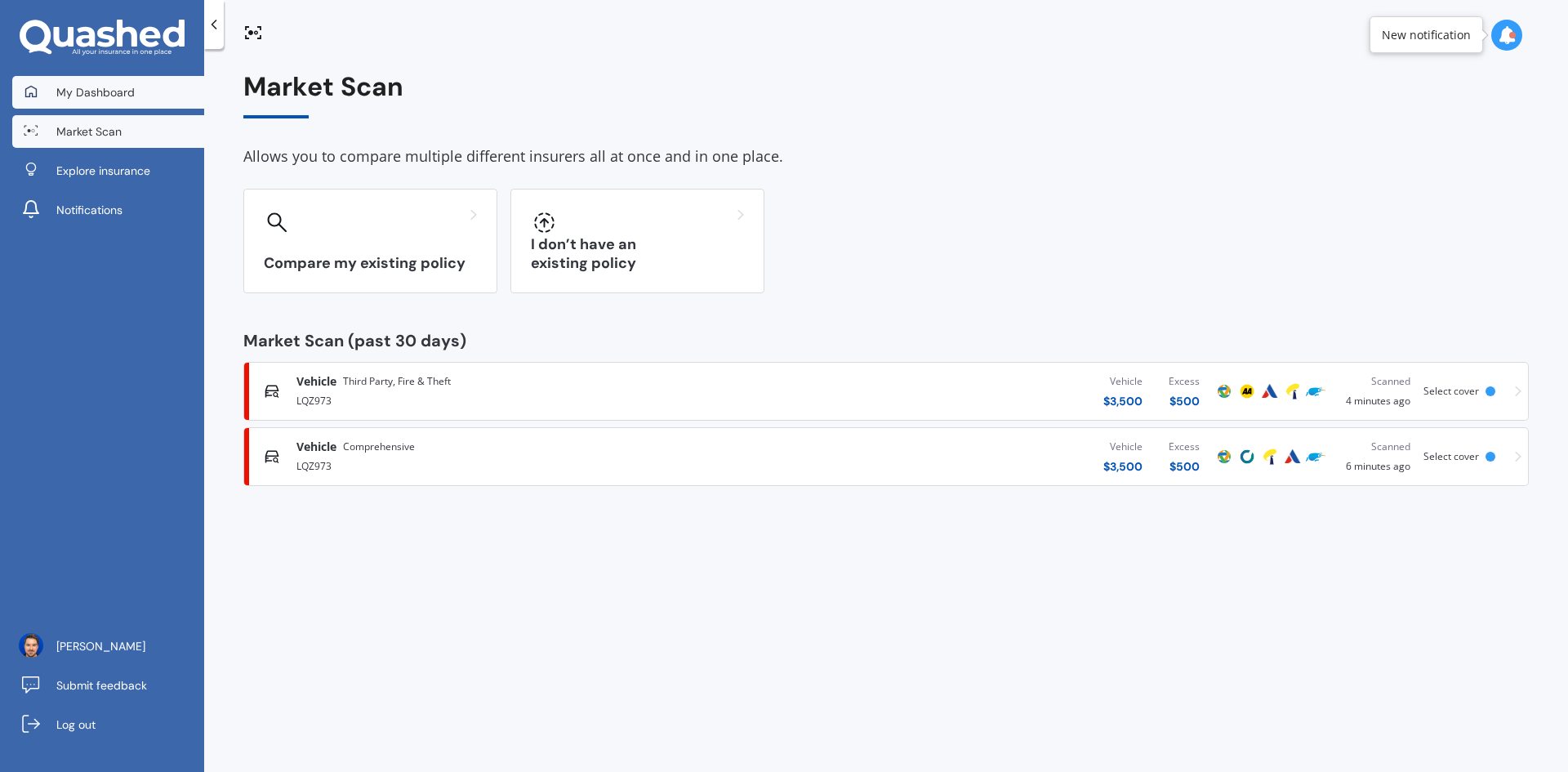
click at [79, 100] on span "My Dashboard" at bounding box center [95, 92] width 79 height 16
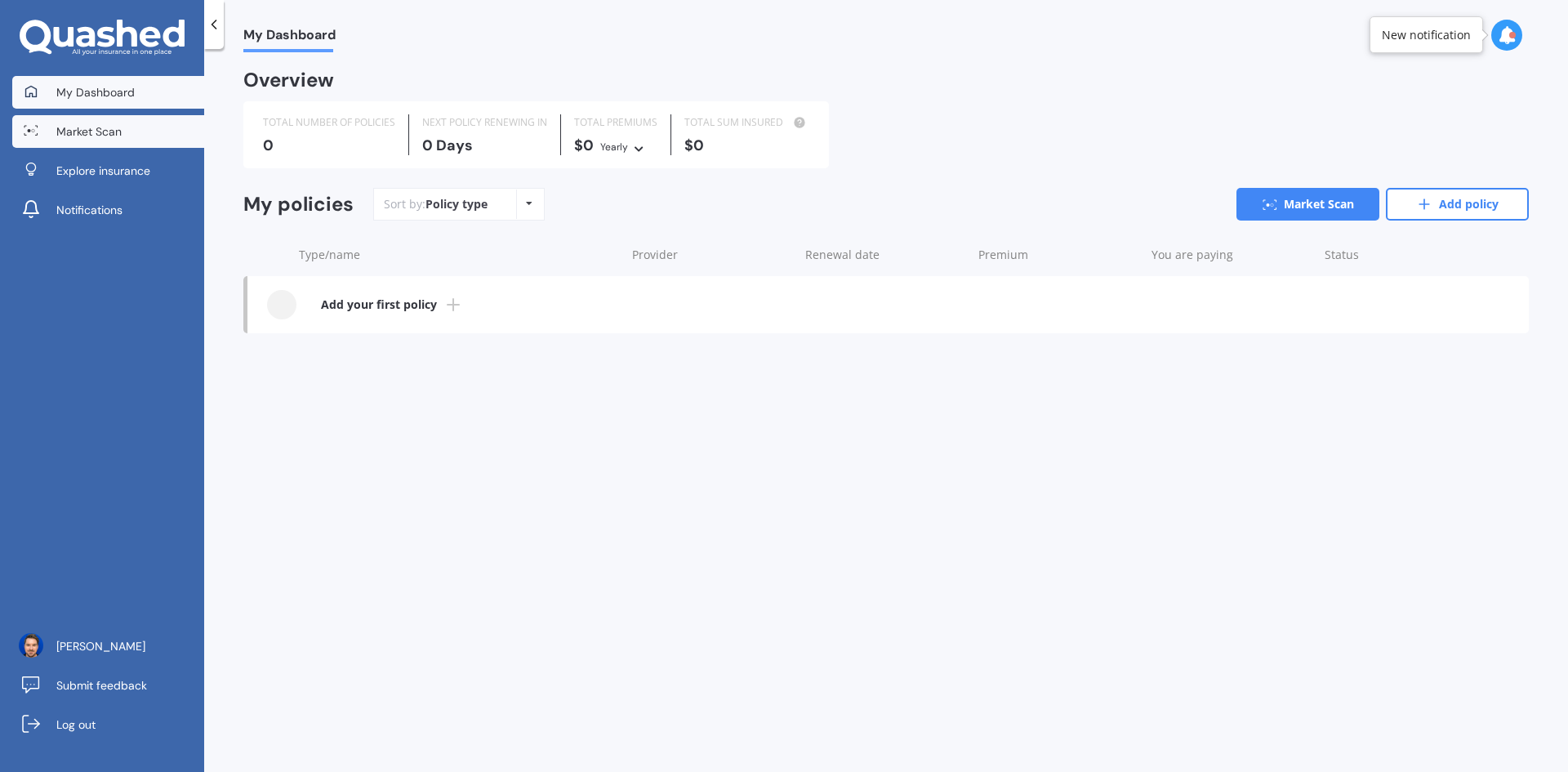
click at [80, 124] on span "Market Scan" at bounding box center [88, 132] width 65 height 16
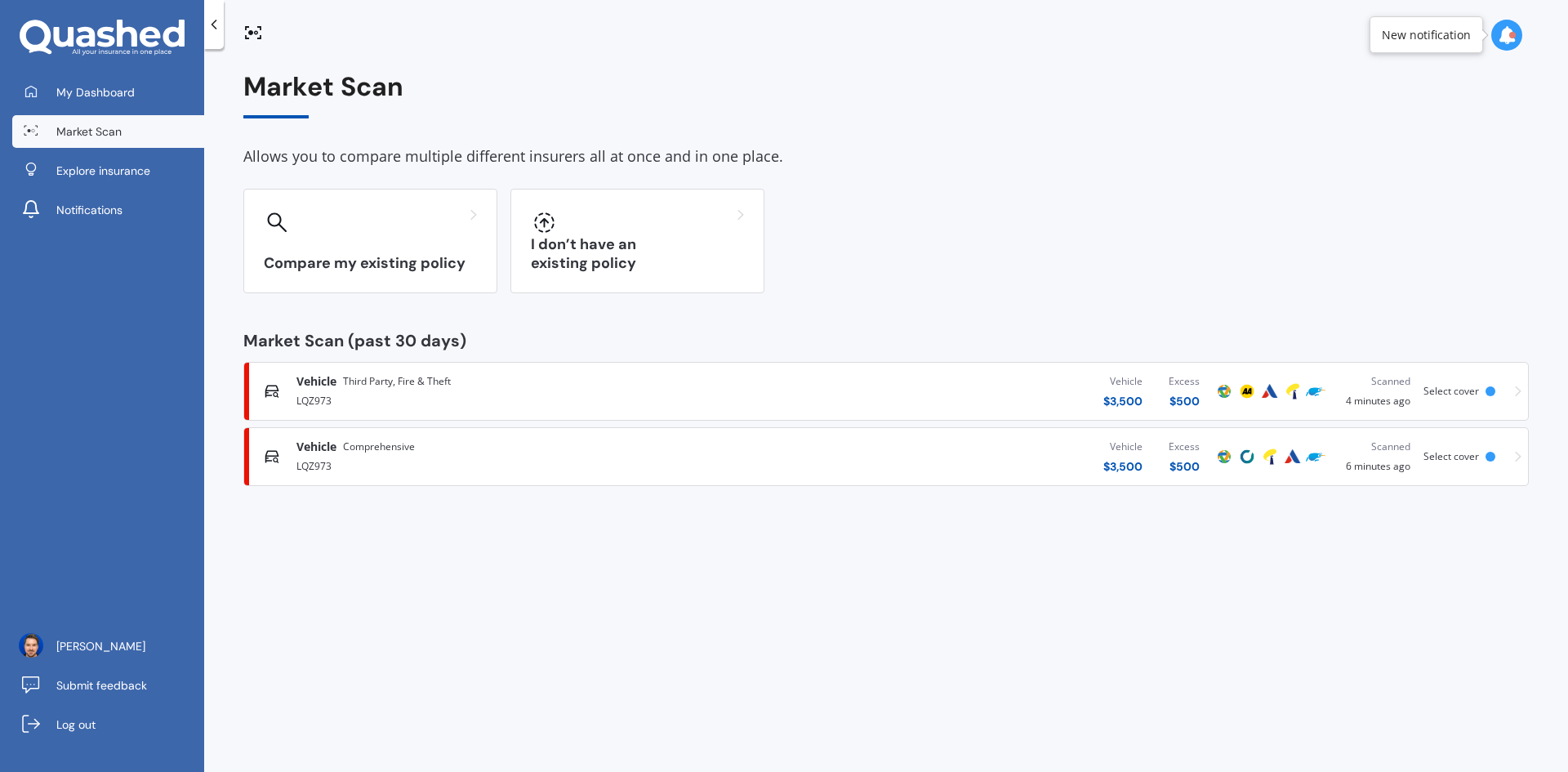
click at [1520, 392] on icon at bounding box center [1518, 391] width 7 height 11
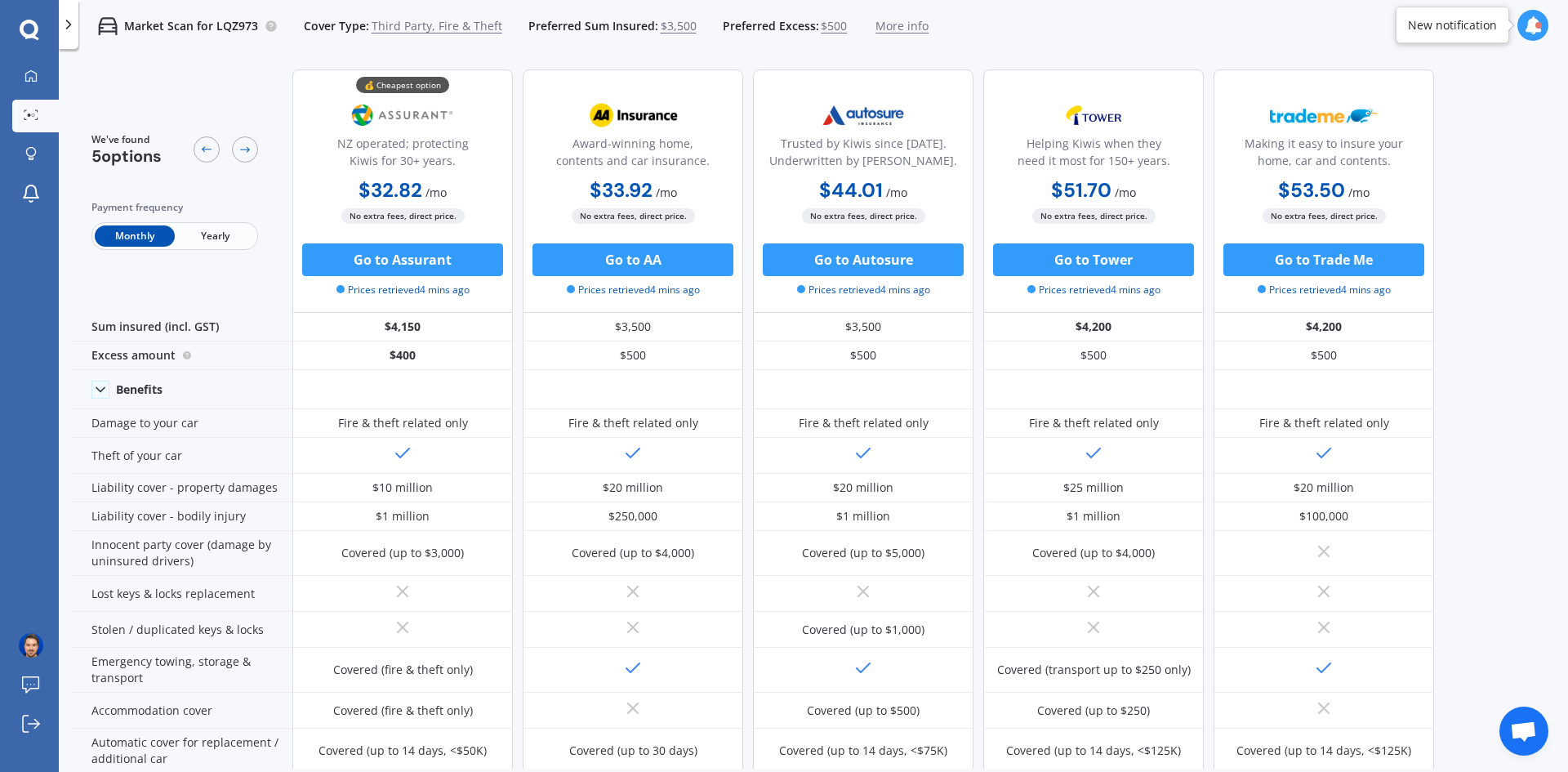
click at [67, 24] on icon at bounding box center [69, 24] width 16 height 16
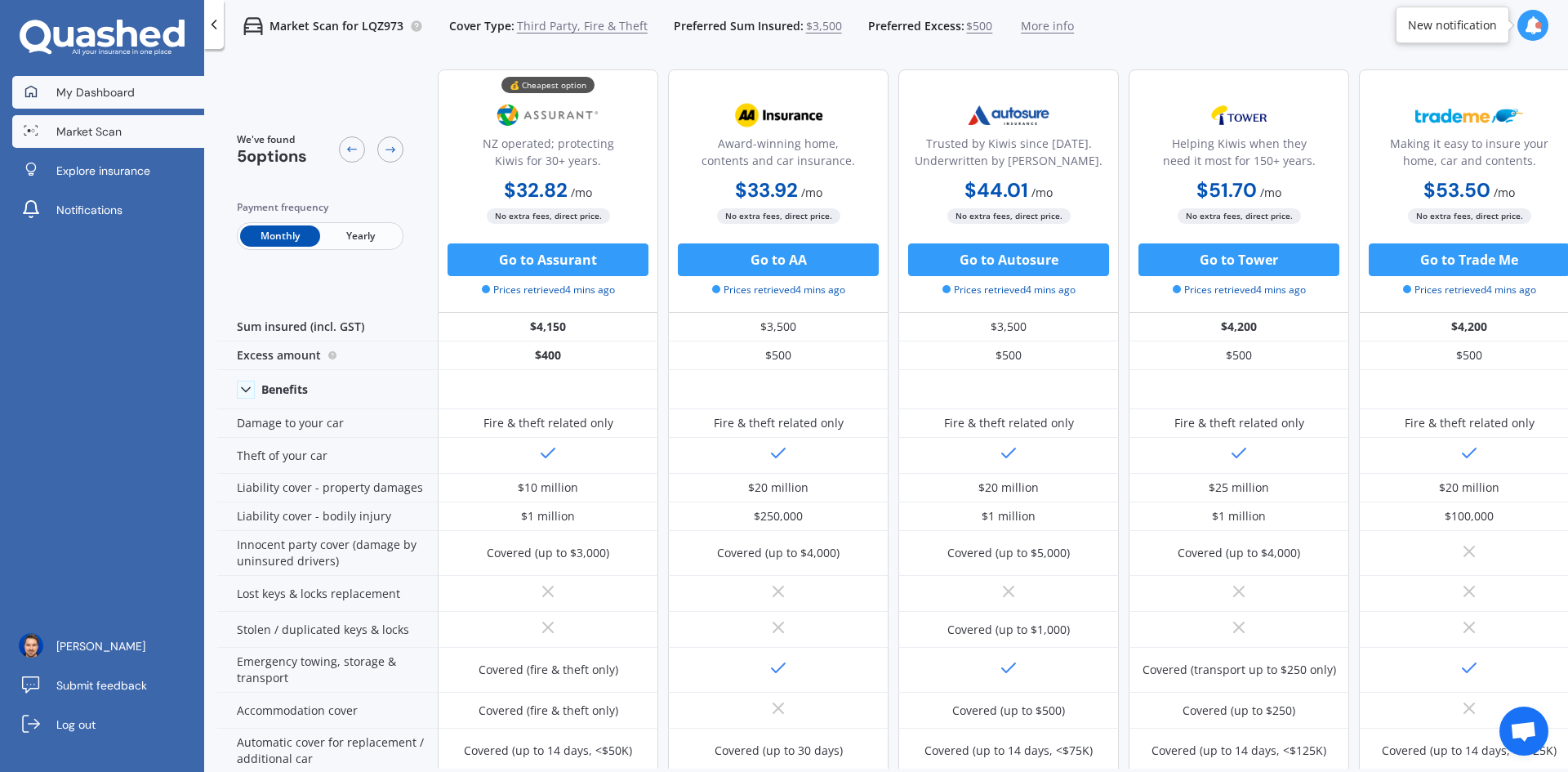
click at [114, 92] on span "My Dashboard" at bounding box center [95, 92] width 79 height 16
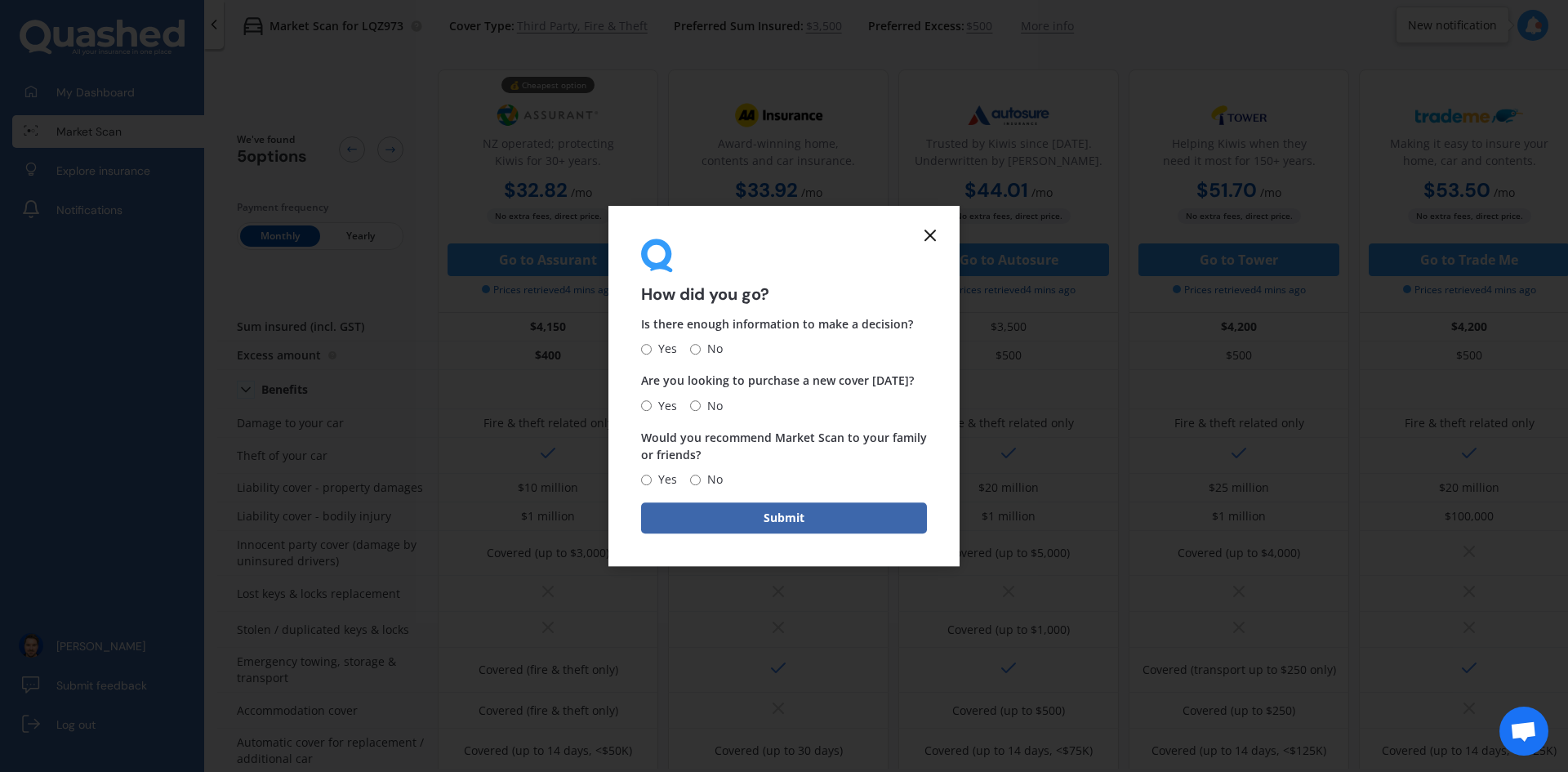
click at [927, 240] on line at bounding box center [930, 236] width 10 height 10
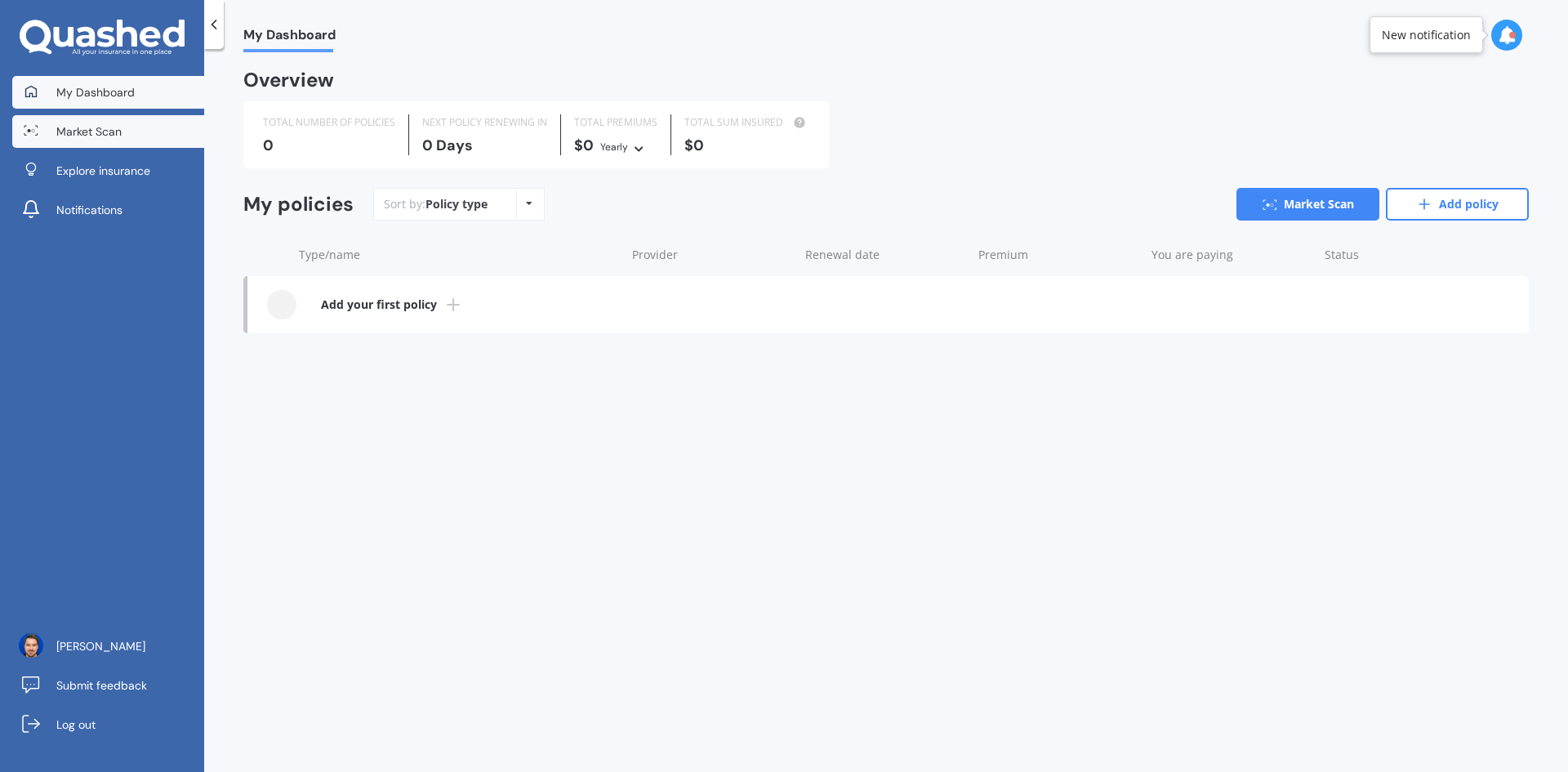
click at [141, 132] on link "Market Scan" at bounding box center [108, 131] width 192 height 33
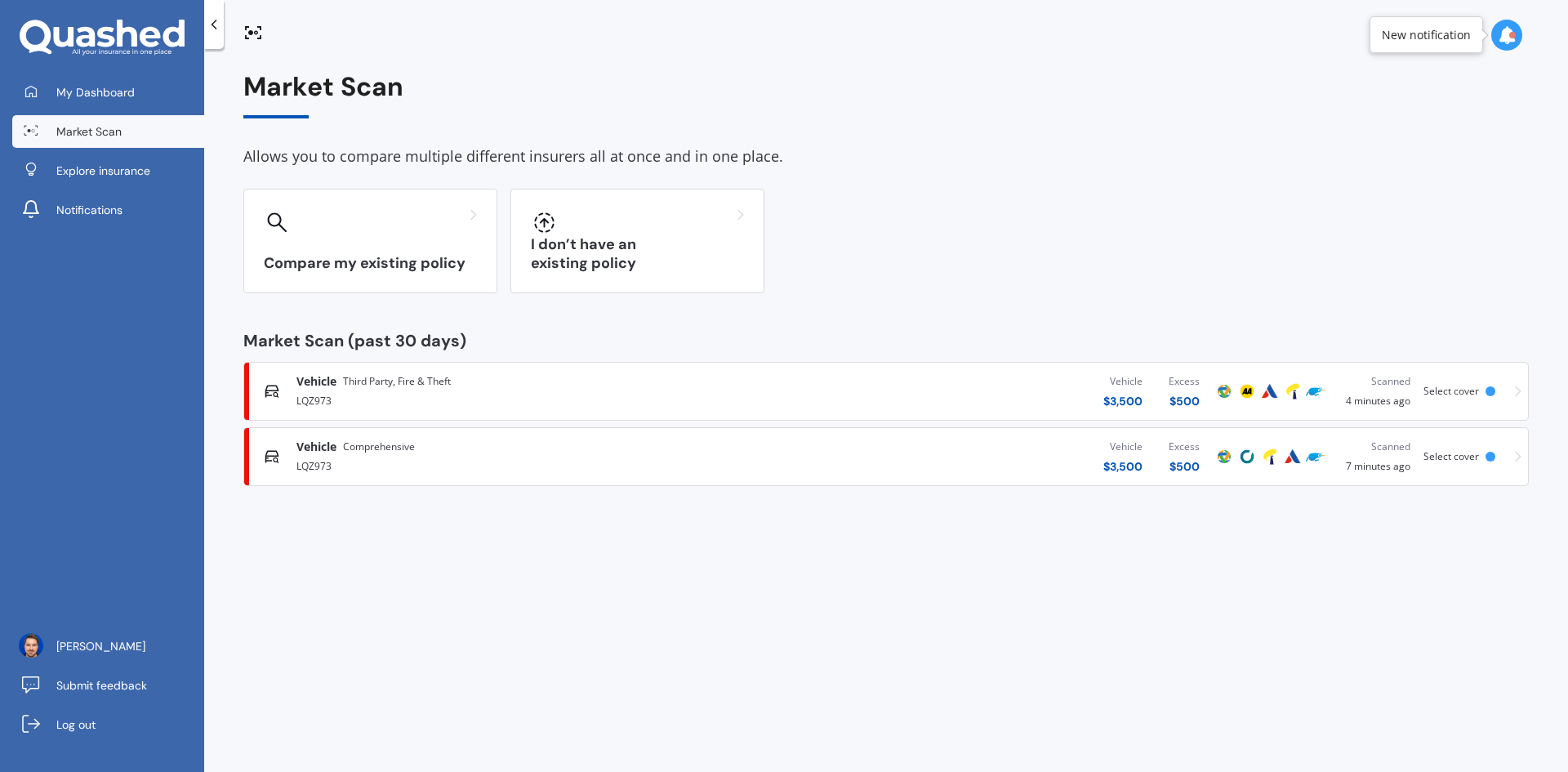
drag, startPoint x: 755, startPoint y: 378, endPoint x: 924, endPoint y: 219, distance: 232.0
click at [930, 214] on div "Compare my existing policy I don’t have an existing policy" at bounding box center [886, 241] width 1286 height 105
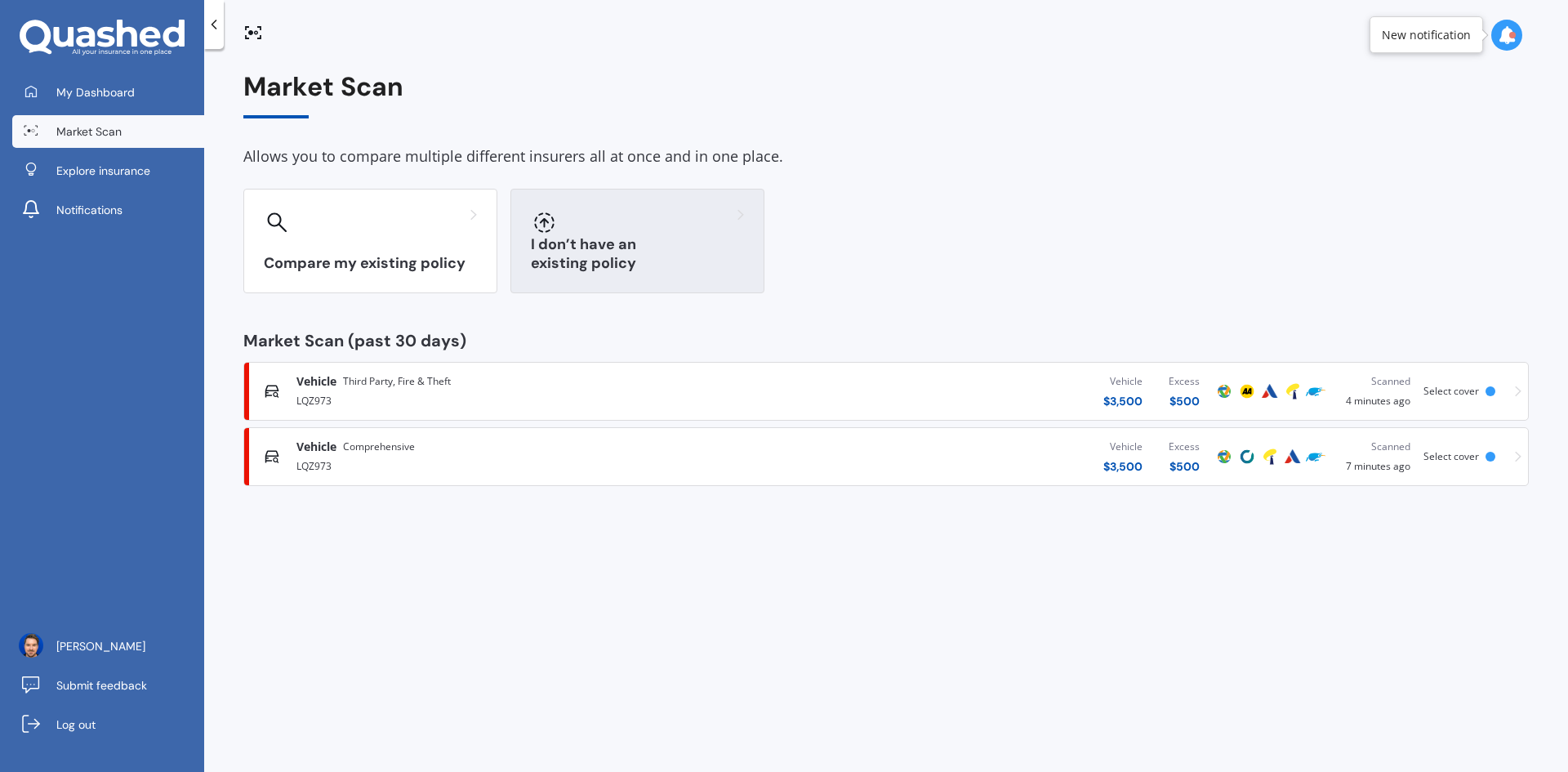
click at [579, 232] on div at bounding box center [638, 222] width 214 height 26
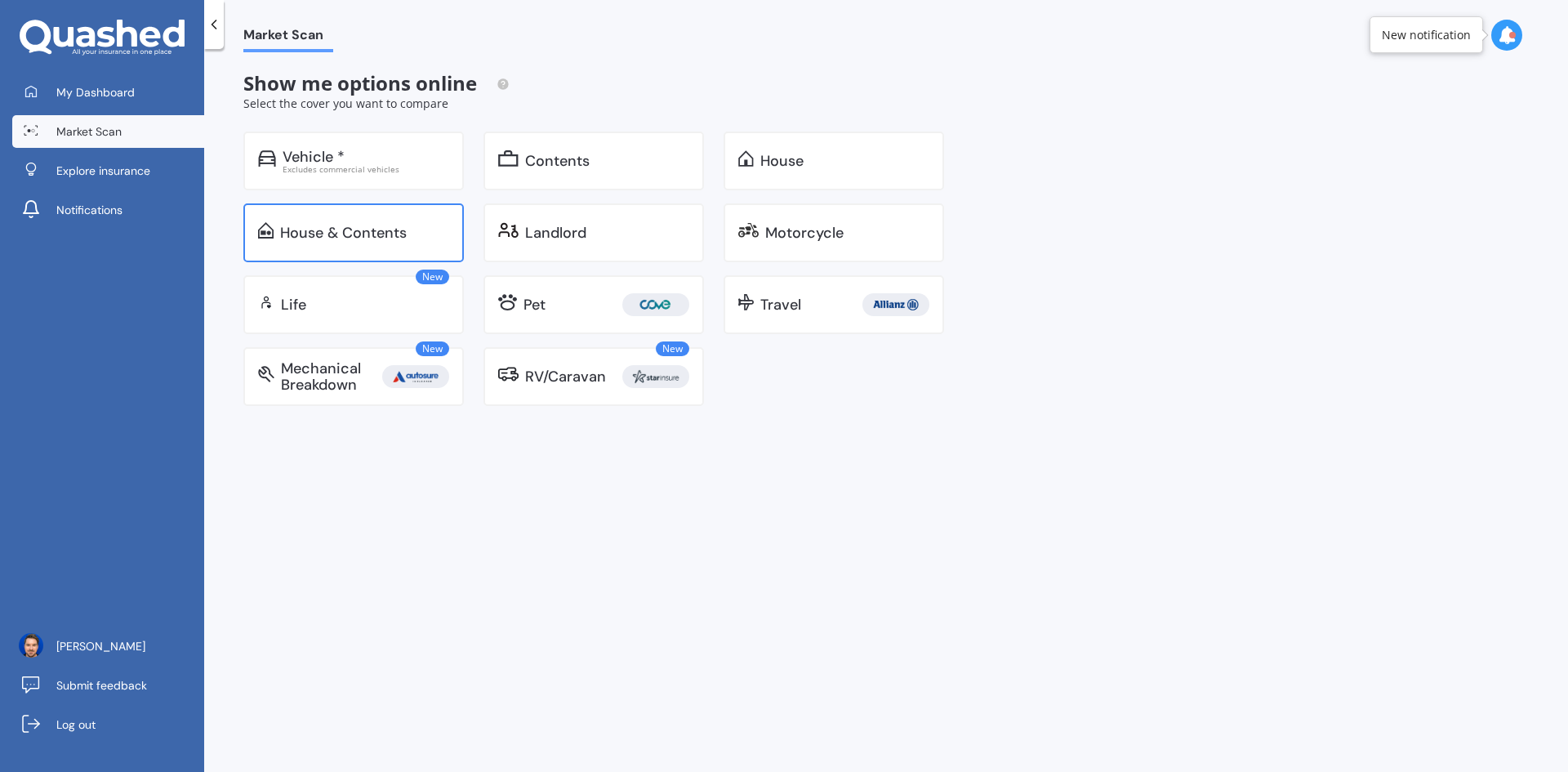
click at [386, 221] on div "House & Contents" at bounding box center [353, 233] width 221 height 59
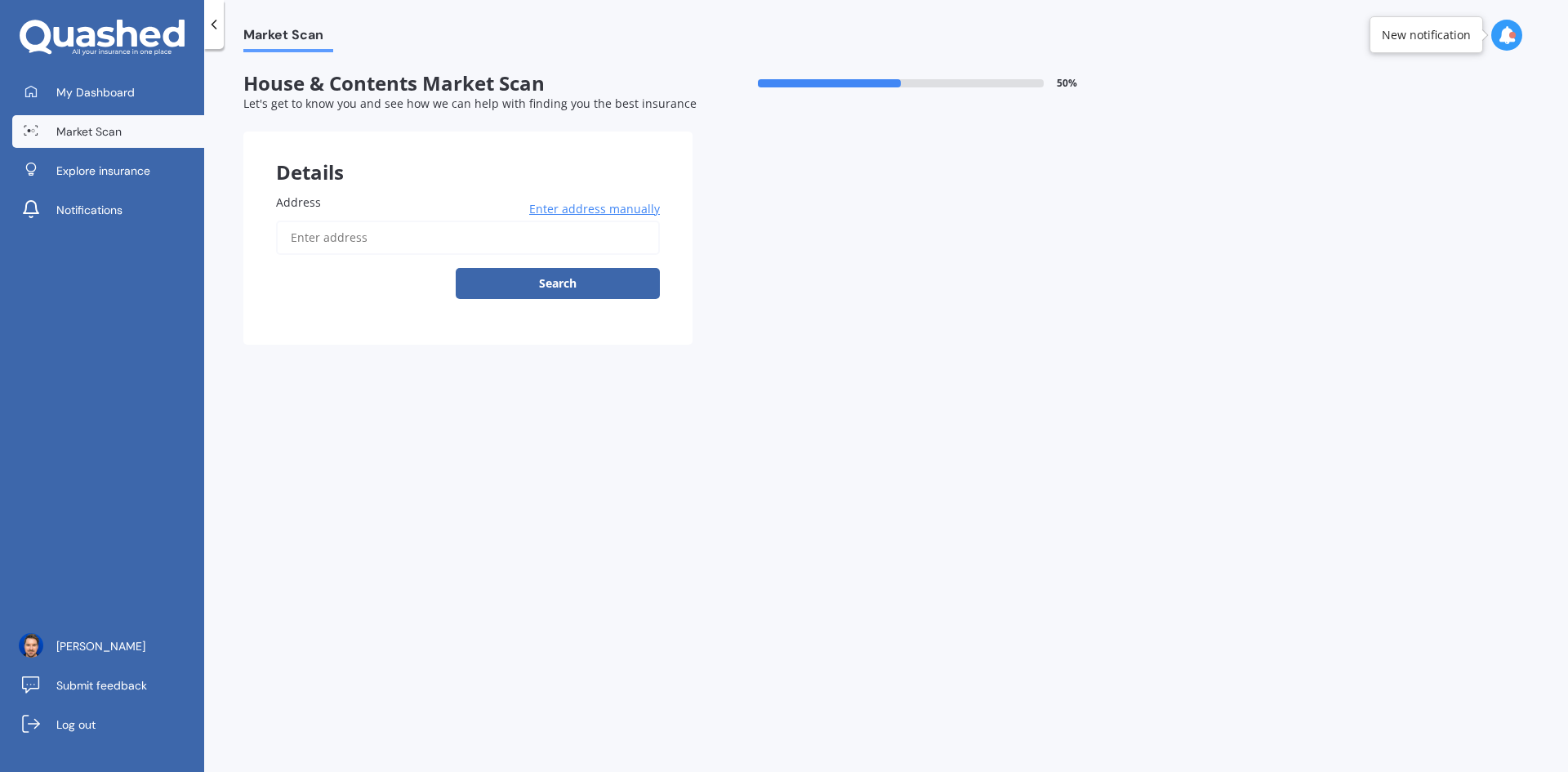
click at [385, 237] on input "Address" at bounding box center [468, 238] width 384 height 34
type input "j"
type input "[STREET_ADDRESS]"
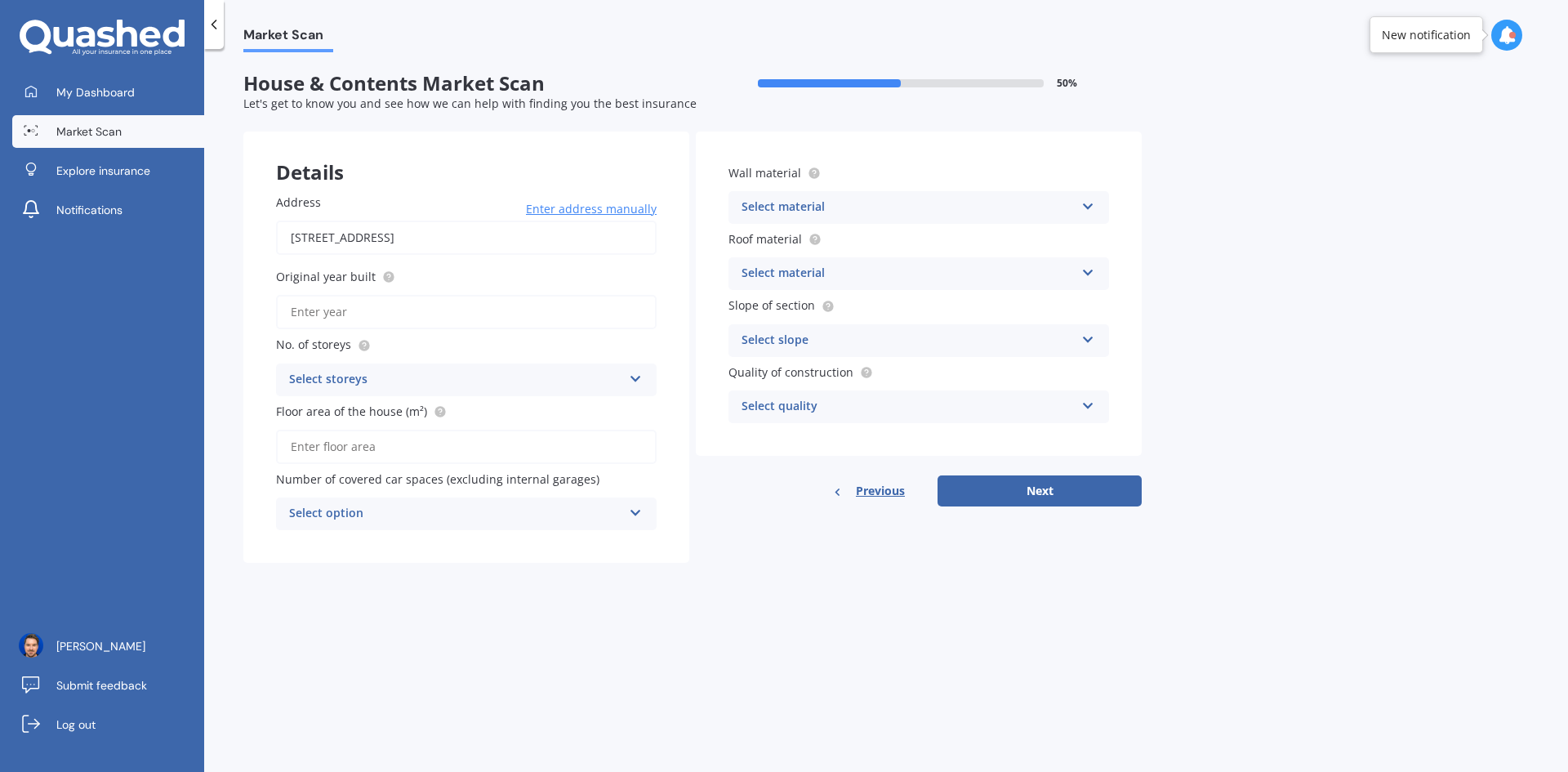
click at [439, 313] on input "Original year built" at bounding box center [466, 312] width 380 height 34
click at [434, 316] on input "Original year built" at bounding box center [466, 312] width 380 height 34
click at [394, 310] on input "Original year built" at bounding box center [466, 312] width 380 height 34
click at [563, 310] on input "Original year built" at bounding box center [466, 312] width 380 height 34
type input "2025"
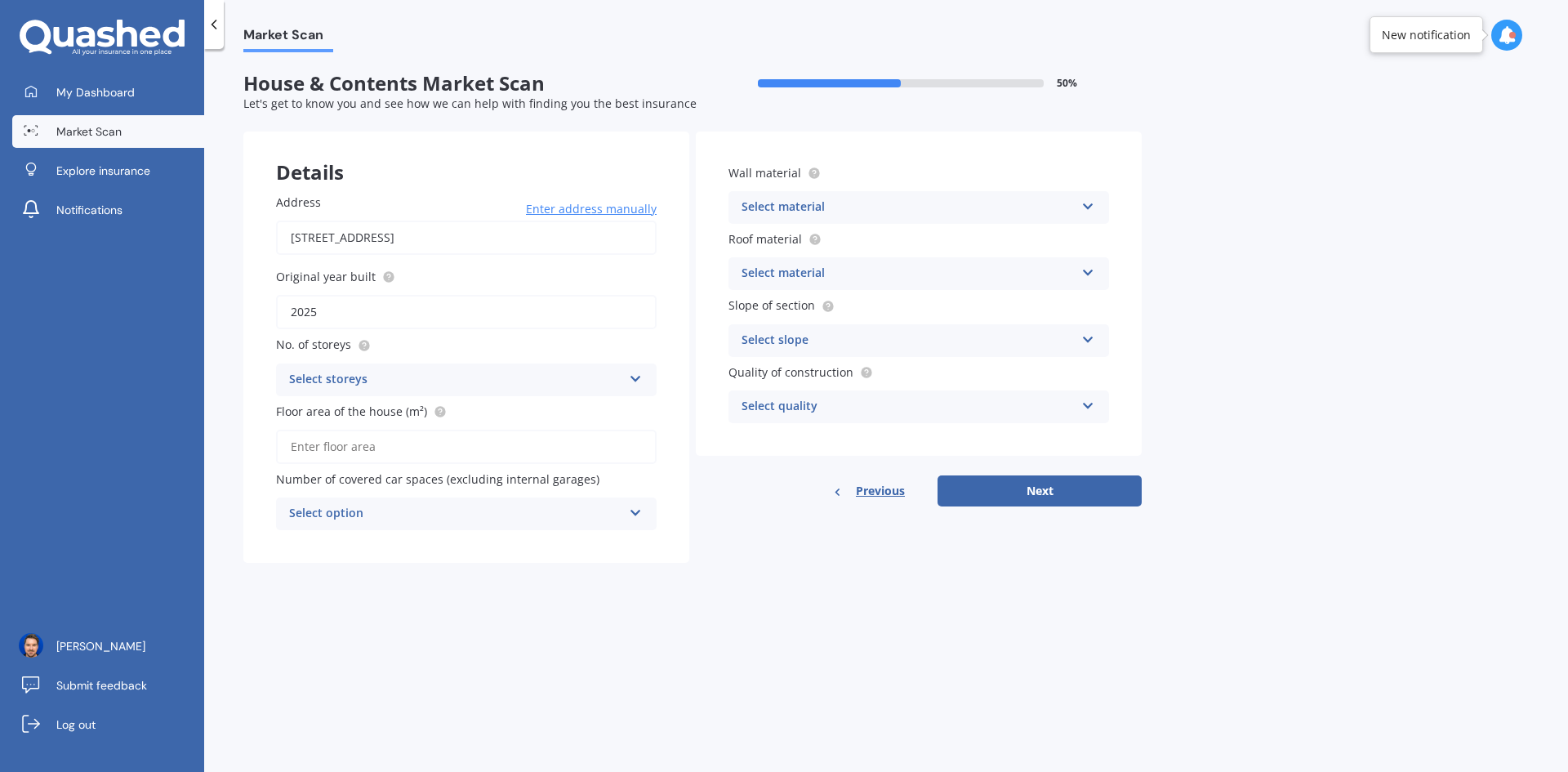
click at [463, 378] on div "Select storeys" at bounding box center [456, 381] width 333 height 20
click at [386, 393] on div "1 1 2 3 4 5+" at bounding box center [466, 380] width 380 height 33
click at [440, 378] on div "Select storeys" at bounding box center [459, 380] width 325 height 18
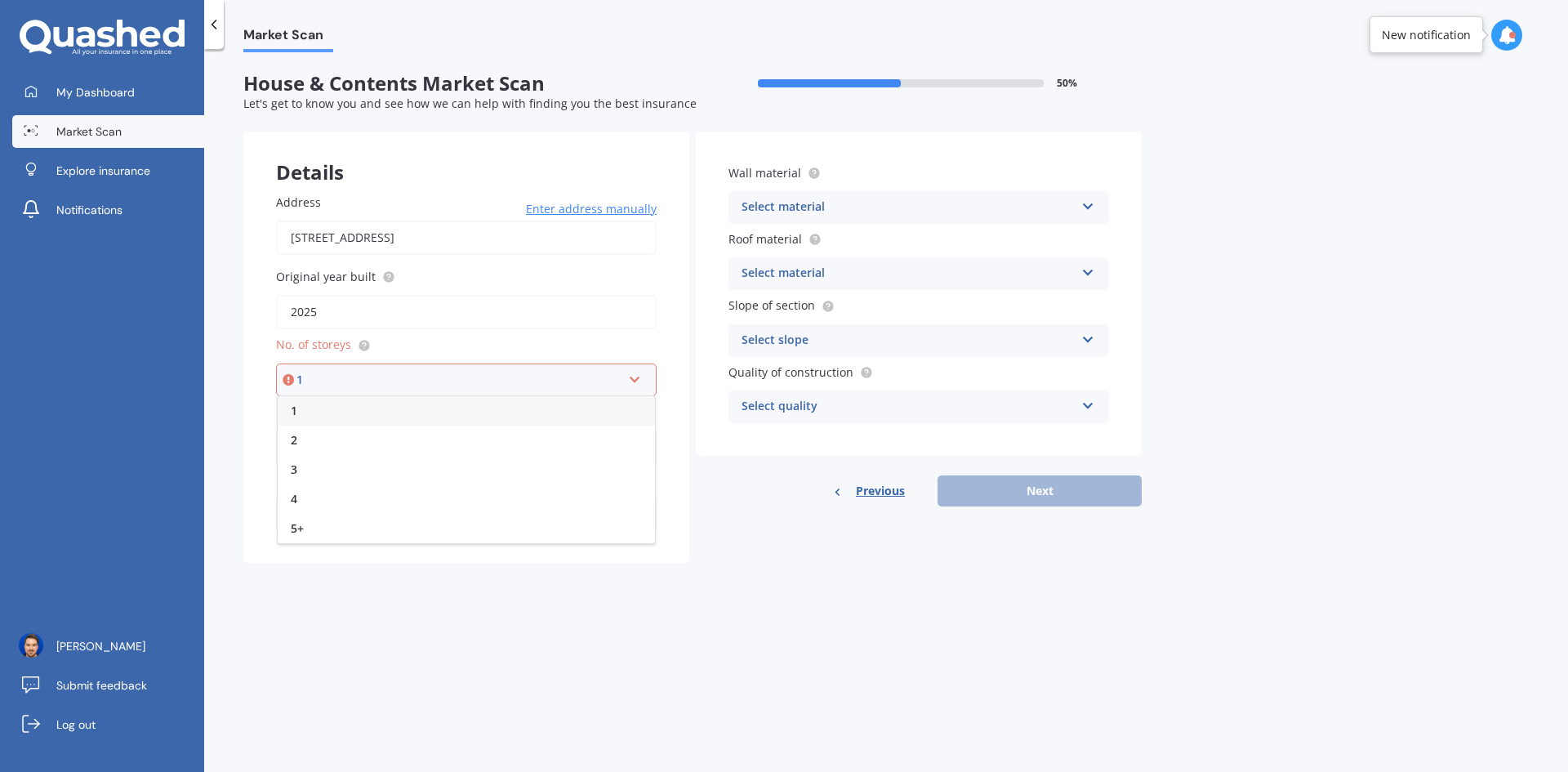
click at [361, 409] on div "1" at bounding box center [466, 410] width 377 height 29
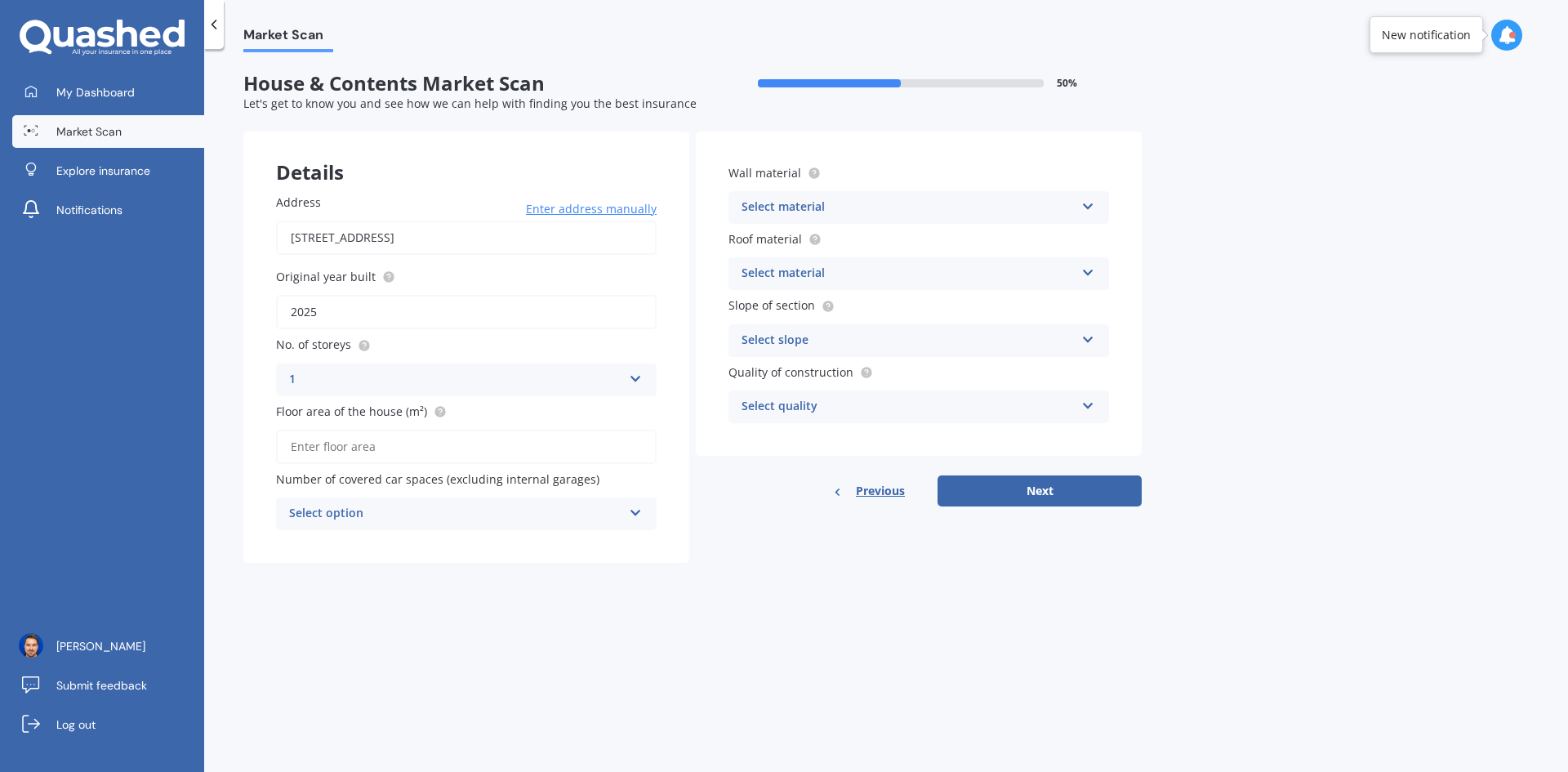
click at [474, 460] on input "Floor area of the house (m²)" at bounding box center [466, 446] width 380 height 34
type input "190"
click at [465, 514] on div "Select option" at bounding box center [456, 514] width 333 height 20
click at [429, 542] on div "0" at bounding box center [466, 545] width 379 height 29
click at [834, 205] on div "Select material" at bounding box center [908, 208] width 333 height 20
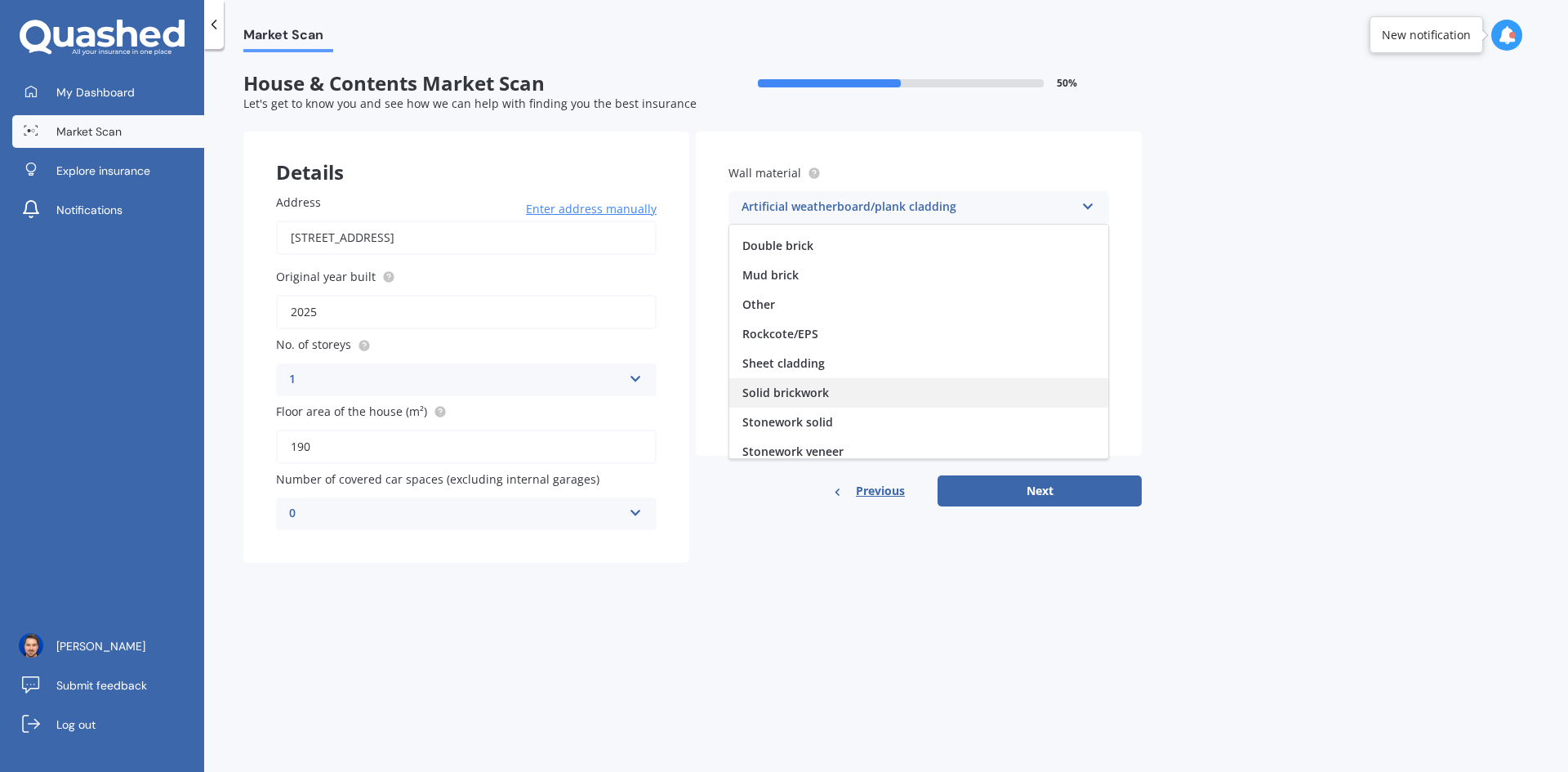
scroll to position [149, 0]
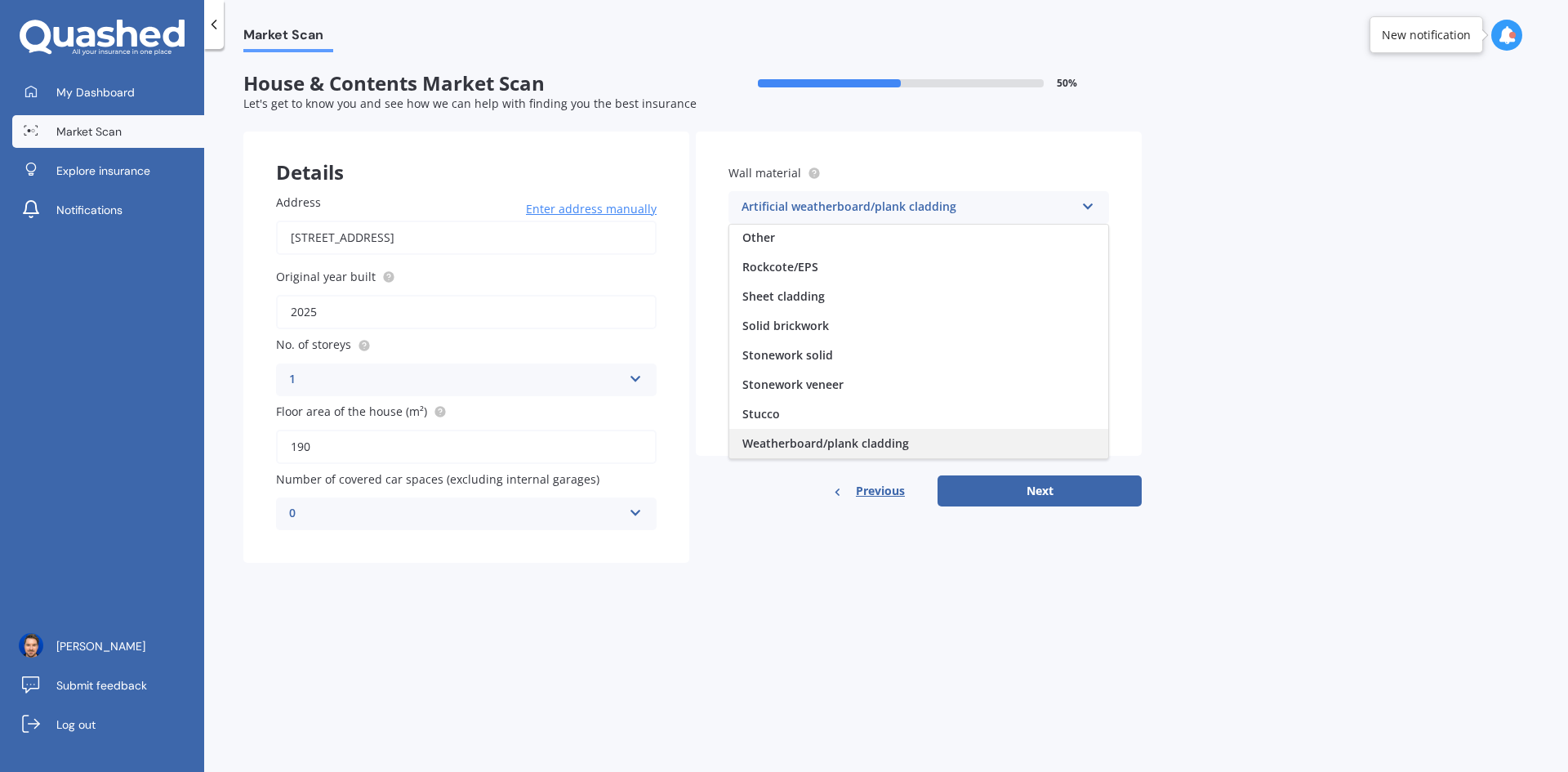
click at [873, 440] on span "Weatherboard/plank cladding" at bounding box center [825, 443] width 167 height 16
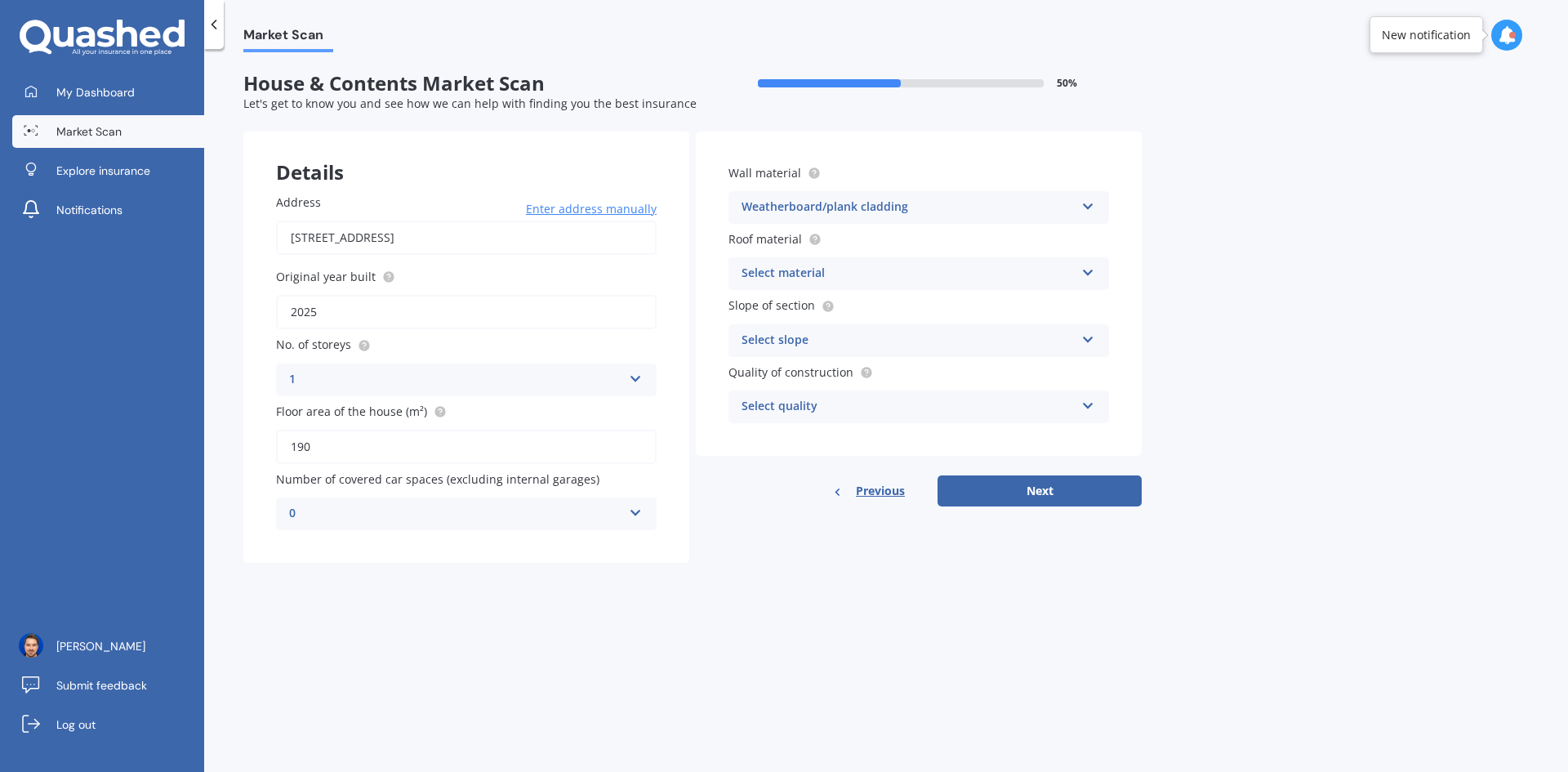
click at [832, 270] on div "Select material" at bounding box center [908, 274] width 333 height 20
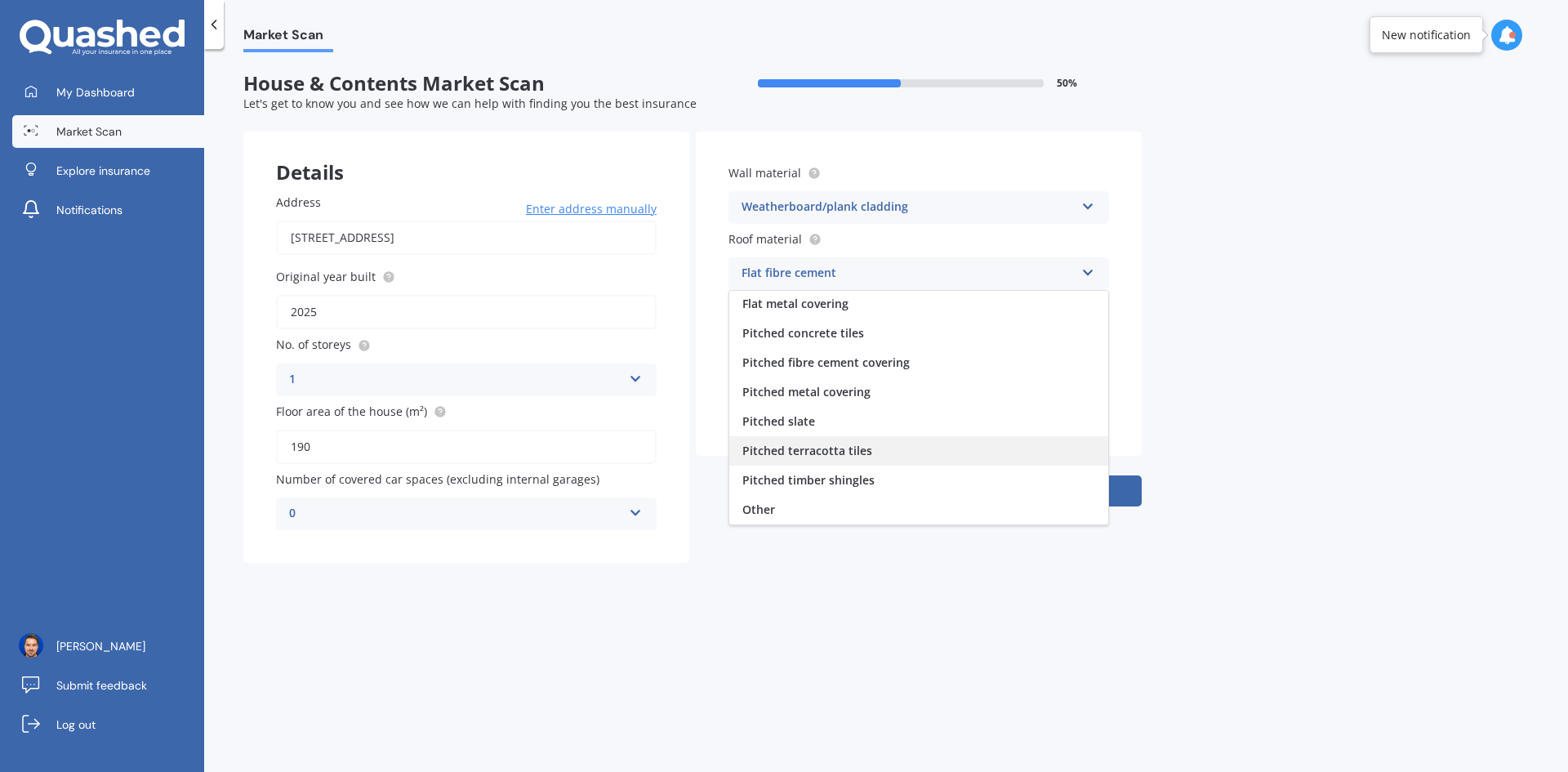
scroll to position [0, 0]
click at [923, 438] on div "Pitched metal covering" at bounding box center [919, 452] width 379 height 29
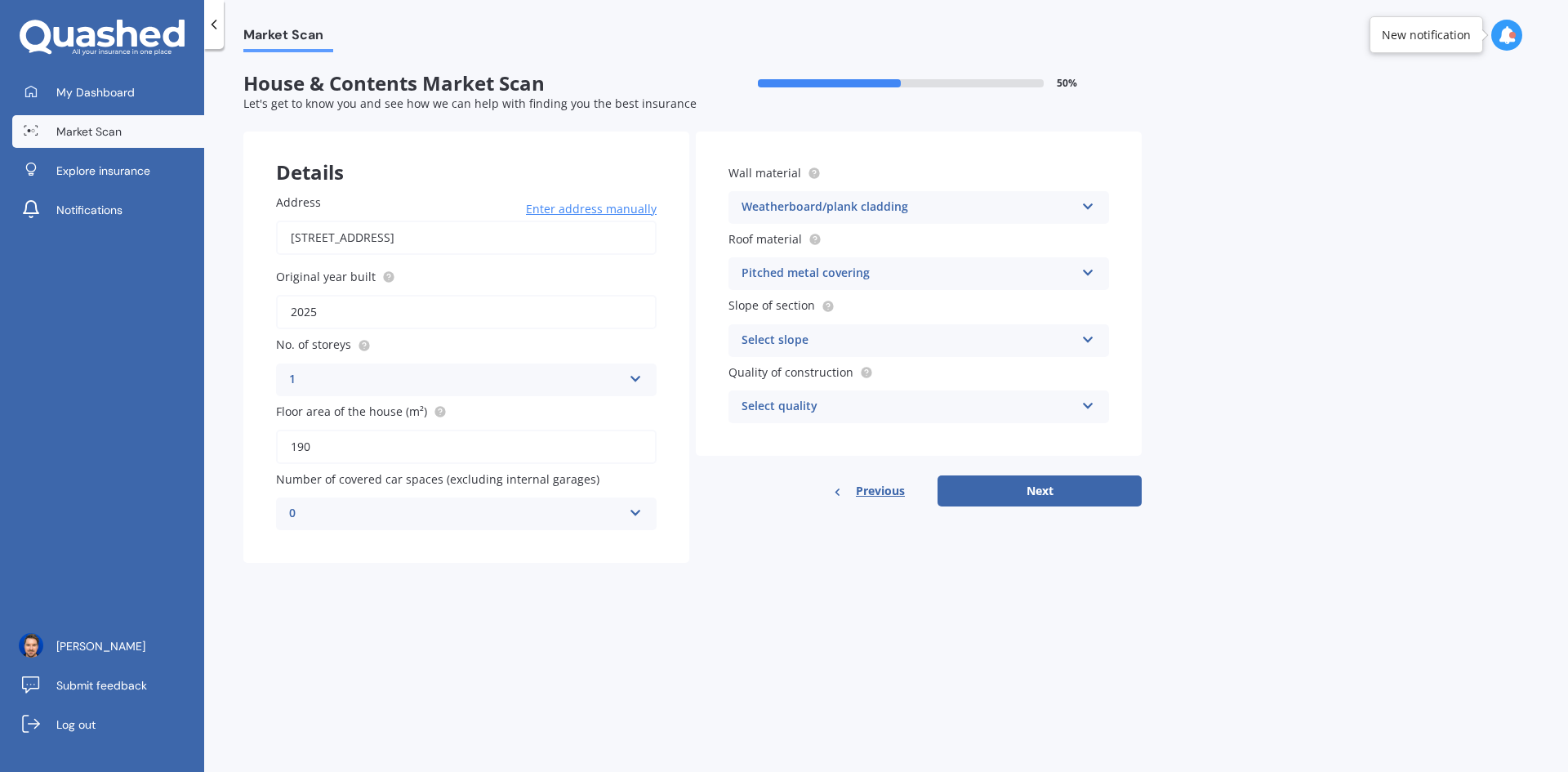
click at [907, 345] on div "Select slope" at bounding box center [908, 341] width 333 height 20
click at [946, 370] on div "Flat or gentle slope (up to about 5°)" at bounding box center [919, 372] width 379 height 29
click at [850, 402] on div "Select quality" at bounding box center [908, 407] width 333 height 20
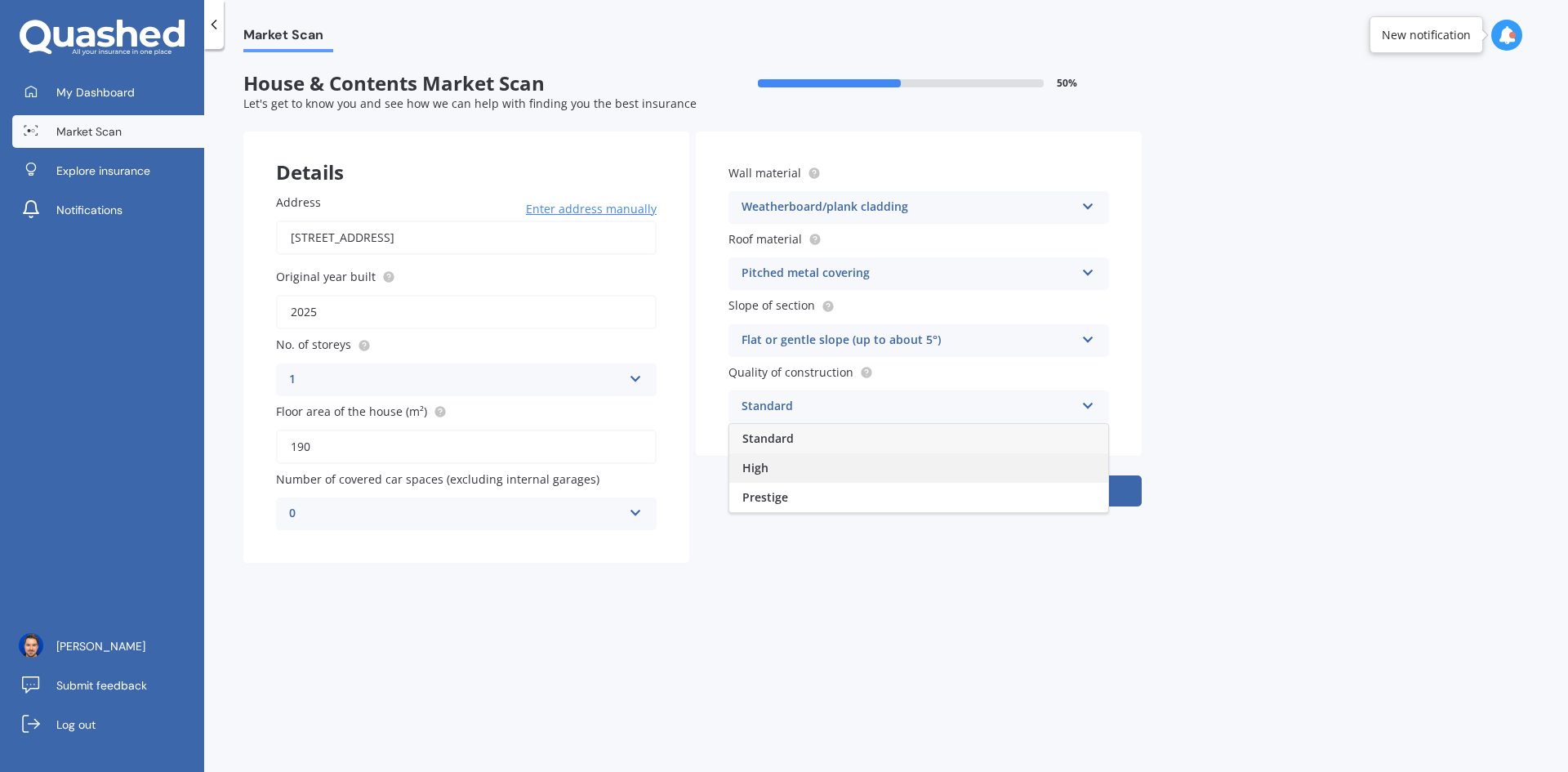
click at [870, 471] on div "High" at bounding box center [919, 467] width 379 height 29
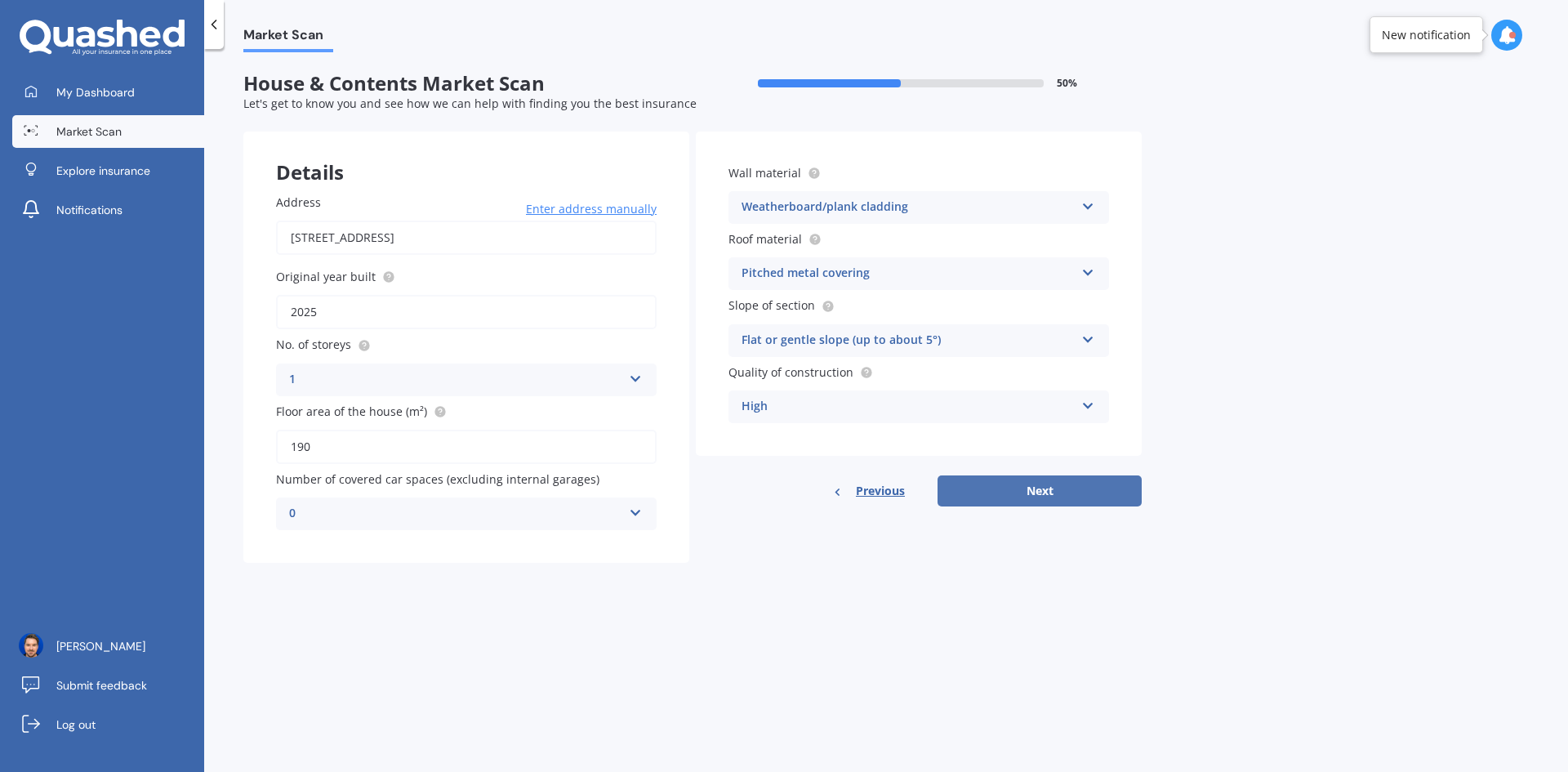
click at [1017, 481] on button "Next" at bounding box center [1039, 490] width 205 height 31
select select "25"
select select "09"
select select "1987"
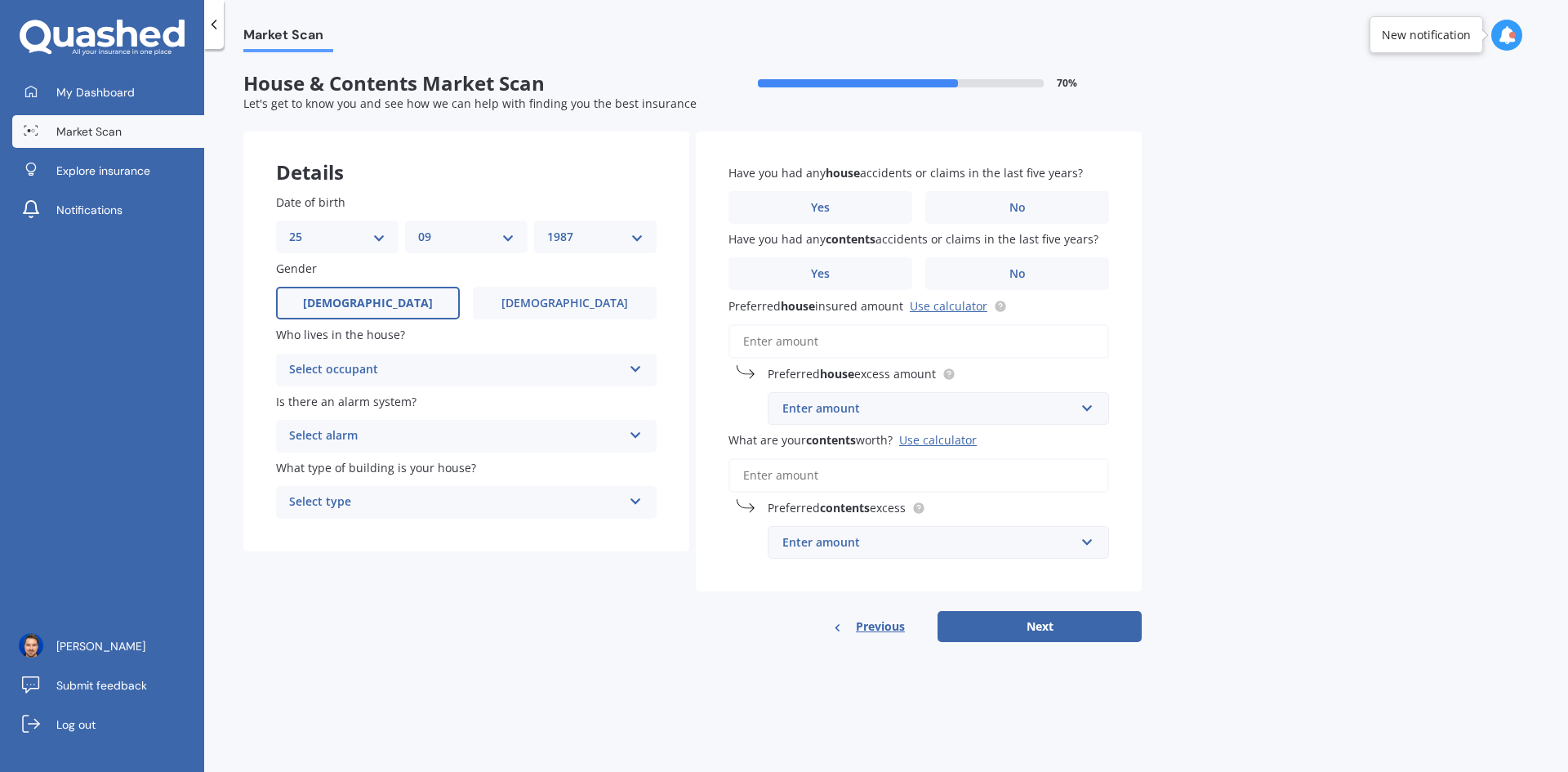
click at [474, 371] on div "Select occupant" at bounding box center [456, 371] width 333 height 20
click at [396, 401] on div "Owner" at bounding box center [466, 401] width 379 height 29
click at [479, 438] on div "Select alarm" at bounding box center [456, 436] width 333 height 20
click at [479, 486] on div "Yes, not monitored" at bounding box center [466, 497] width 379 height 29
click at [495, 509] on div "Select type" at bounding box center [456, 502] width 333 height 20
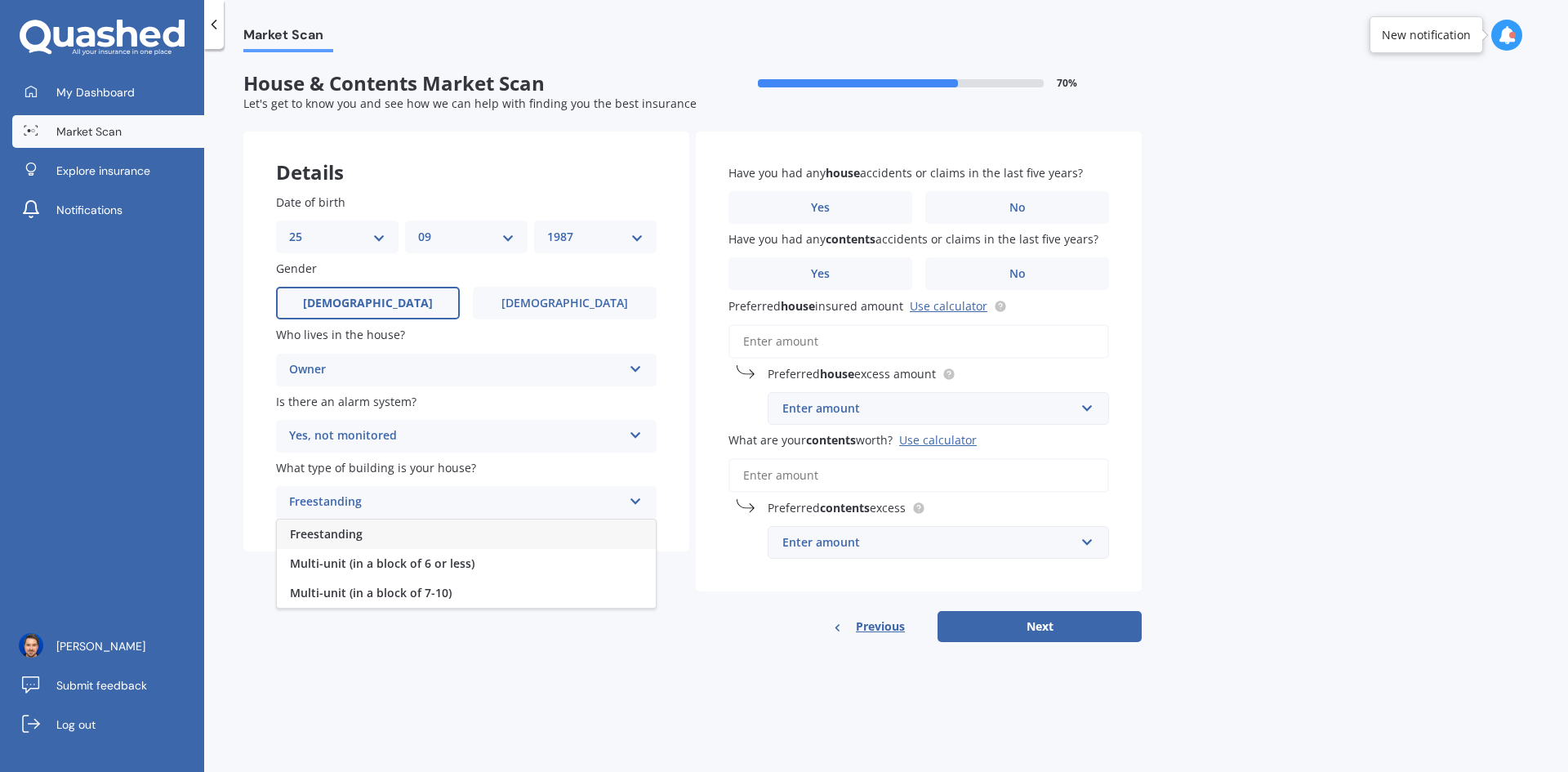
click at [478, 535] on div "Freestanding" at bounding box center [466, 533] width 379 height 29
click at [972, 212] on label "No" at bounding box center [1017, 207] width 184 height 33
click at [0, 0] on input "No" at bounding box center [0, 0] width 0 height 0
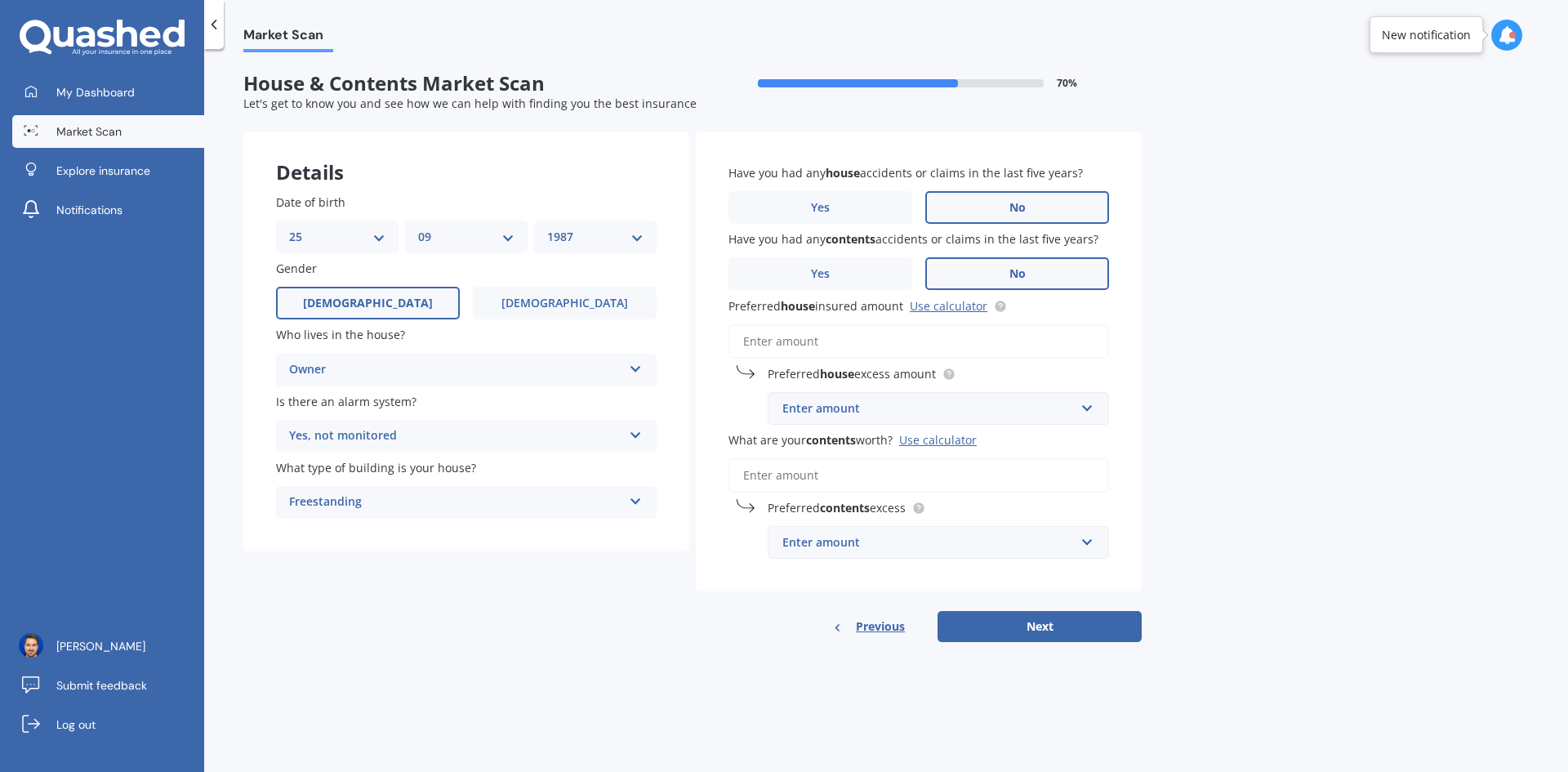
drag, startPoint x: 995, startPoint y: 268, endPoint x: 990, endPoint y: 283, distance: 15.8
click at [995, 270] on label "No" at bounding box center [1017, 274] width 184 height 33
click at [0, 0] on input "No" at bounding box center [0, 0] width 0 height 0
click at [822, 336] on input "Preferred house insured amount Use calculator" at bounding box center [918, 342] width 380 height 34
click at [864, 409] on div "Enter amount" at bounding box center [928, 408] width 292 height 18
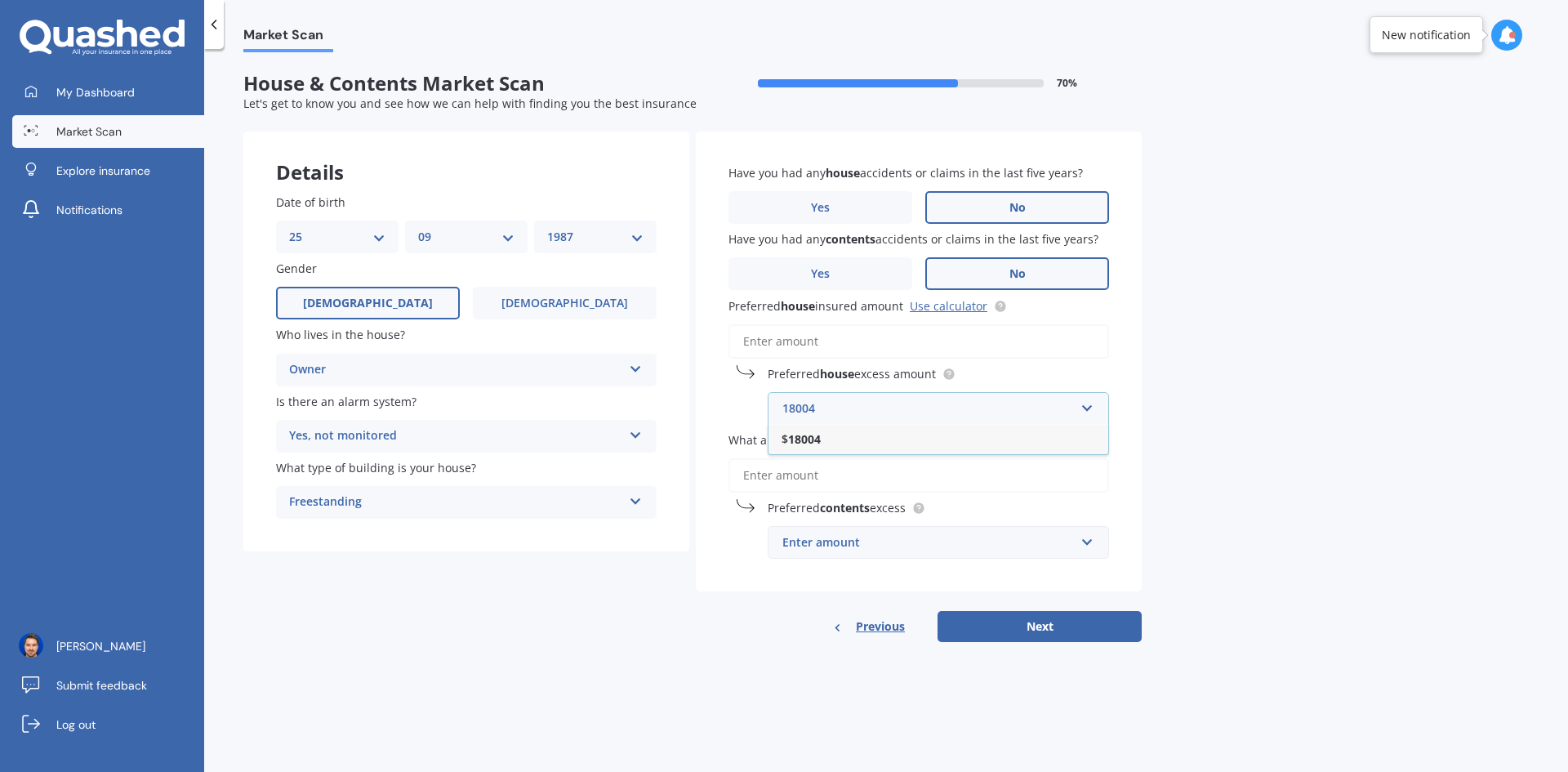
type input "18004"
click at [1247, 381] on div "Market Scan House & Contents Market Scan 70 % Let's get to know you and see how…" at bounding box center [886, 413] width 1363 height 723
click at [816, 406] on div "$18,004" at bounding box center [928, 408] width 292 height 18
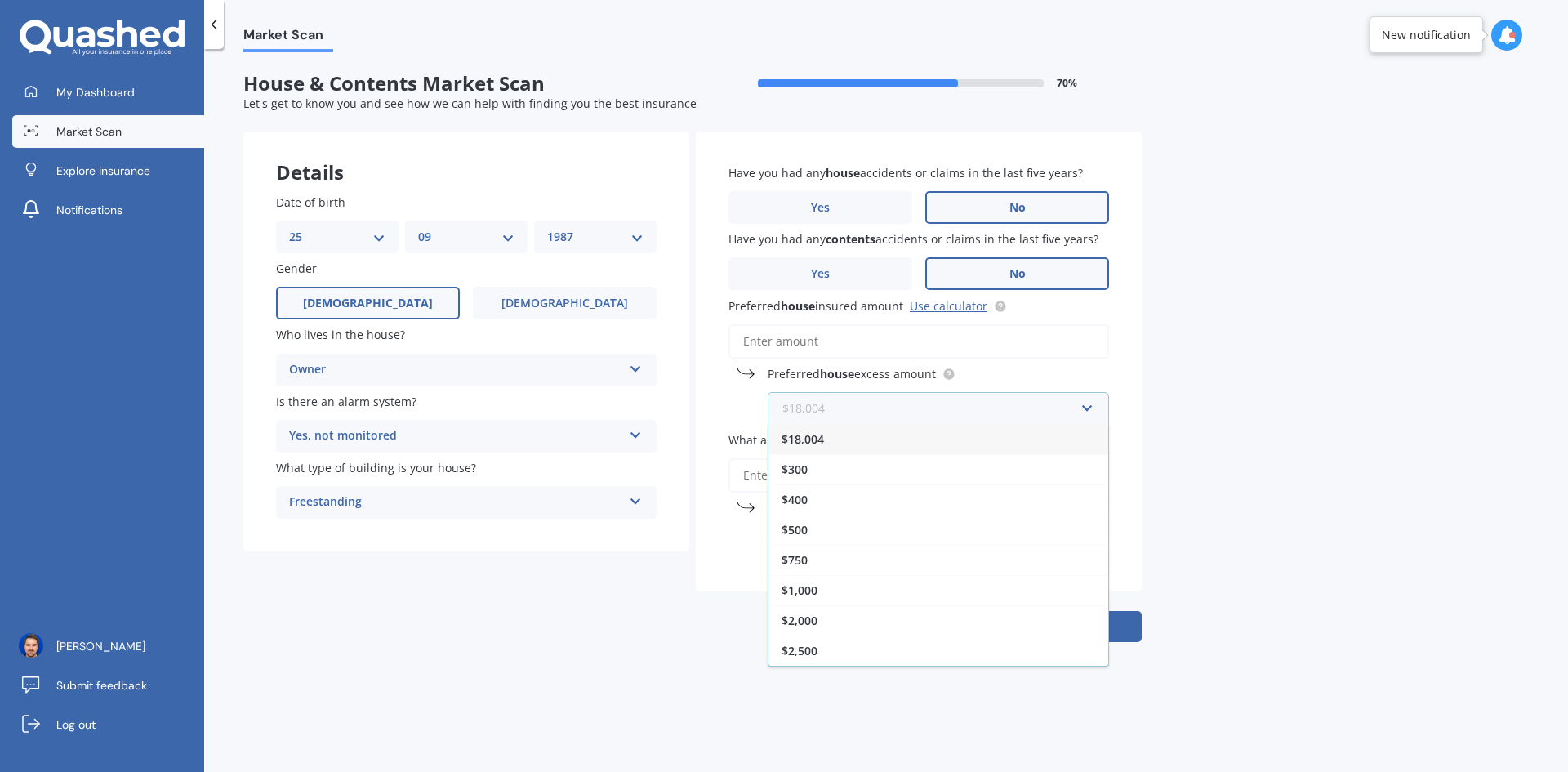
click at [813, 406] on input "text" at bounding box center [932, 408] width 326 height 31
click at [814, 407] on input "text" at bounding box center [932, 408] width 326 height 31
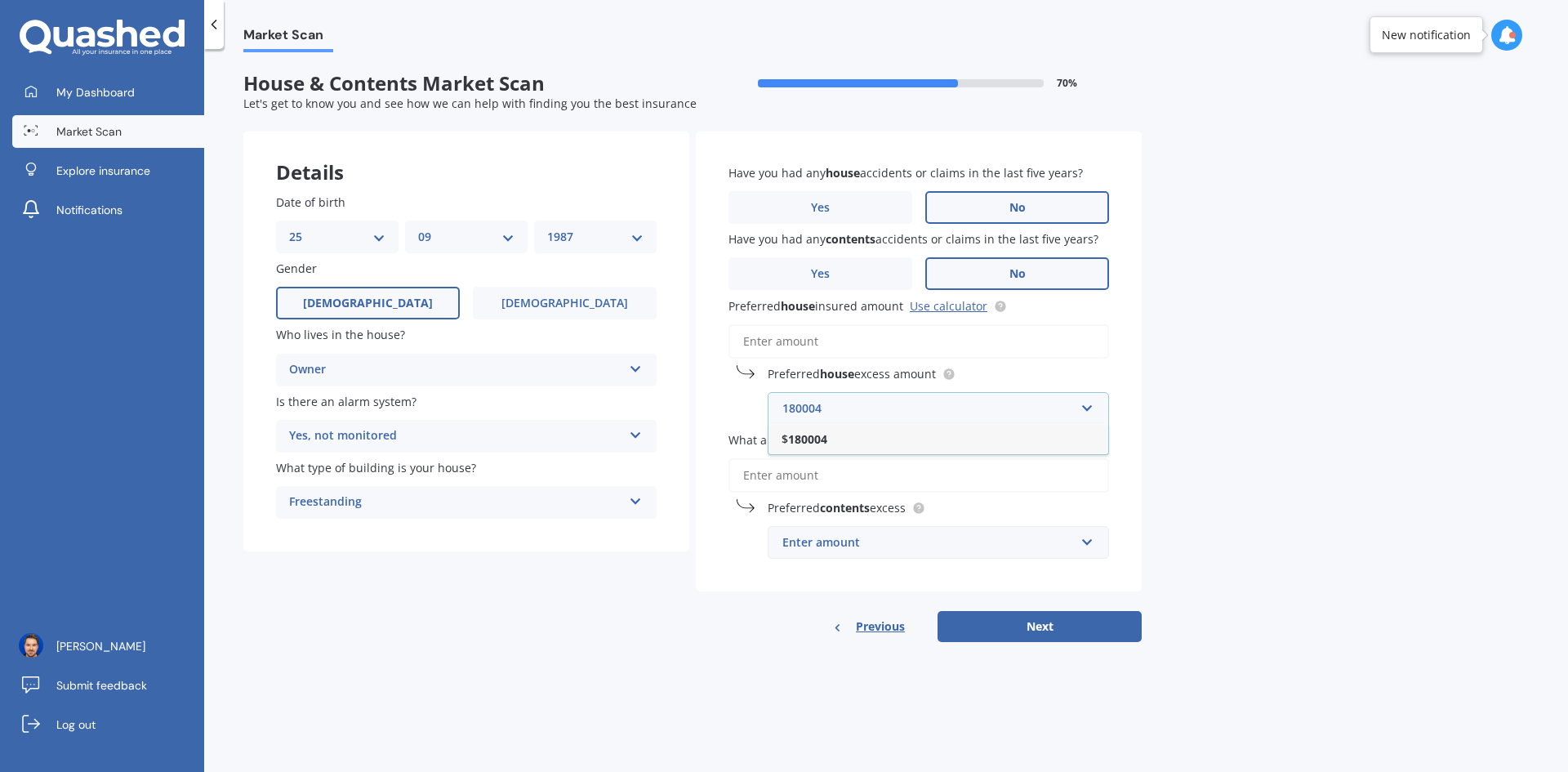
type input "180004"
click at [843, 407] on div "$180,004" at bounding box center [928, 408] width 292 height 18
type input "180400"
click at [1199, 465] on div "Market Scan House & Contents Market Scan 70 % Let's get to know you and see how…" at bounding box center [886, 413] width 1363 height 723
drag, startPoint x: 865, startPoint y: 414, endPoint x: 774, endPoint y: 407, distance: 91.3
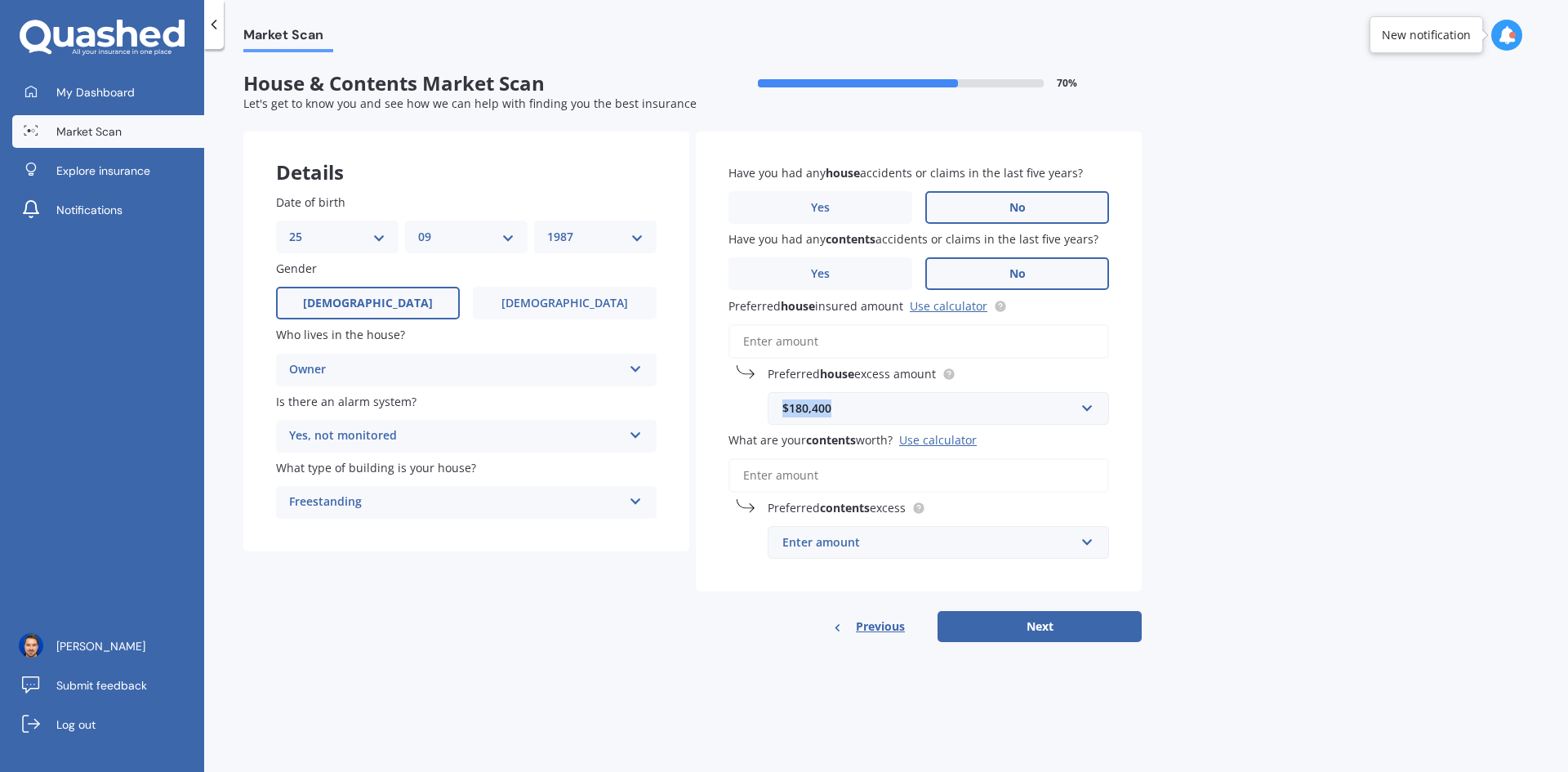
click at [774, 407] on div "$180,400 $180,400 $180,004 $18,004 $300 $400 $500 $750 $1,000 $2,000 $2,500" at bounding box center [938, 408] width 341 height 33
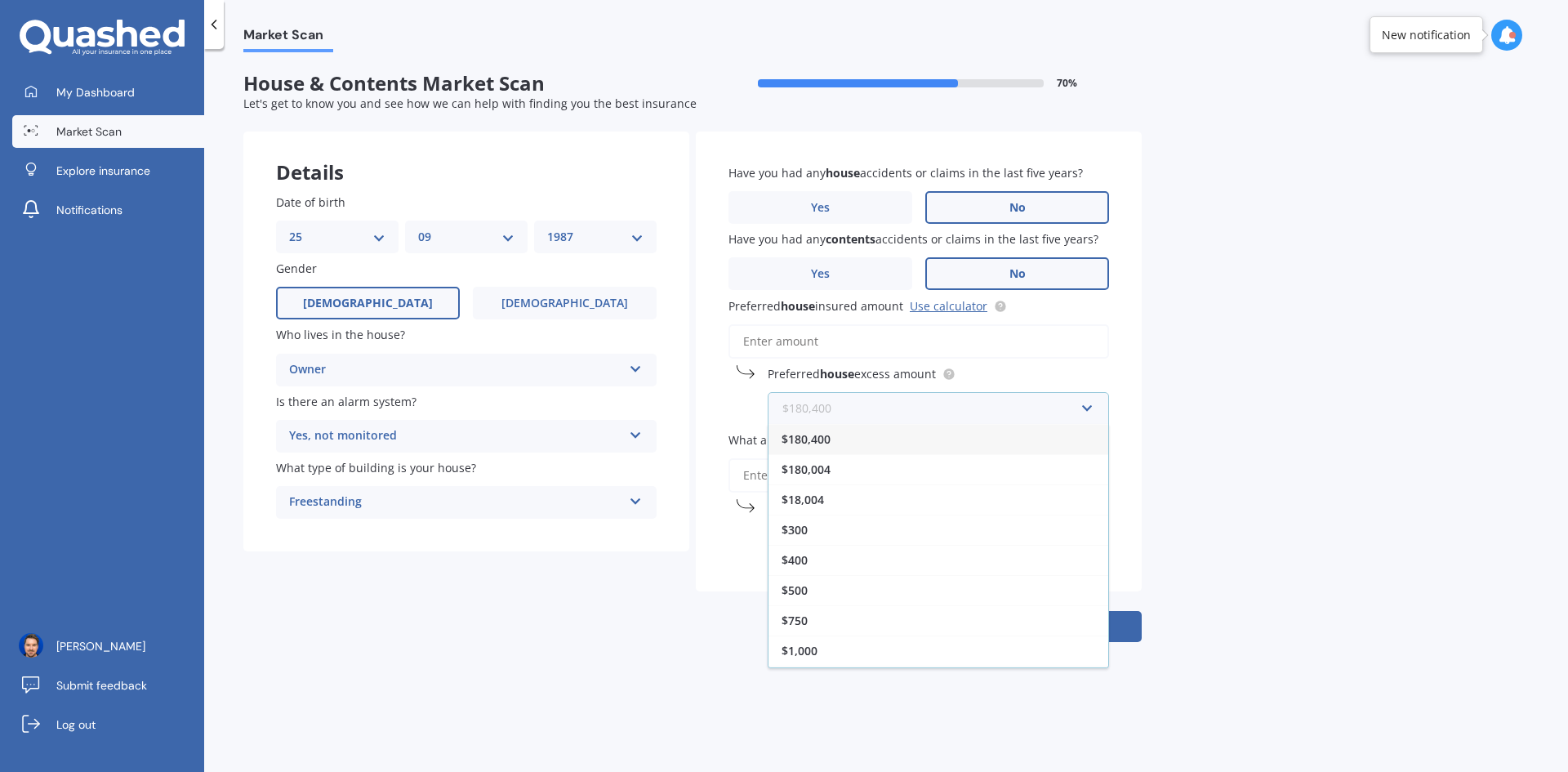
click at [824, 411] on input "text" at bounding box center [932, 408] width 326 height 31
click at [844, 586] on div "$500" at bounding box center [938, 590] width 339 height 30
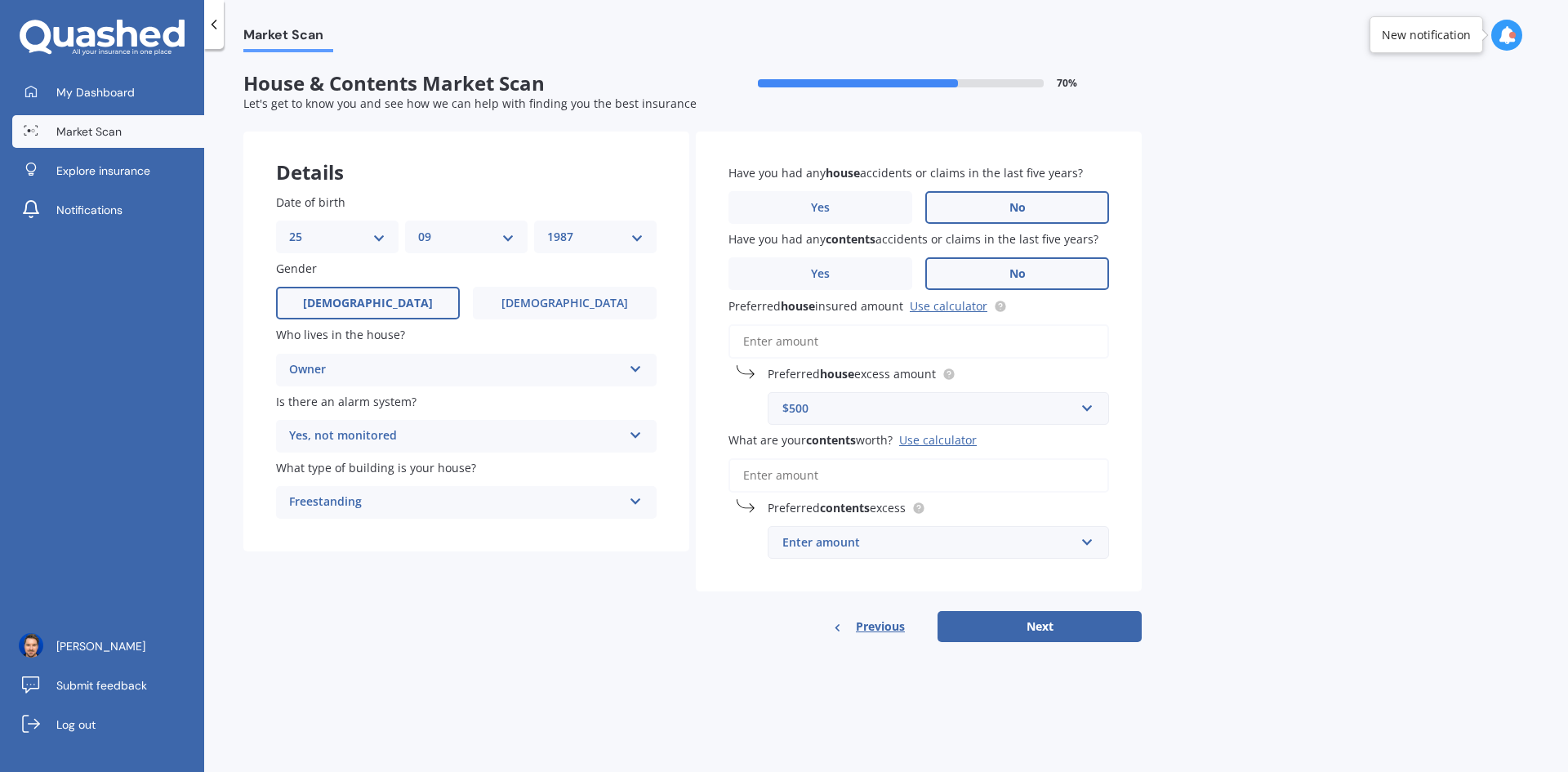
click at [870, 478] on input "What are your contents worth? Use calculator" at bounding box center [918, 475] width 380 height 34
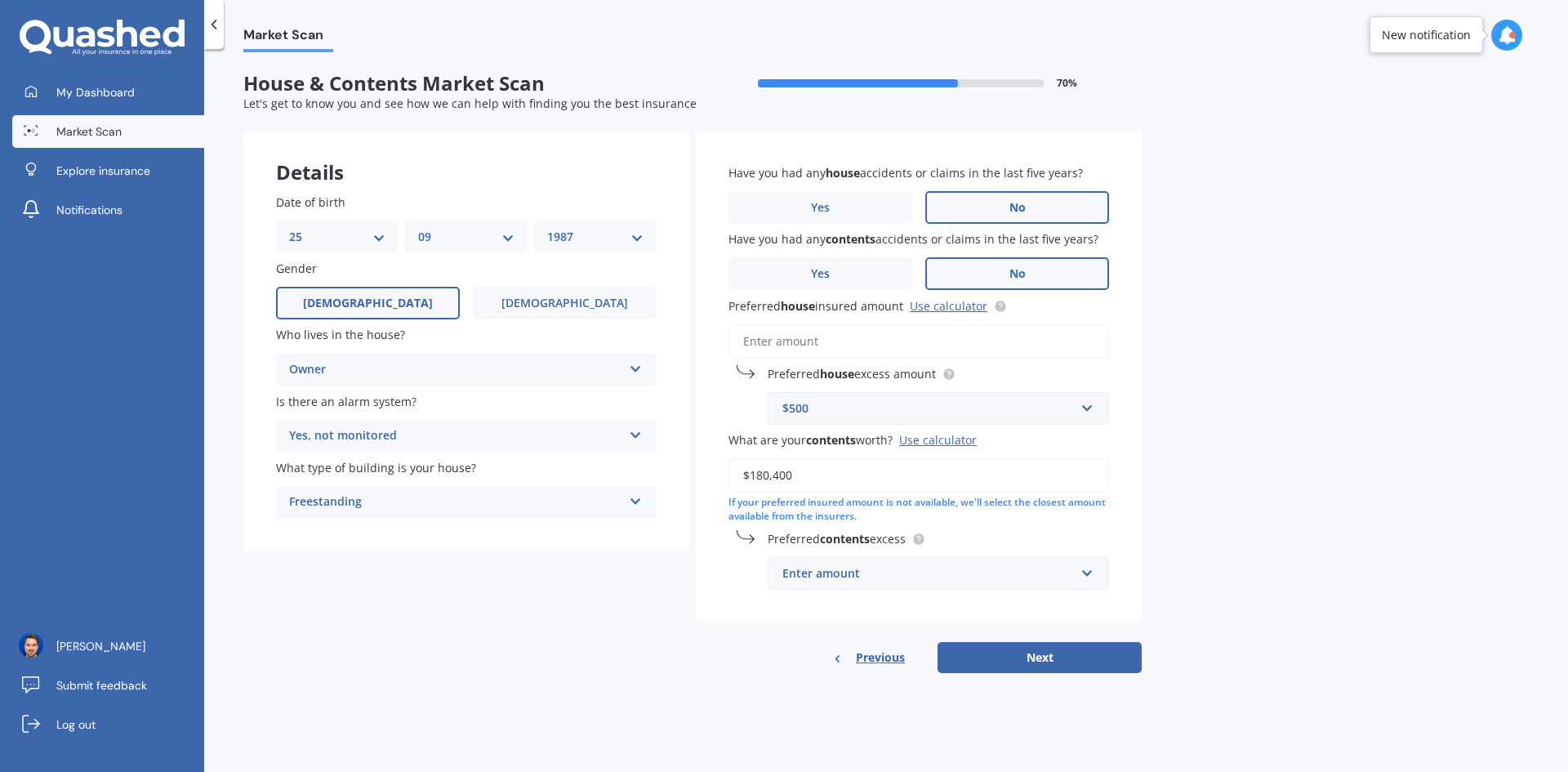
type input "$180,400"
click at [965, 577] on div "Enter amount" at bounding box center [928, 573] width 292 height 18
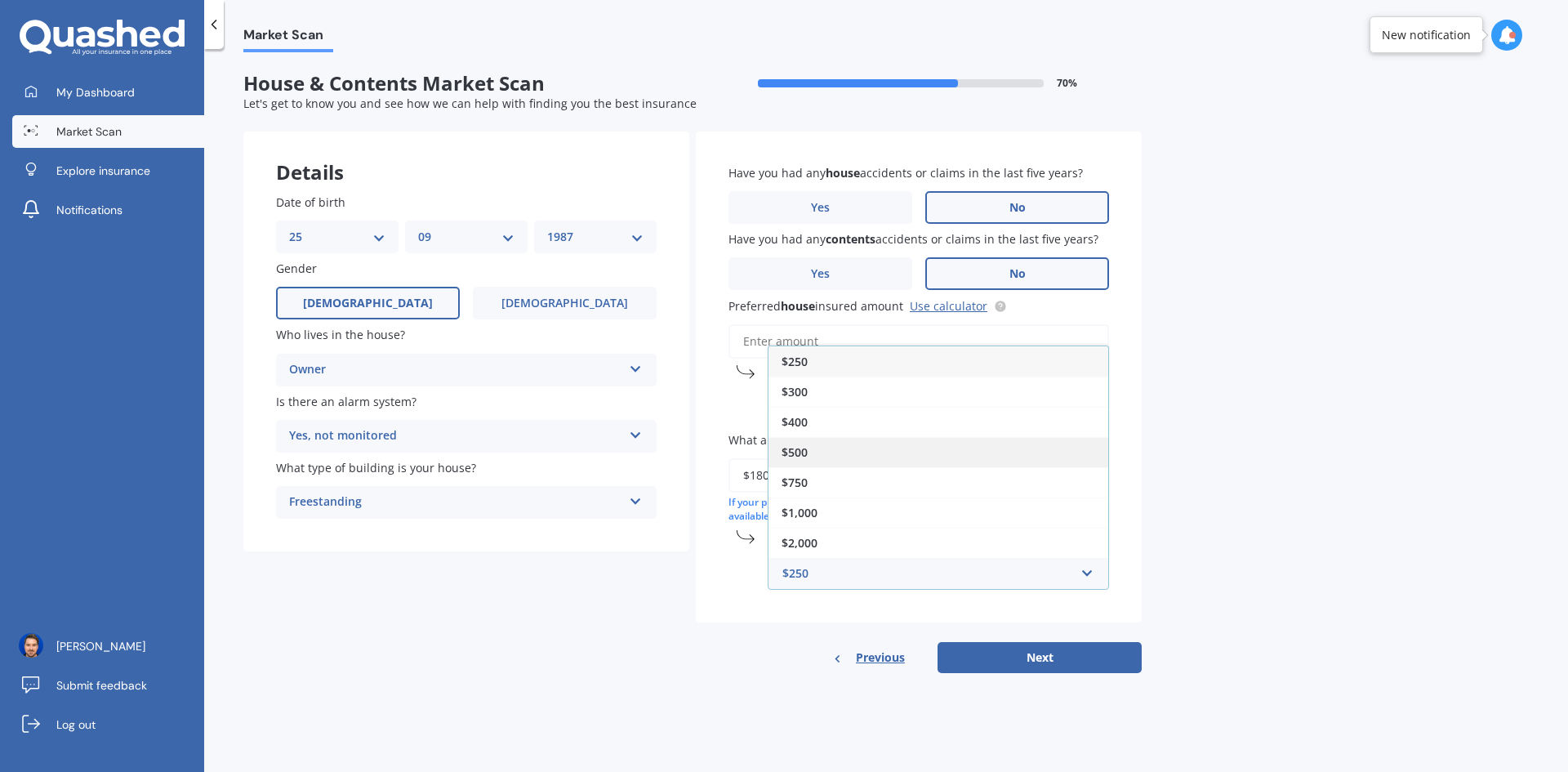
click at [835, 461] on div "$500" at bounding box center [938, 452] width 339 height 30
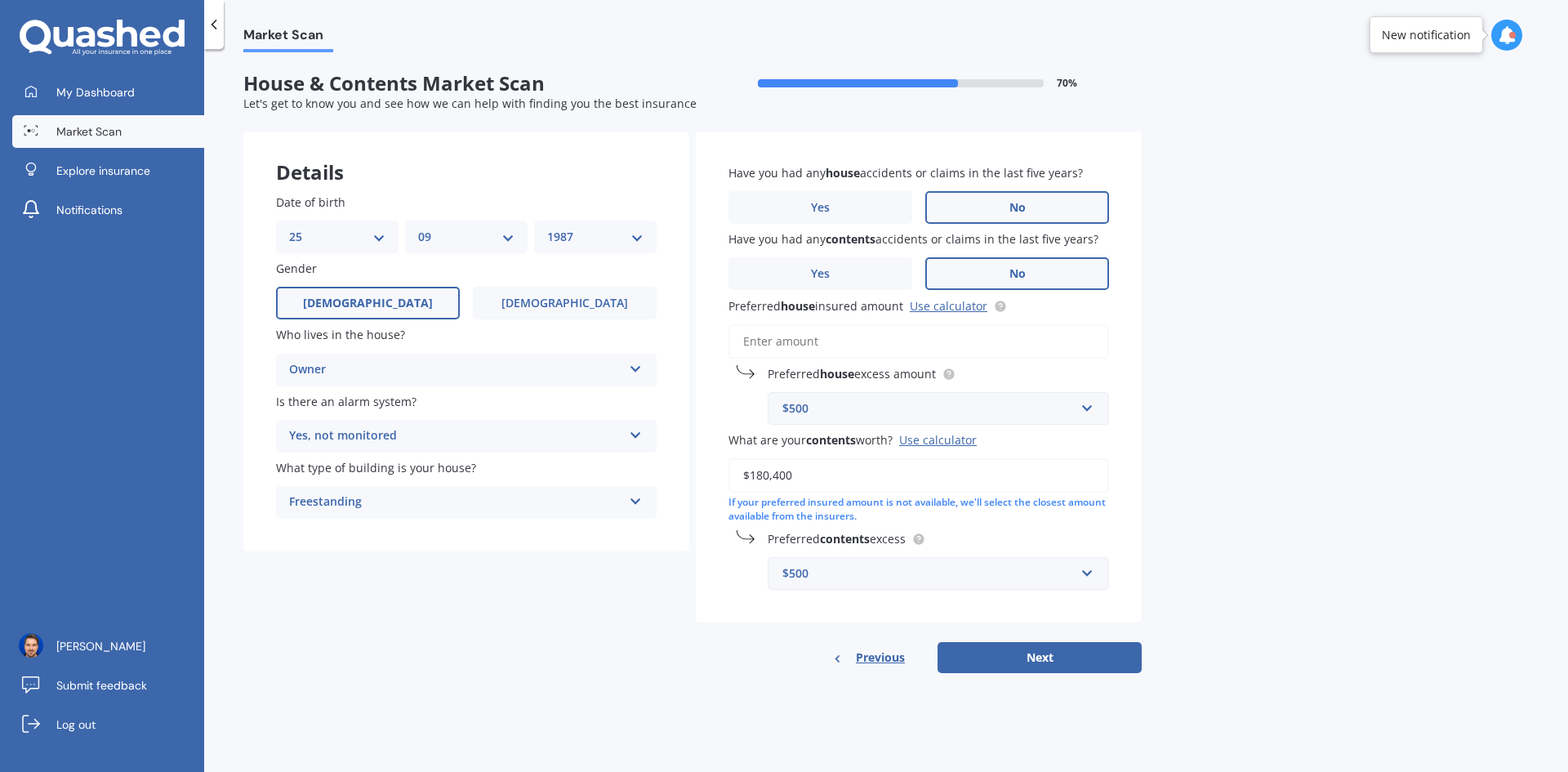
click at [817, 346] on input "Preferred house insured amount Use calculator" at bounding box center [918, 342] width 380 height 34
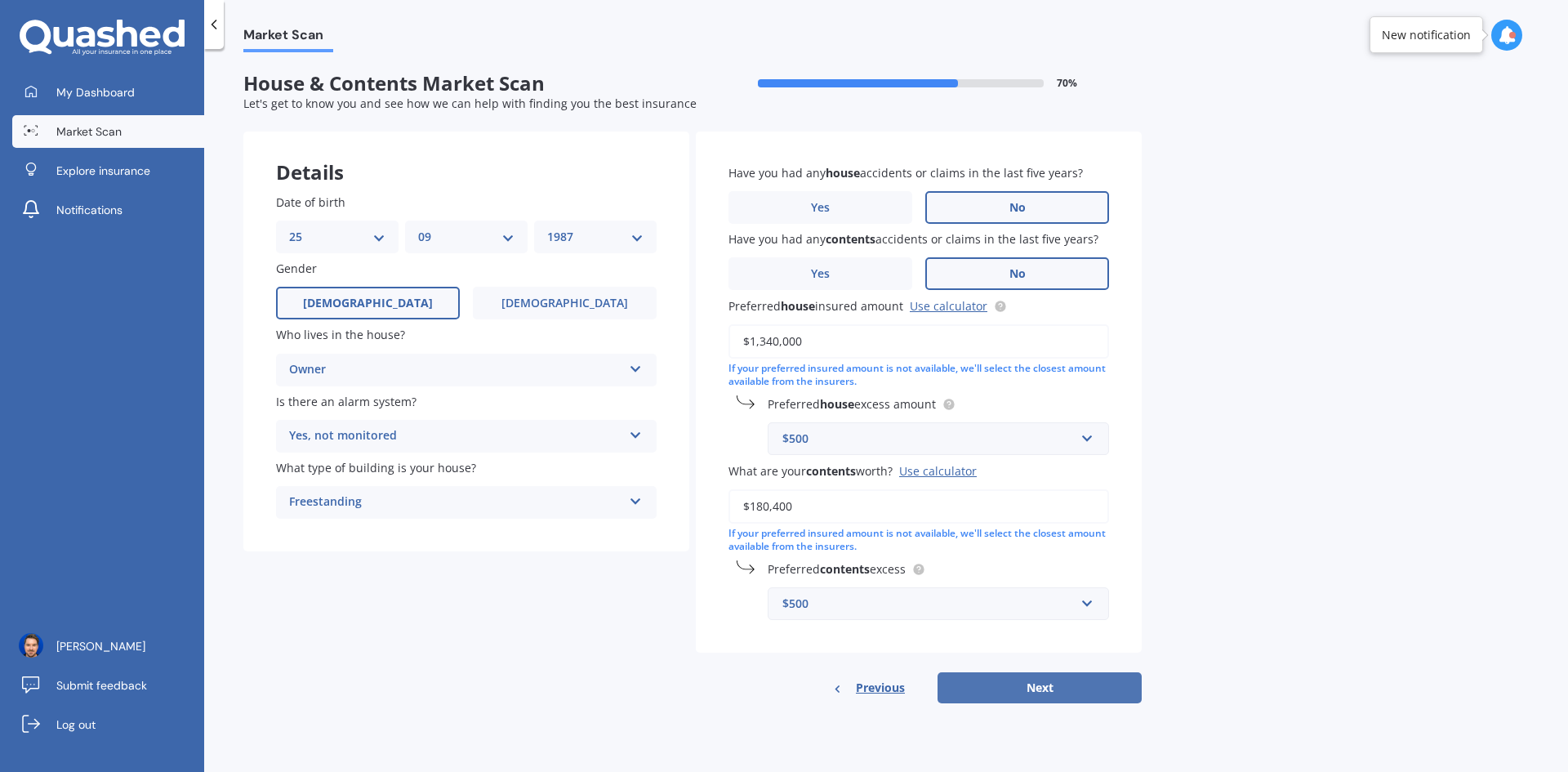
type input "$1,340,000"
click at [1091, 677] on button "Next" at bounding box center [1039, 687] width 205 height 31
select select "25"
select select "09"
select select "1987"
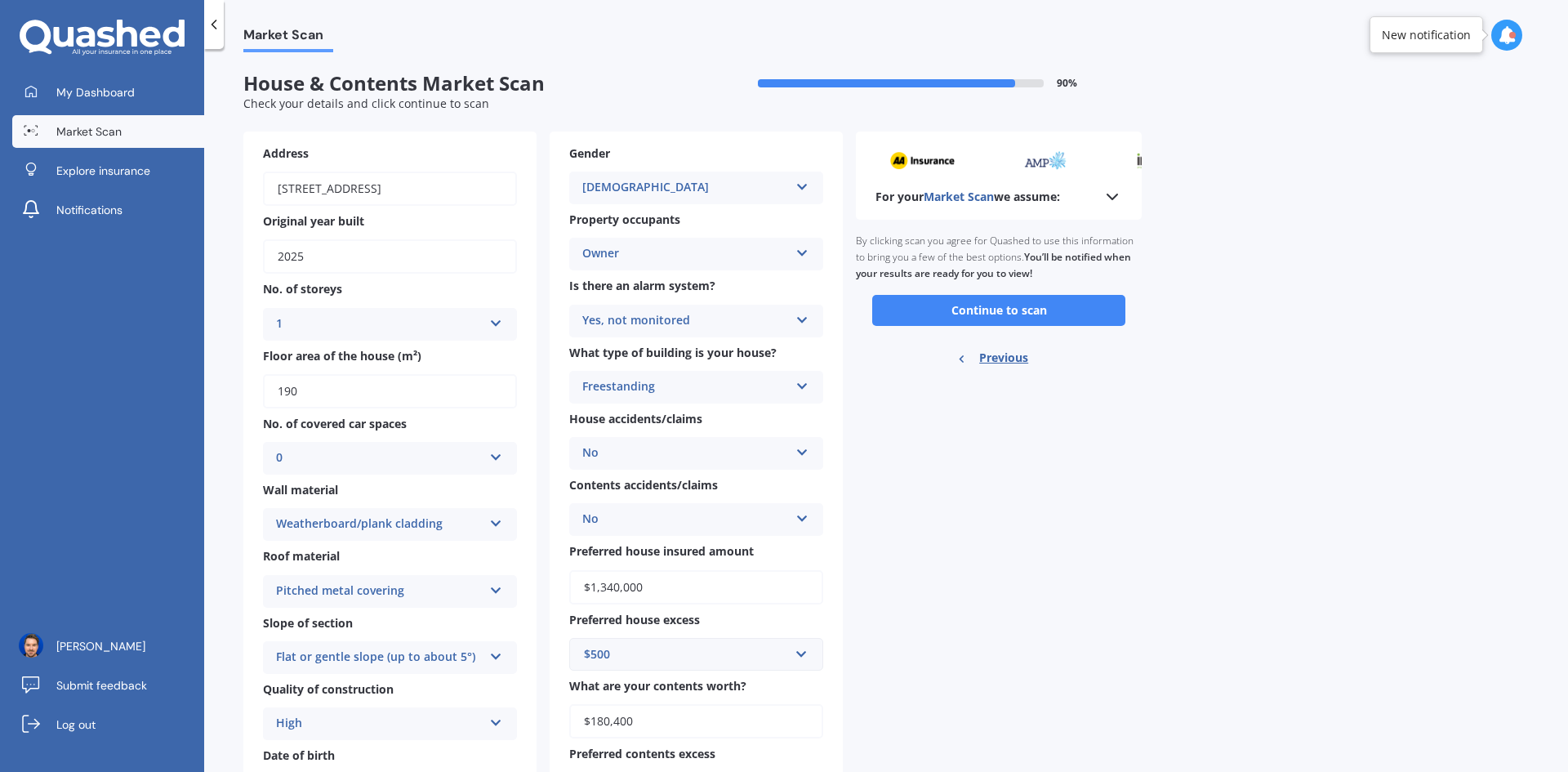
click at [1029, 321] on button "Continue to scan" at bounding box center [999, 310] width 254 height 31
